Goal: Information Seeking & Learning: Learn about a topic

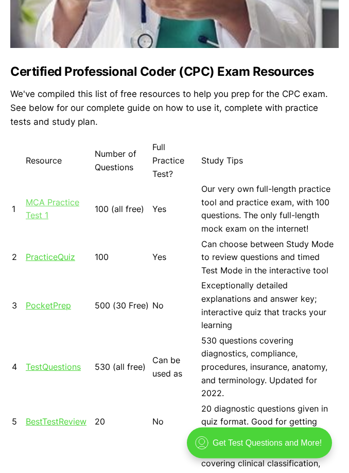
scroll to position [509, 0]
click at [43, 201] on link "MCA Practice Test 1" at bounding box center [53, 209] width 54 height 24
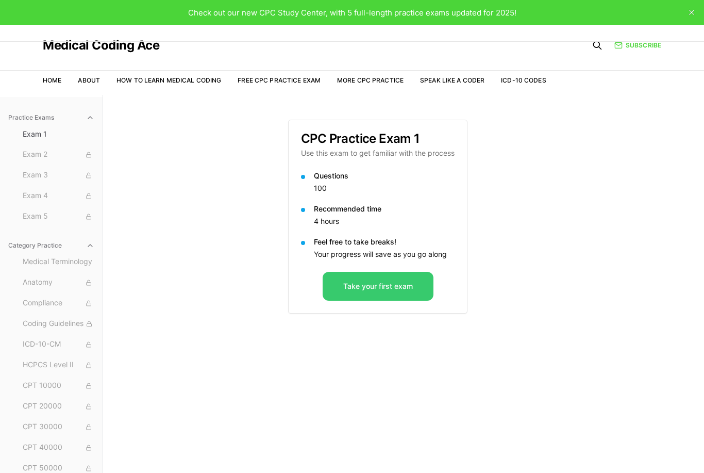
click at [349, 296] on button "Take your first exam" at bounding box center [378, 286] width 111 height 29
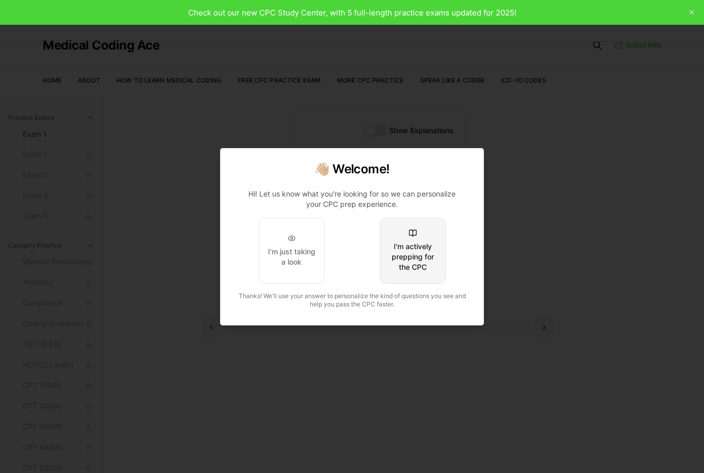
click at [349, 252] on div "I'm actively prepping for the CPC" at bounding box center [413, 256] width 48 height 31
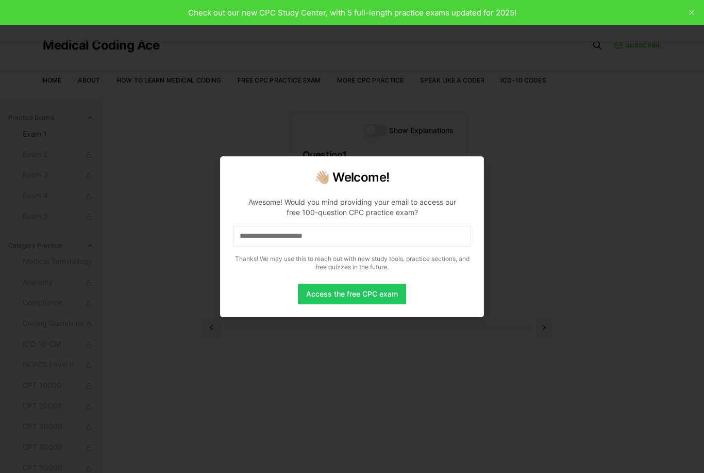
click at [316, 235] on input at bounding box center [352, 236] width 238 height 21
click at [349, 241] on input "*" at bounding box center [352, 236] width 238 height 21
click at [349, 235] on input "**" at bounding box center [352, 236] width 238 height 21
click at [349, 235] on input "*" at bounding box center [352, 236] width 238 height 21
click at [349, 235] on input at bounding box center [352, 236] width 238 height 21
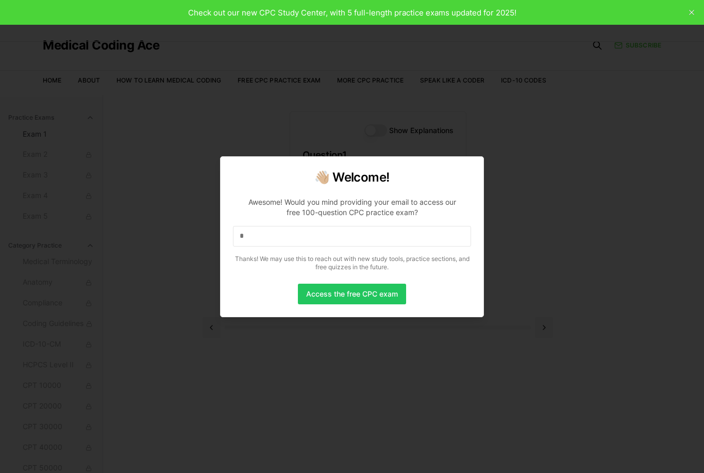
click at [349, 241] on input "*" at bounding box center [352, 236] width 238 height 21
click at [349, 235] on input "**" at bounding box center [352, 236] width 238 height 21
click at [349, 235] on input "***" at bounding box center [352, 236] width 238 height 21
click at [319, 235] on input "**" at bounding box center [352, 236] width 238 height 21
click at [319, 235] on input "*" at bounding box center [352, 236] width 238 height 21
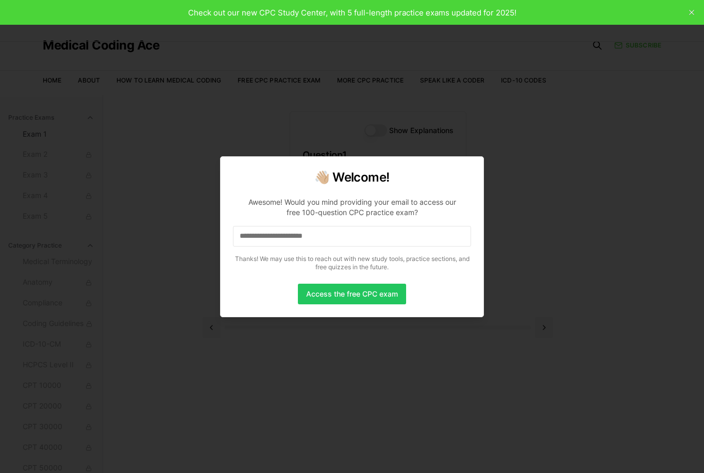
click at [340, 235] on input at bounding box center [352, 236] width 238 height 21
click at [349, 293] on button "Access the free CPC exam" at bounding box center [352, 293] width 108 height 21
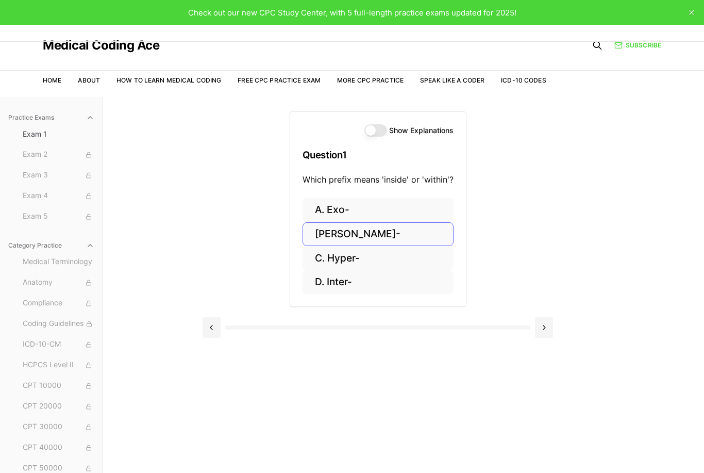
click at [325, 235] on button "[PERSON_NAME]-" at bounding box center [377, 234] width 151 height 24
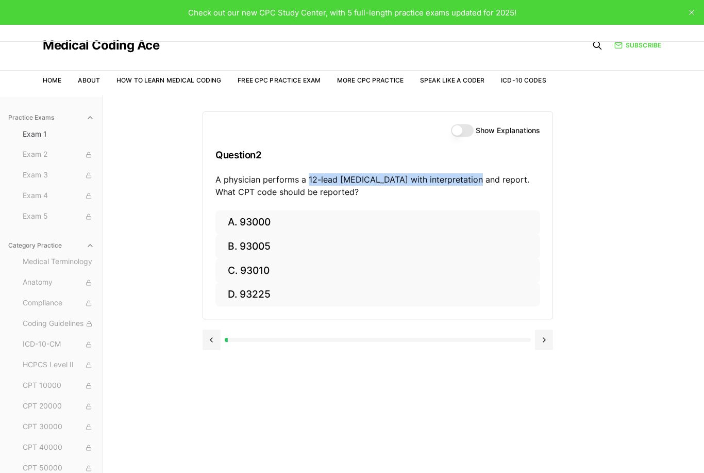
drag, startPoint x: 307, startPoint y: 178, endPoint x: 472, endPoint y: 177, distance: 164.9
click at [349, 177] on p "A physician performs a 12-lead [MEDICAL_DATA] with interpretation and report. W…" at bounding box center [377, 185] width 325 height 25
copy p "12-lead [MEDICAL_DATA] with interpretation and report"
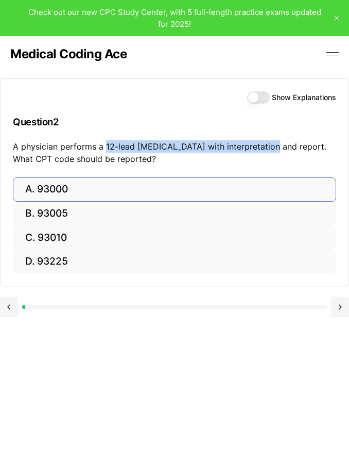
click at [70, 190] on button "A. 93000" at bounding box center [175, 189] width 324 height 24
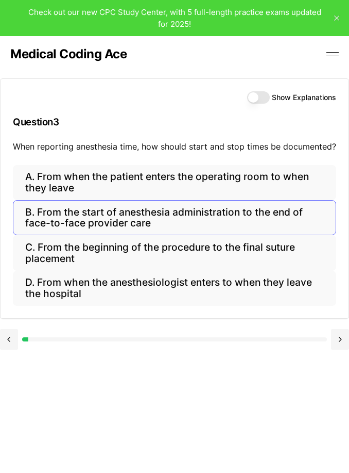
click at [72, 212] on button "B. From the start of anesthesia administration to the end of face-to-face provi…" at bounding box center [175, 217] width 324 height 35
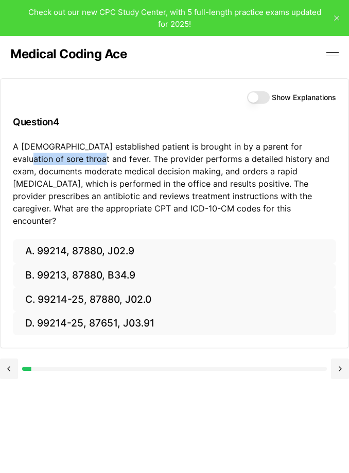
drag, startPoint x: 301, startPoint y: 146, endPoint x: 68, endPoint y: 158, distance: 233.7
click at [67, 158] on p "A [DEMOGRAPHIC_DATA] established patient is brought in by a parent for evaluati…" at bounding box center [175, 183] width 324 height 87
drag, startPoint x: 68, startPoint y: 158, endPoint x: 81, endPoint y: 161, distance: 13.1
click at [81, 161] on p "A [DEMOGRAPHIC_DATA] established patient is brought in by a parent for evaluati…" at bounding box center [175, 183] width 324 height 87
click at [112, 146] on p "A [DEMOGRAPHIC_DATA] established patient is brought in by a parent for evaluati…" at bounding box center [175, 183] width 324 height 87
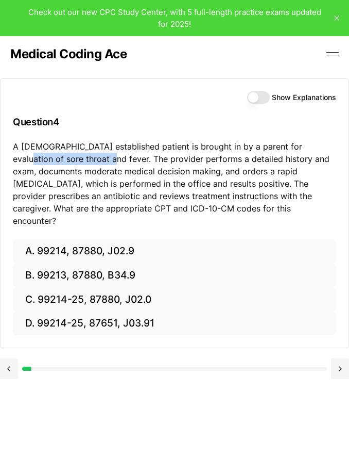
drag, startPoint x: 300, startPoint y: 146, endPoint x: 75, endPoint y: 157, distance: 225.4
click at [75, 156] on p "A [DEMOGRAPHIC_DATA] established patient is brought in by a parent for evaluati…" at bounding box center [175, 183] width 324 height 87
copy p "sore throat and fever"
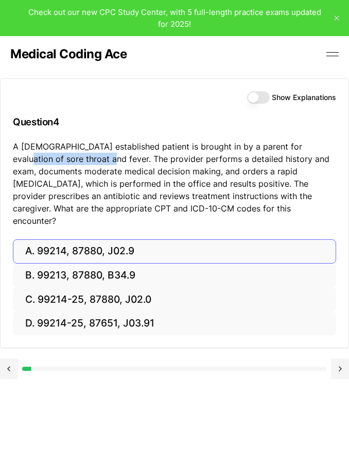
click at [100, 240] on html "Check out our new CPC Study Center, with 5 full-length practice exams updated f…" at bounding box center [174, 267] width 349 height 534
click at [100, 240] on button "A. 99214, 87880, J02.9" at bounding box center [175, 251] width 324 height 24
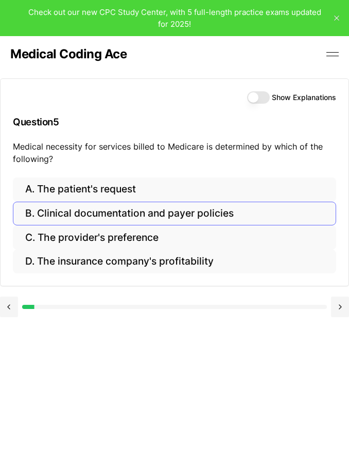
click at [126, 213] on button "B. Clinical documentation and payer policies" at bounding box center [175, 213] width 324 height 24
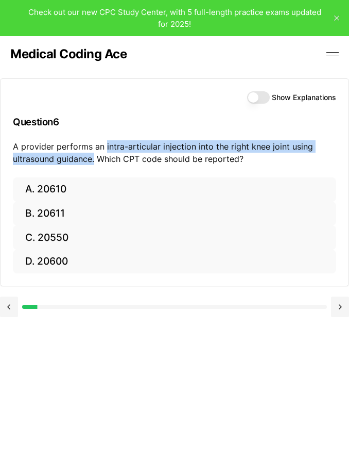
drag, startPoint x: 105, startPoint y: 146, endPoint x: 94, endPoint y: 158, distance: 16.4
click at [94, 158] on p "A provider performs an intra-articular injection into the right knee joint usin…" at bounding box center [175, 152] width 324 height 25
copy p "intra-articular injection into the right knee joint using ultrasound guidance."
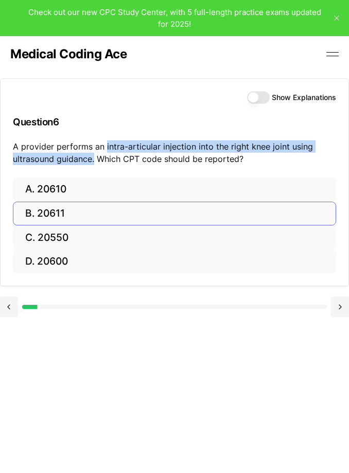
click at [45, 212] on button "B. 20611" at bounding box center [175, 213] width 324 height 24
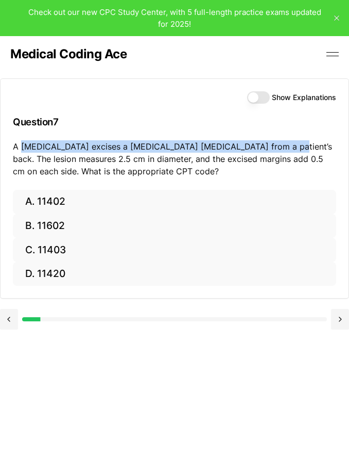
drag, startPoint x: 20, startPoint y: 147, endPoint x: 267, endPoint y: 143, distance: 246.8
click at [267, 143] on p "A [MEDICAL_DATA] excises a [MEDICAL_DATA] [MEDICAL_DATA] from a patient’s back.…" at bounding box center [175, 158] width 324 height 37
copy p "[MEDICAL_DATA] excises a [MEDICAL_DATA] [MEDICAL_DATA] from a patient’s back"
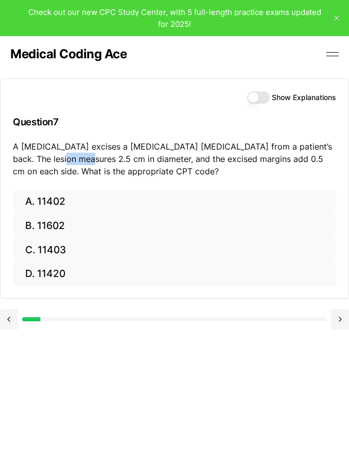
drag, startPoint x: 54, startPoint y: 158, endPoint x: 79, endPoint y: 160, distance: 25.4
click at [79, 160] on p "A [MEDICAL_DATA] excises a [MEDICAL_DATA] [MEDICAL_DATA] from a patient’s back.…" at bounding box center [175, 158] width 324 height 37
click at [79, 158] on p "A [MEDICAL_DATA] excises a [MEDICAL_DATA] [MEDICAL_DATA] from a patient’s back.…" at bounding box center [175, 158] width 324 height 37
drag, startPoint x: 52, startPoint y: 159, endPoint x: 77, endPoint y: 159, distance: 25.8
click at [77, 159] on p "A [MEDICAL_DATA] excises a [MEDICAL_DATA] [MEDICAL_DATA] from a patient’s back.…" at bounding box center [175, 158] width 324 height 37
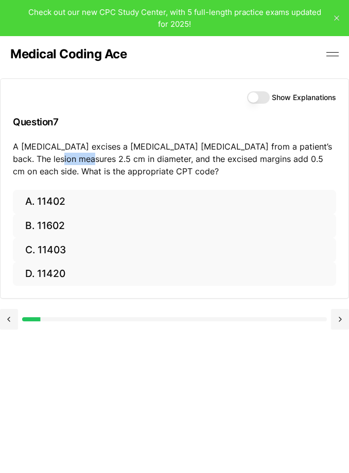
copy p "2.5 cm"
click at [44, 246] on button "C. 11403" at bounding box center [175, 250] width 324 height 24
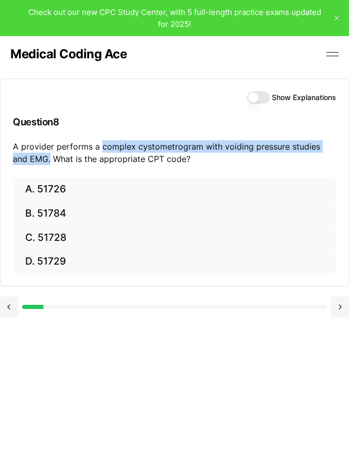
drag, startPoint x: 99, startPoint y: 144, endPoint x: 33, endPoint y: 160, distance: 67.9
click at [33, 160] on p "A provider performs a complex cystometrogram with voiding pressure studies and …" at bounding box center [175, 152] width 324 height 25
copy p "complex cystometrogram with voiding pressure studies and EMG."
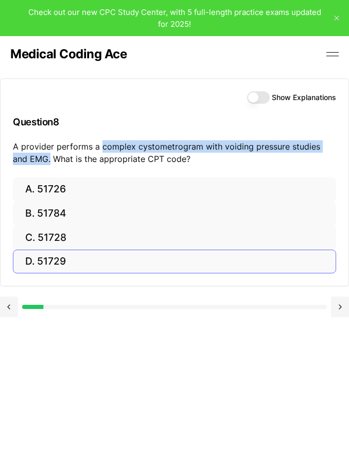
click at [54, 256] on button "D. 51729" at bounding box center [175, 261] width 324 height 24
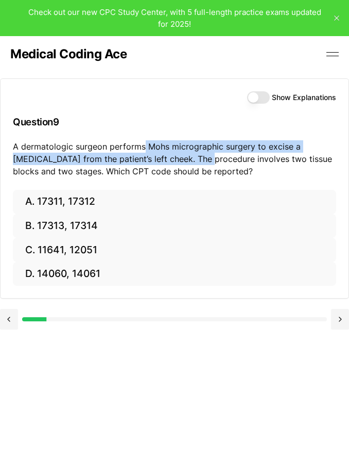
drag, startPoint x: 143, startPoint y: 147, endPoint x: 164, endPoint y: 155, distance: 22.5
click at [164, 155] on p "A dermatologic surgeon performs Mohs micrographic surgery to excise a [MEDICAL_…" at bounding box center [175, 158] width 324 height 37
copy p "Mohs micrographic surgery to excise a [MEDICAL_DATA] from the patient’s left ch…"
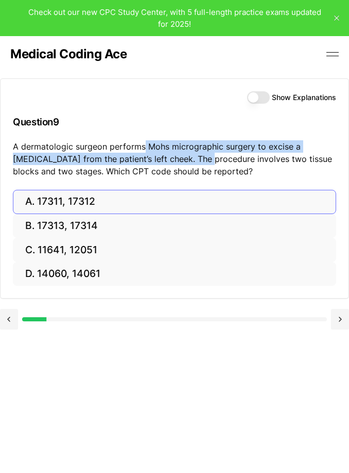
click at [72, 199] on button "A. 17311, 17312" at bounding box center [175, 202] width 324 height 24
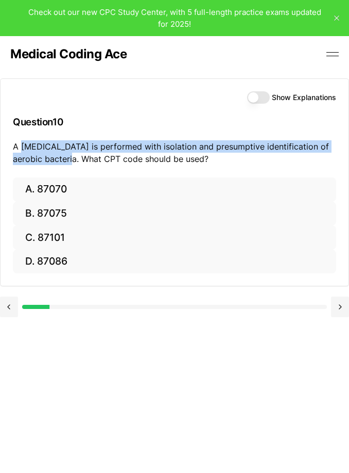
drag, startPoint x: 21, startPoint y: 146, endPoint x: 72, endPoint y: 154, distance: 51.6
click at [72, 154] on p "A [MEDICAL_DATA] is performed with isolation and presumptive identification of …" at bounding box center [175, 152] width 324 height 25
click at [0, 0] on html "Check out our new CPC Study Center, with 5 full-length practice exams updated f…" at bounding box center [174, 267] width 349 height 534
drag, startPoint x: 74, startPoint y: 156, endPoint x: 21, endPoint y: 144, distance: 53.9
click at [21, 144] on p "A [MEDICAL_DATA] is performed with isolation and presumptive identification of …" at bounding box center [175, 152] width 324 height 25
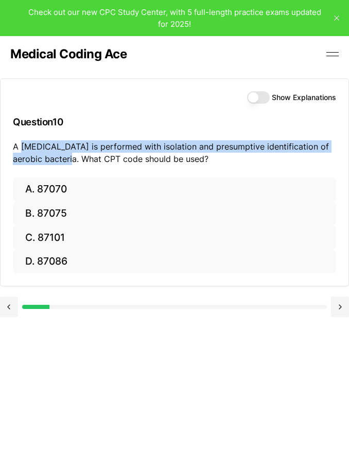
copy p "[MEDICAL_DATA] is performed with isolation and presumptive identification of ae…"
click at [251, 98] on button "Show Explanations" at bounding box center [258, 97] width 23 height 12
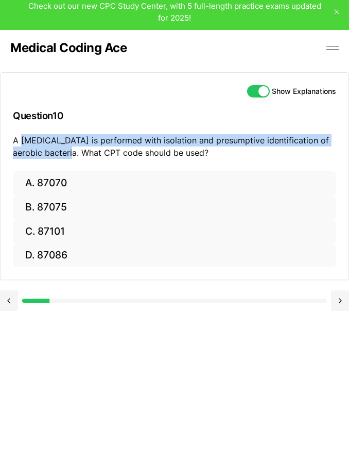
scroll to position [6, 0]
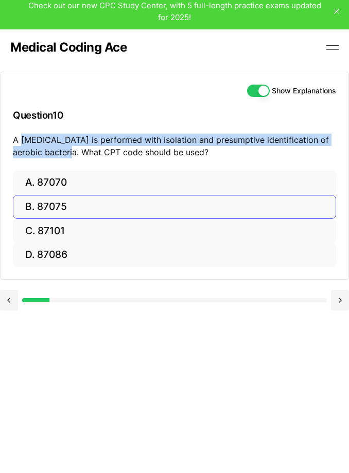
click at [102, 205] on button "B. 87075" at bounding box center [175, 207] width 324 height 24
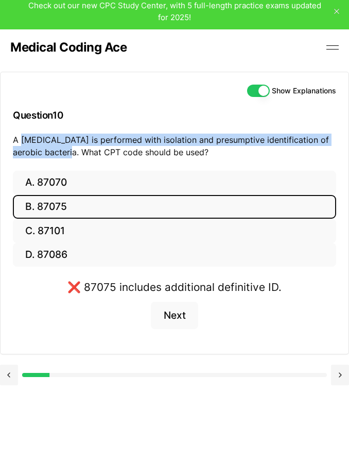
scroll to position [7, 0]
click at [70, 183] on button "A. 87070" at bounding box center [175, 183] width 324 height 24
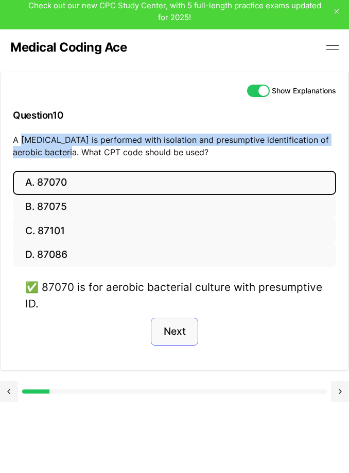
click at [178, 336] on button "Next" at bounding box center [174, 331] width 47 height 28
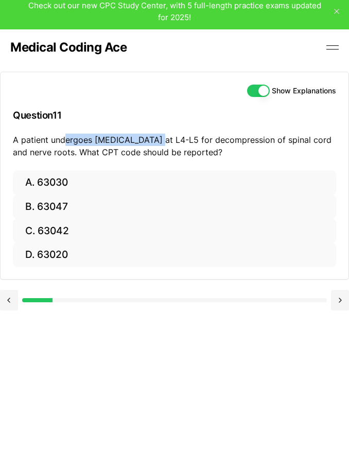
drag, startPoint x: 156, startPoint y: 137, endPoint x: 64, endPoint y: 141, distance: 91.8
click at [64, 141] on p "A patient undergoes [MEDICAL_DATA] at L4-L5 for decompression of spinal cord an…" at bounding box center [175, 145] width 324 height 25
click at [57, 157] on p "A patient undergoes [MEDICAL_DATA] at L4-L5 for decompression of spinal cord an…" at bounding box center [175, 145] width 324 height 25
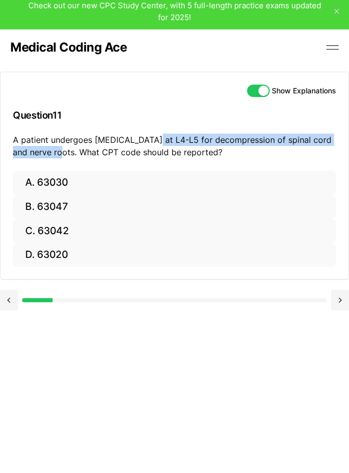
drag, startPoint x: 155, startPoint y: 138, endPoint x: 58, endPoint y: 147, distance: 96.8
click at [58, 147] on p "A patient undergoes [MEDICAL_DATA] at L4-L5 for decompression of spinal cord an…" at bounding box center [175, 145] width 324 height 25
copy p "L4-L5 for decompression of spinal cord and nerve roots"
click at [256, 90] on button "Show Explanations" at bounding box center [258, 91] width 23 height 12
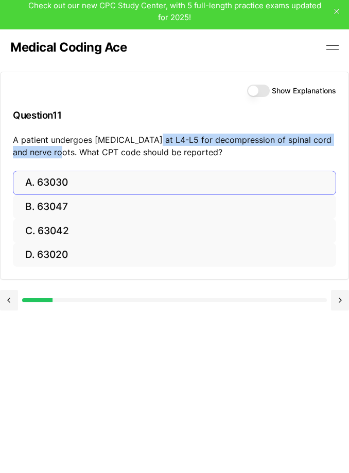
click at [54, 184] on button "A. 63030" at bounding box center [175, 183] width 324 height 24
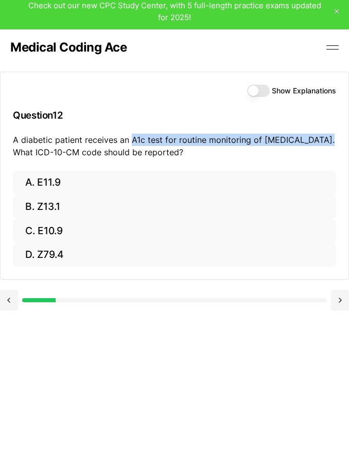
drag, startPoint x: 130, startPoint y: 137, endPoint x: 322, endPoint y: 137, distance: 191.7
click at [322, 137] on p "A diabetic patient receives an A1c test for routine monitoring of [MEDICAL_DATA…" at bounding box center [175, 145] width 324 height 25
drag, startPoint x: 130, startPoint y: 134, endPoint x: 350, endPoint y: 134, distance: 220.5
click at [349, 134] on html "Check out our new CPC Study Center, with 5 full-length practice exams updated f…" at bounding box center [174, 260] width 349 height 534
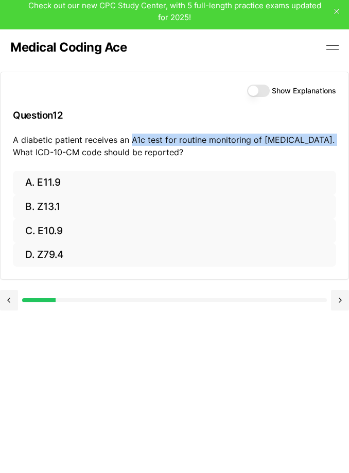
copy p "A1c test for routine monitoring of [MEDICAL_DATA]."
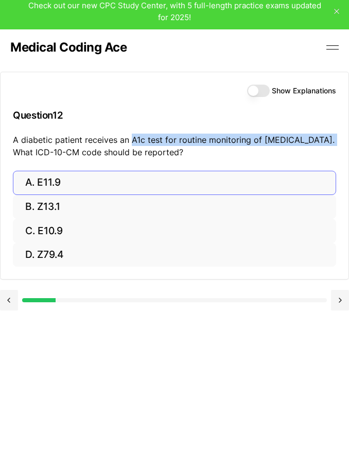
click at [85, 184] on button "A. E11.9" at bounding box center [175, 183] width 324 height 24
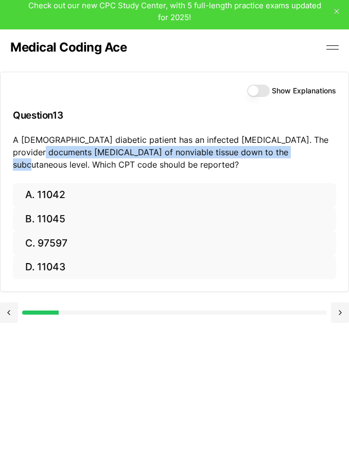
drag, startPoint x: 13, startPoint y: 150, endPoint x: 265, endPoint y: 154, distance: 251.5
click at [265, 154] on p "A [DEMOGRAPHIC_DATA] diabetic patient has an infected [MEDICAL_DATA]. The provi…" at bounding box center [175, 151] width 324 height 37
click at [56, 196] on button "A. 11042" at bounding box center [175, 195] width 324 height 24
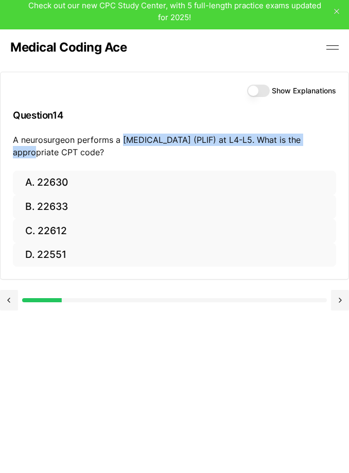
drag, startPoint x: 121, startPoint y: 139, endPoint x: 312, endPoint y: 141, distance: 190.7
click at [312, 141] on p "A neurosurgeon performs a [MEDICAL_DATA] (PLIF) at L4-L5. What is the appropria…" at bounding box center [175, 145] width 324 height 25
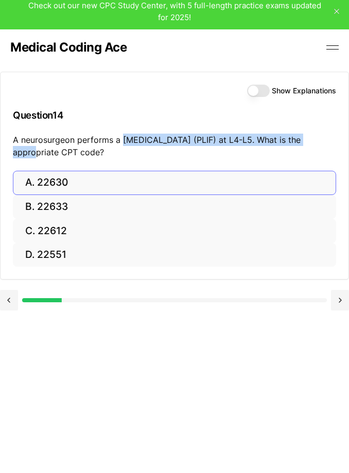
click at [78, 181] on button "A. 22630" at bounding box center [175, 183] width 324 height 24
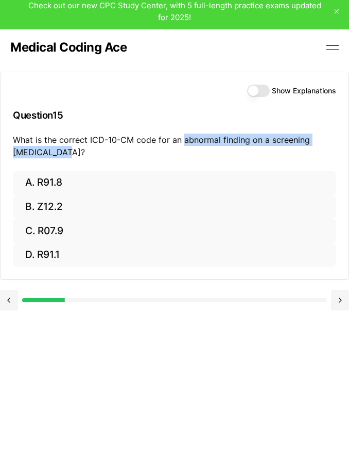
drag, startPoint x: 183, startPoint y: 139, endPoint x: 321, endPoint y: 147, distance: 138.3
click at [321, 147] on p "What is the correct ICD-10-CM code for an abnormal finding on a screening [MEDI…" at bounding box center [175, 145] width 324 height 25
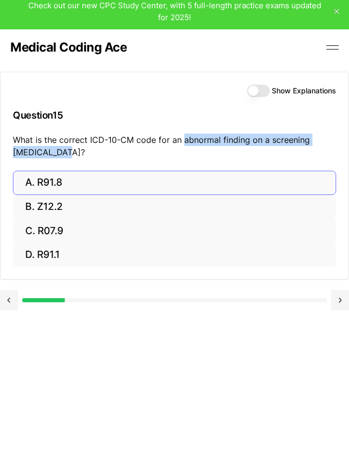
click at [53, 177] on button "A. R91.8" at bounding box center [175, 183] width 324 height 24
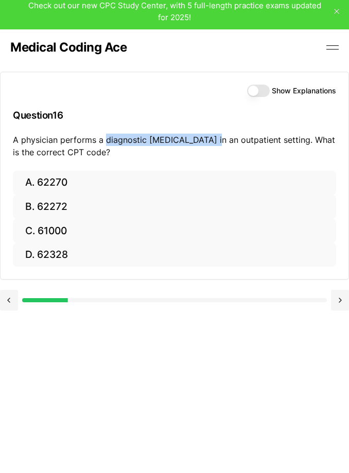
drag, startPoint x: 105, startPoint y: 137, endPoint x: 212, endPoint y: 139, distance: 107.2
click at [212, 139] on p "A physician performs a diagnostic [MEDICAL_DATA] in an outpatient setting. What…" at bounding box center [175, 145] width 324 height 25
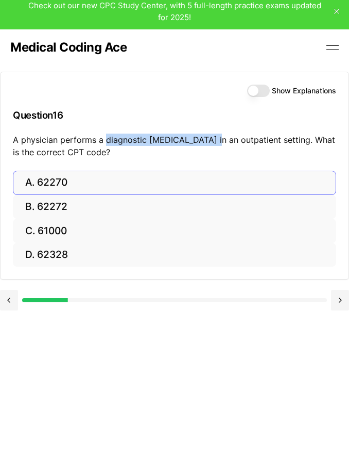
click at [61, 188] on button "A. 62270" at bounding box center [175, 183] width 324 height 24
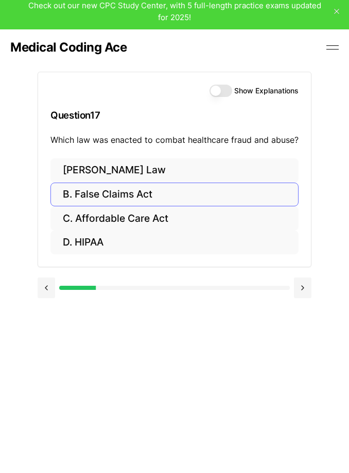
click at [128, 192] on button "B. False Claims Act" at bounding box center [174, 194] width 248 height 24
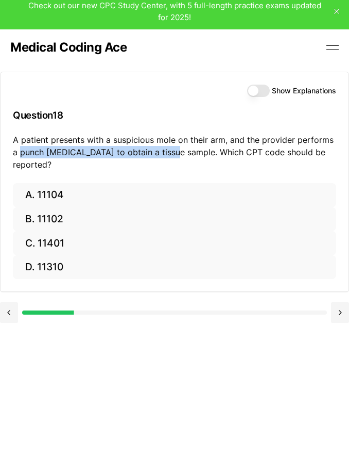
drag, startPoint x: 22, startPoint y: 151, endPoint x: 170, endPoint y: 148, distance: 148.4
click at [170, 148] on p "A patient presents with a suspicious mole on their arm, and the provider perfor…" at bounding box center [175, 151] width 324 height 37
click at [42, 183] on button "A. 11104" at bounding box center [175, 195] width 324 height 24
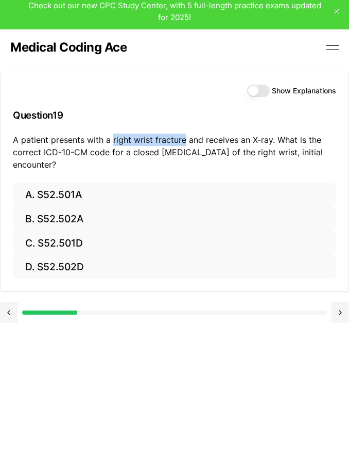
drag, startPoint x: 113, startPoint y: 137, endPoint x: 184, endPoint y: 139, distance: 71.7
click at [184, 139] on p "A patient presents with a right wrist fracture and receives an X-ray. What is t…" at bounding box center [175, 151] width 324 height 37
click at [130, 150] on p "A patient presents with a right wrist fracture and receives an X-ray. What is t…" at bounding box center [175, 151] width 324 height 37
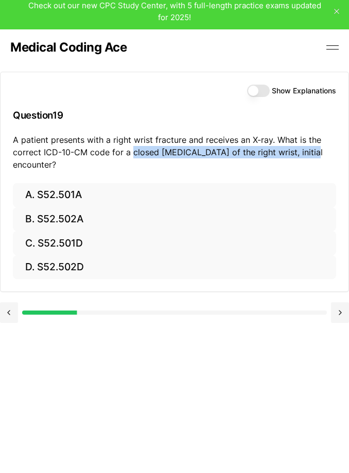
drag, startPoint x: 130, startPoint y: 150, endPoint x: 306, endPoint y: 150, distance: 175.2
click at [306, 150] on p "A patient presents with a right wrist fracture and receives an X-ray. What is t…" at bounding box center [175, 151] width 324 height 37
click at [260, 90] on button "Show Explanations" at bounding box center [258, 91] width 23 height 12
click at [90, 196] on button "A. S52.501A" at bounding box center [175, 195] width 324 height 24
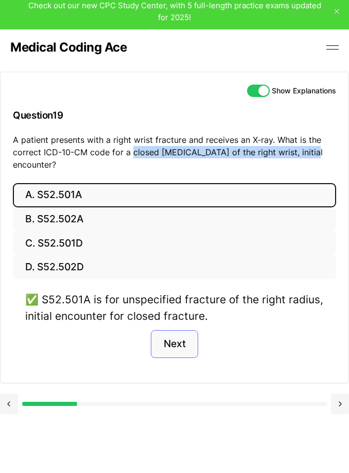
click at [180, 346] on button "Next" at bounding box center [174, 344] width 47 height 28
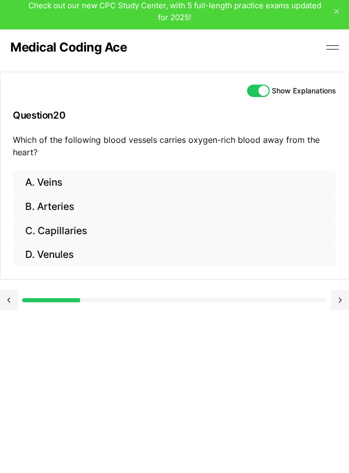
click at [257, 88] on button "Show Explanations" at bounding box center [258, 91] width 23 height 12
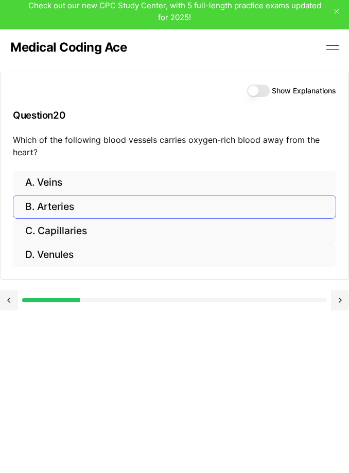
click at [54, 205] on button "B. Arteries" at bounding box center [175, 207] width 324 height 24
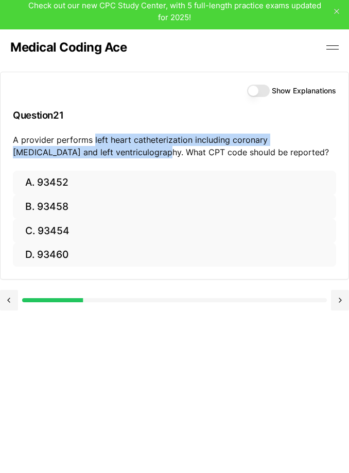
drag, startPoint x: 94, startPoint y: 139, endPoint x: 95, endPoint y: 149, distance: 9.8
click at [95, 148] on p "A provider performs left heart catheterization including coronary [MEDICAL_DATA…" at bounding box center [175, 145] width 324 height 25
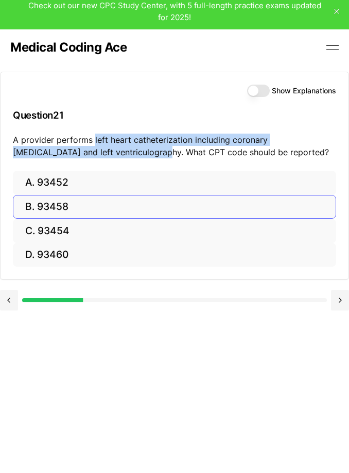
click at [46, 201] on button "B. 93458" at bounding box center [175, 207] width 324 height 24
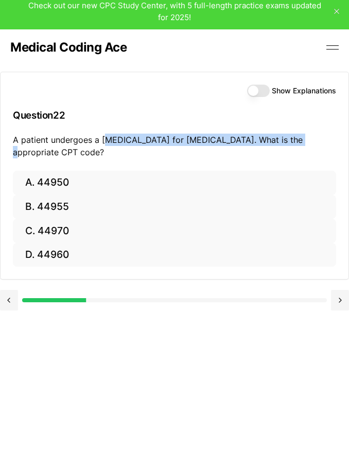
drag, startPoint x: 104, startPoint y: 139, endPoint x: 297, endPoint y: 144, distance: 193.3
click at [297, 144] on p "A patient undergoes a [MEDICAL_DATA] for [MEDICAL_DATA]. What is the appropriat…" at bounding box center [175, 145] width 324 height 25
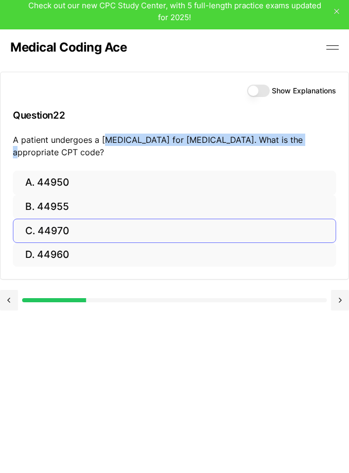
click at [66, 238] on button "C. 44970" at bounding box center [175, 230] width 324 height 24
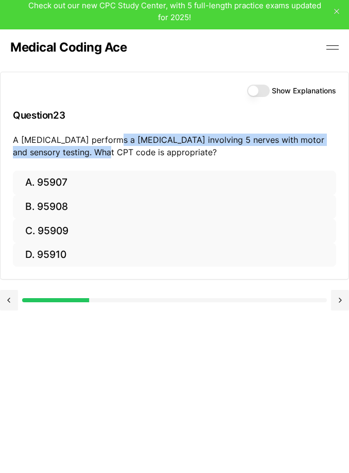
drag, startPoint x: 110, startPoint y: 139, endPoint x: 89, endPoint y: 151, distance: 24.0
click at [89, 151] on p "A [MEDICAL_DATA] performs a [MEDICAL_DATA] involving 5 nerves with motor and se…" at bounding box center [175, 145] width 324 height 25
click at [0, 0] on html "Check out our new CPC Study Center, with 5 full-length practice exams updated f…" at bounding box center [174, 260] width 349 height 534
drag, startPoint x: 182, startPoint y: 139, endPoint x: 80, endPoint y: 149, distance: 103.1
click at [80, 149] on p "A [MEDICAL_DATA] performs a [MEDICAL_DATA] involving 5 nerves with motor and se…" at bounding box center [175, 145] width 324 height 25
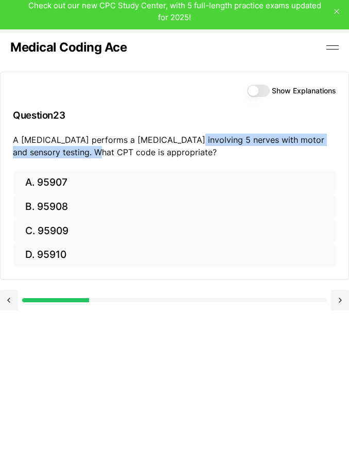
click at [80, 149] on p "A [MEDICAL_DATA] performs a [MEDICAL_DATA] involving 5 nerves with motor and se…" at bounding box center [175, 145] width 324 height 25
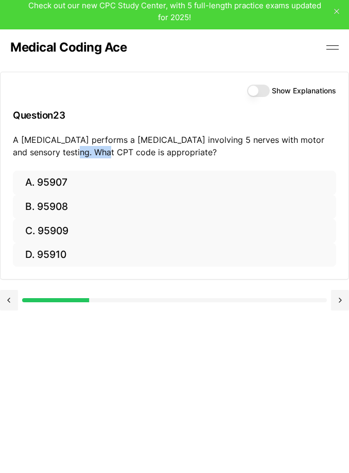
click at [84, 148] on p "A [MEDICAL_DATA] performs a [MEDICAL_DATA] involving 5 nerves with motor and se…" at bounding box center [175, 145] width 324 height 25
drag, startPoint x: 183, startPoint y: 139, endPoint x: 76, endPoint y: 149, distance: 107.7
click at [76, 149] on p "A [MEDICAL_DATA] performs a [MEDICAL_DATA] involving 5 nerves with motor and se…" at bounding box center [175, 145] width 324 height 25
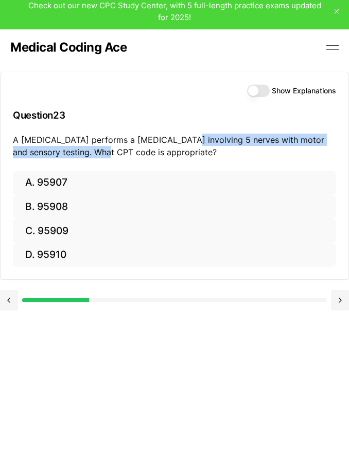
drag, startPoint x: 180, startPoint y: 136, endPoint x: 90, endPoint y: 150, distance: 91.2
click at [90, 150] on p "A [MEDICAL_DATA] performs a [MEDICAL_DATA] involving 5 nerves with motor and se…" at bounding box center [175, 145] width 324 height 25
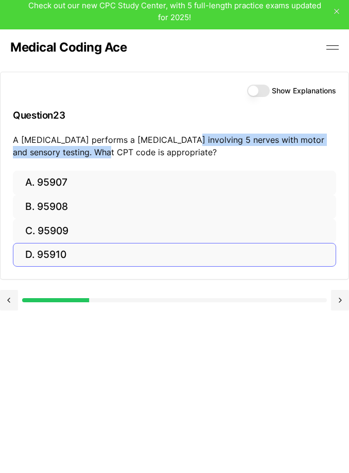
click at [78, 254] on button "D. 95910" at bounding box center [175, 255] width 324 height 24
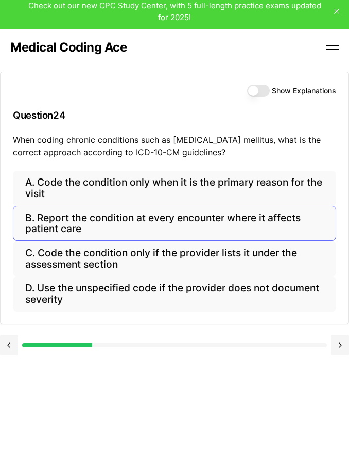
click at [192, 215] on button "B. Report the condition at every encounter where it affects patient care" at bounding box center [175, 223] width 324 height 35
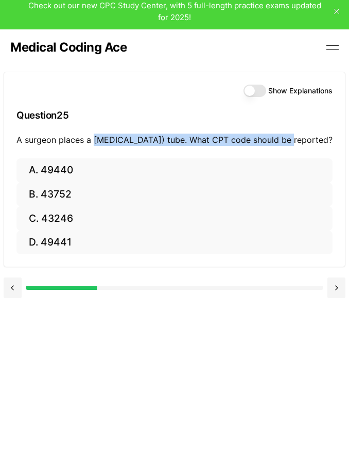
drag, startPoint x: 89, startPoint y: 137, endPoint x: 286, endPoint y: 140, distance: 196.9
click at [286, 140] on p "A surgeon places a [MEDICAL_DATA]) tube. What CPT code should be reported?" at bounding box center [174, 139] width 316 height 12
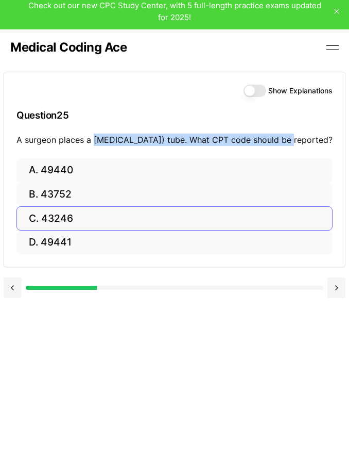
click at [96, 226] on button "C. 43246" at bounding box center [174, 218] width 316 height 24
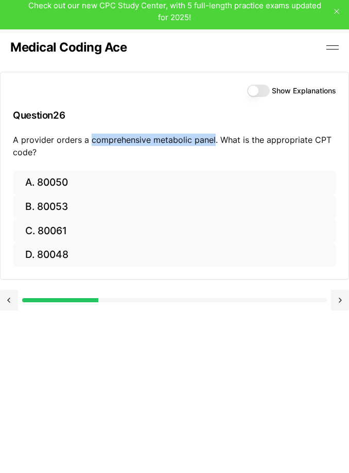
drag, startPoint x: 90, startPoint y: 141, endPoint x: 213, endPoint y: 142, distance: 123.7
click at [213, 142] on p "A provider orders a comprehensive metabolic panel. What is the appropriate CPT …" at bounding box center [175, 145] width 324 height 25
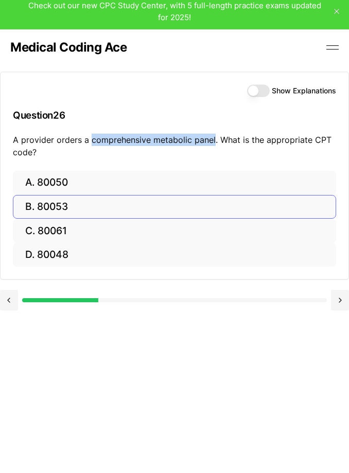
click at [76, 210] on button "B. 80053" at bounding box center [175, 207] width 324 height 24
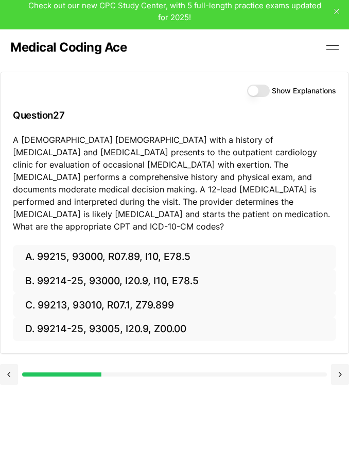
click at [263, 90] on button "Show Explanations" at bounding box center [258, 91] width 23 height 12
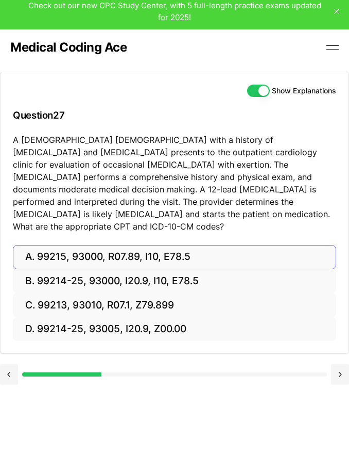
click at [114, 247] on button "A. 99215, 93000, R07.89, I10, E78.5" at bounding box center [175, 257] width 324 height 24
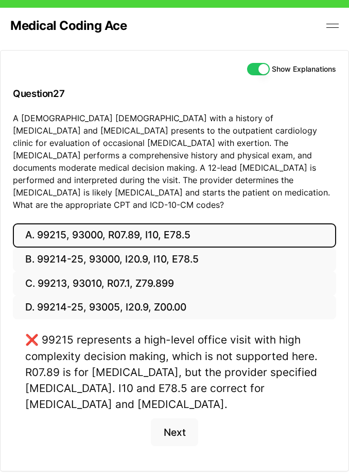
scroll to position [36, 0]
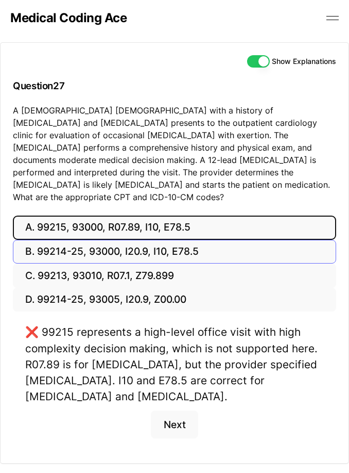
click at [160, 240] on button "B. 99214-25, 93000, I20.9, I10, E78.5" at bounding box center [175, 252] width 324 height 24
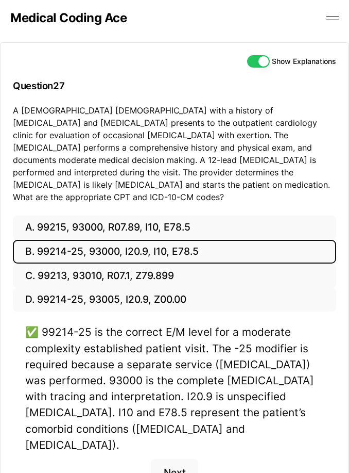
scroll to position [50, 0]
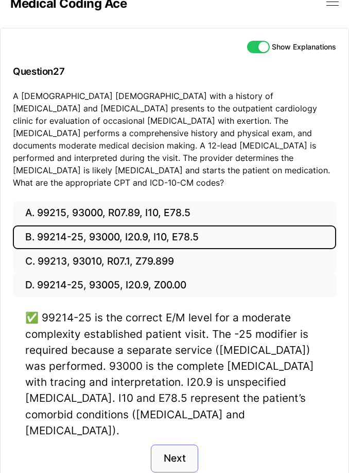
click at [179, 444] on button "Next" at bounding box center [174, 458] width 47 height 28
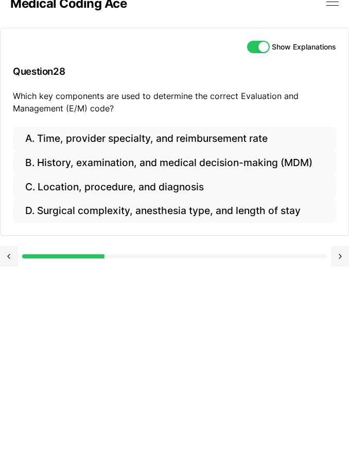
scroll to position [36, 0]
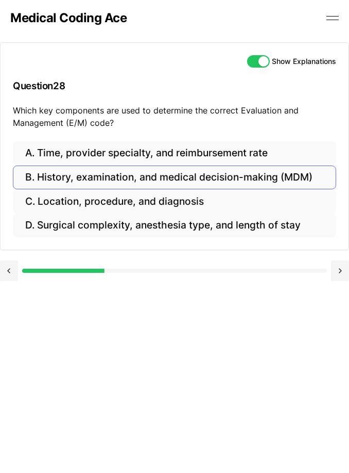
click at [104, 183] on button "B. History, examination, and medical decision-making (MDM)" at bounding box center [175, 177] width 324 height 24
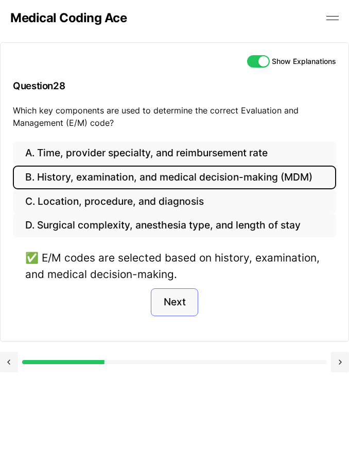
click at [182, 305] on button "Next" at bounding box center [174, 302] width 47 height 28
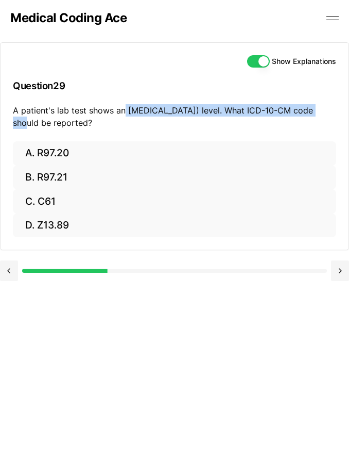
drag, startPoint x: 126, startPoint y: 109, endPoint x: 306, endPoint y: 112, distance: 179.9
click at [306, 112] on p "A patient's lab test shows an [MEDICAL_DATA]) level. What ICD-10-CM code should…" at bounding box center [175, 116] width 324 height 25
click at [327, 305] on div "Show Explanations Question 29 A patient's lab test shows an [MEDICAL_DATA]) lev…" at bounding box center [174, 262] width 349 height 473
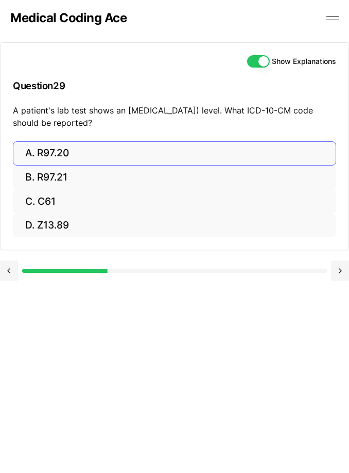
click at [57, 158] on button "A. R97.20" at bounding box center [175, 153] width 324 height 24
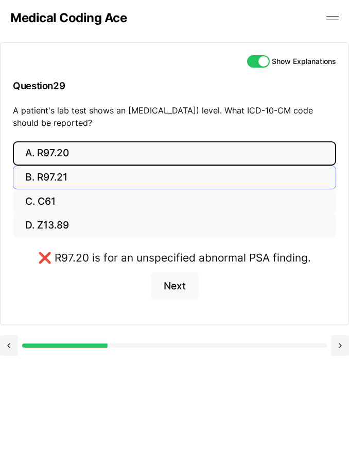
click at [126, 173] on button "B. R97.21" at bounding box center [175, 177] width 324 height 24
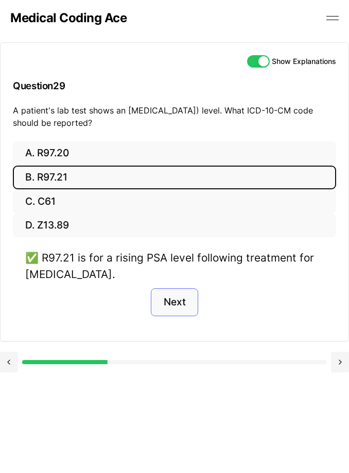
click at [177, 294] on button "Next" at bounding box center [174, 302] width 47 height 28
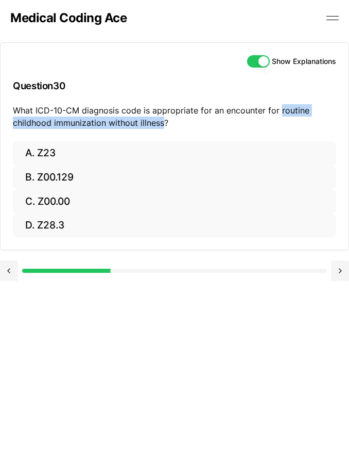
drag, startPoint x: 280, startPoint y: 110, endPoint x: 165, endPoint y: 124, distance: 115.8
click at [165, 125] on p "What ICD-10-CM diagnosis code is appropriate for an encounter for routine child…" at bounding box center [175, 116] width 324 height 25
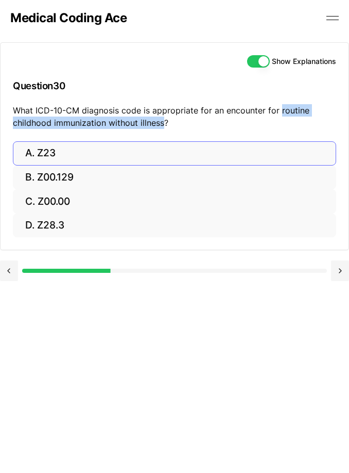
click at [38, 148] on button "A. Z23" at bounding box center [175, 153] width 324 height 24
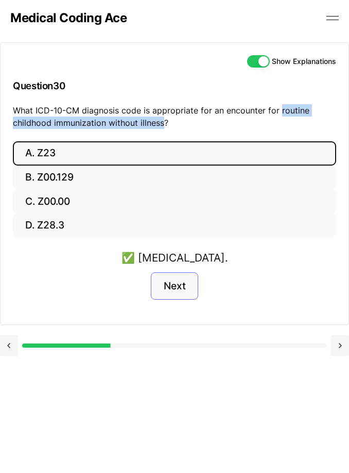
click at [176, 280] on button "Next" at bounding box center [174, 286] width 47 height 28
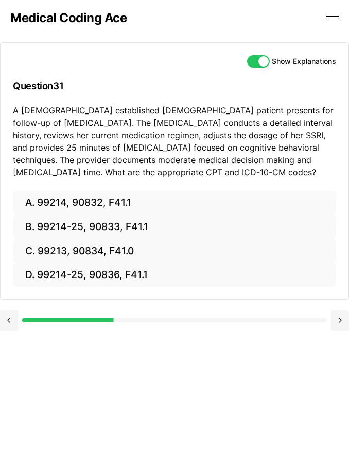
click at [256, 63] on button "Show Explanations" at bounding box center [258, 61] width 23 height 12
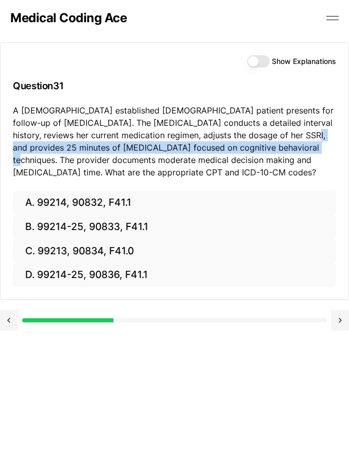
drag, startPoint x: 266, startPoint y: 136, endPoint x: 286, endPoint y: 144, distance: 21.7
click at [286, 144] on p "A [DEMOGRAPHIC_DATA] established [DEMOGRAPHIC_DATA] patient presents for follow…" at bounding box center [175, 141] width 324 height 74
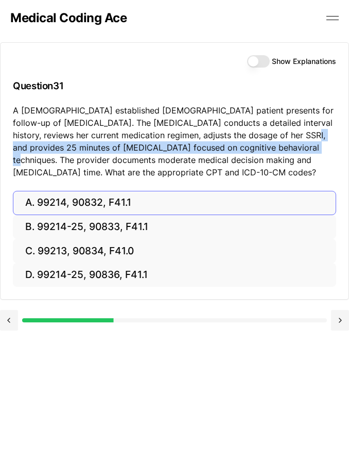
click at [108, 207] on button "A. 99214, 90832, F41.1" at bounding box center [175, 203] width 324 height 24
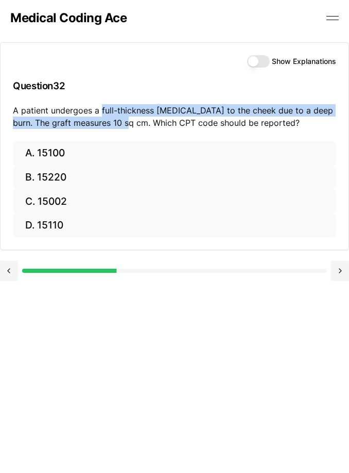
drag, startPoint x: 102, startPoint y: 110, endPoint x: 126, endPoint y: 118, distance: 25.1
click at [126, 118] on p "A patient undergoes a full-thickness [MEDICAL_DATA] to the cheek due to a deep …" at bounding box center [175, 116] width 324 height 25
click at [262, 59] on button "Show Explanations" at bounding box center [258, 61] width 23 height 12
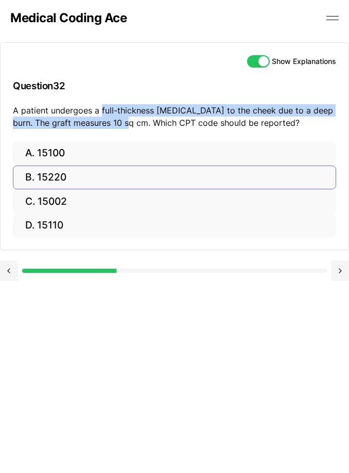
click at [79, 180] on button "B. 15220" at bounding box center [175, 177] width 324 height 24
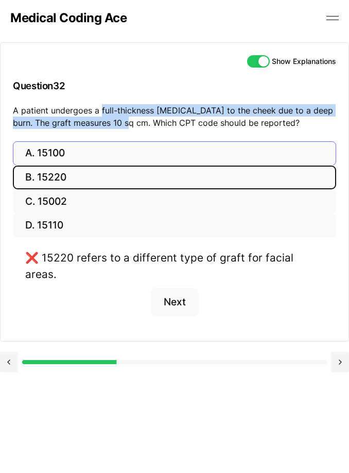
click at [68, 148] on button "A. 15100" at bounding box center [175, 153] width 324 height 24
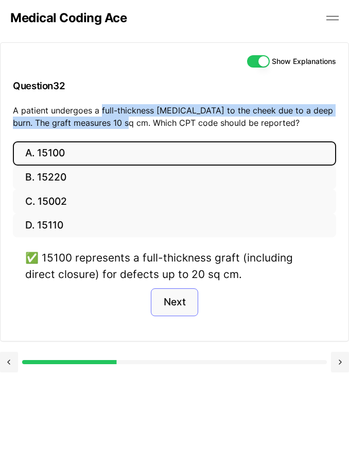
click at [175, 298] on button "Next" at bounding box center [174, 302] width 47 height 28
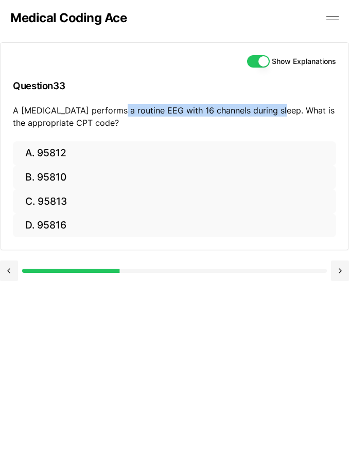
drag, startPoint x: 112, startPoint y: 109, endPoint x: 274, endPoint y: 110, distance: 161.3
click at [0, 0] on html "Check out our new CPC Study Center, with 5 full-length practice exams updated f…" at bounding box center [174, 231] width 349 height 534
drag, startPoint x: 111, startPoint y: 109, endPoint x: 274, endPoint y: 107, distance: 162.8
click at [274, 107] on p "A [MEDICAL_DATA] performs a routine EEG with 16 channels during sleep. What is …" at bounding box center [175, 116] width 324 height 25
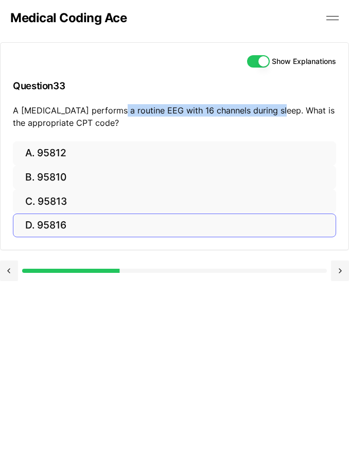
click at [54, 220] on button "D. 95816" at bounding box center [175, 225] width 324 height 24
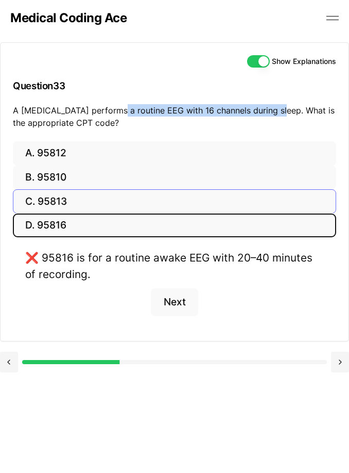
click at [81, 194] on button "C. 95813" at bounding box center [175, 201] width 324 height 24
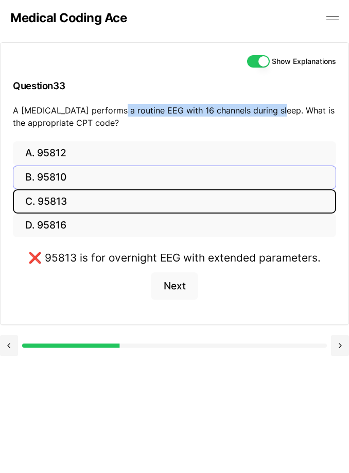
click at [82, 177] on button "B. 95810" at bounding box center [175, 177] width 324 height 24
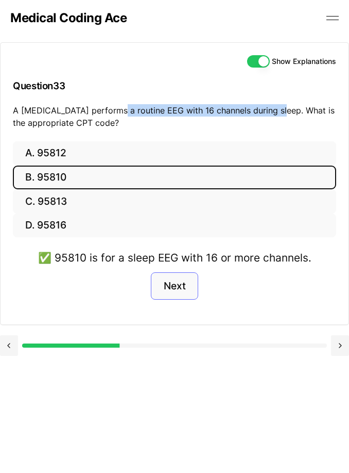
click at [191, 288] on button "Next" at bounding box center [174, 286] width 47 height 28
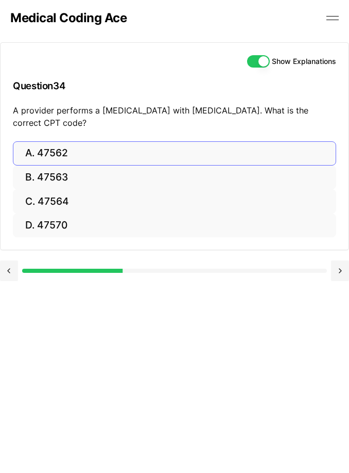
click at [90, 151] on button "A. 47562" at bounding box center [175, 153] width 324 height 24
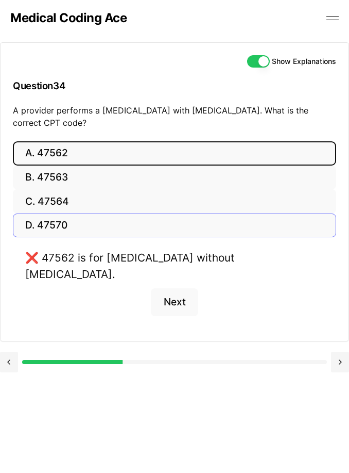
click at [83, 233] on button "D. 47570" at bounding box center [175, 225] width 324 height 24
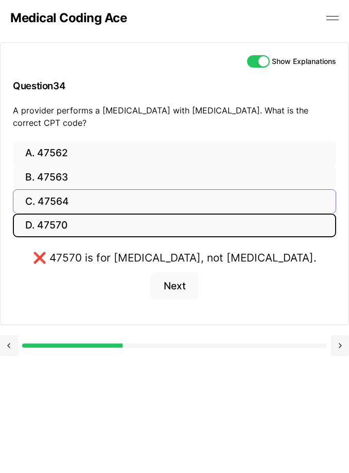
click at [85, 199] on button "C. 47564" at bounding box center [175, 201] width 324 height 24
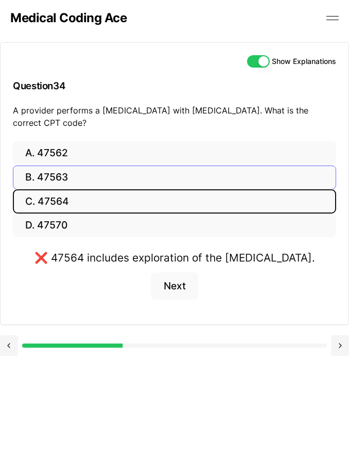
click at [86, 176] on button "B. 47563" at bounding box center [175, 177] width 324 height 24
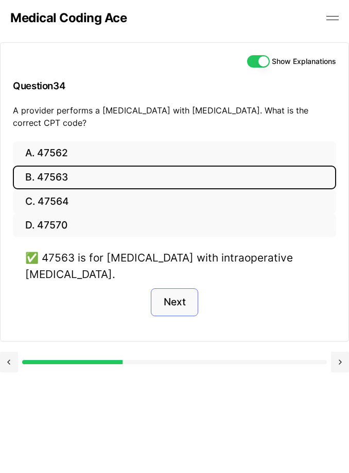
click at [187, 302] on button "Next" at bounding box center [174, 302] width 47 height 28
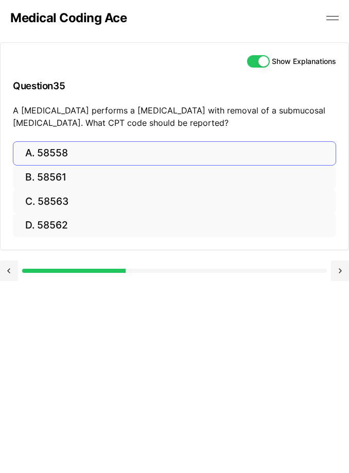
click at [78, 161] on button "A. 58558" at bounding box center [175, 153] width 324 height 24
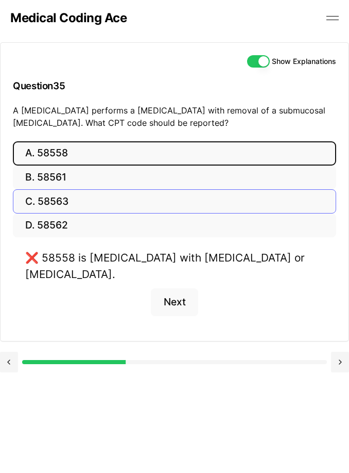
click at [72, 199] on button "C. 58563" at bounding box center [175, 201] width 324 height 24
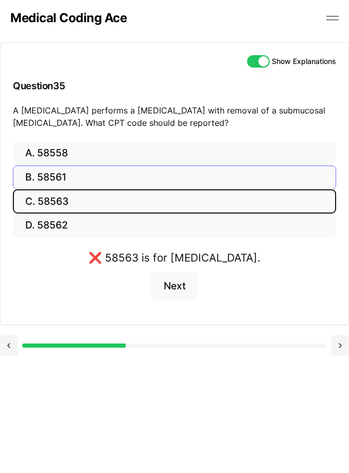
click at [71, 177] on button "B. 58561" at bounding box center [175, 177] width 324 height 24
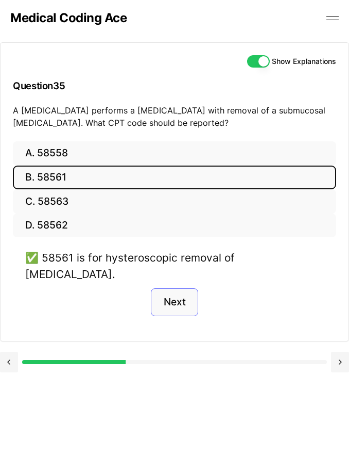
click at [172, 297] on button "Next" at bounding box center [174, 302] width 47 height 28
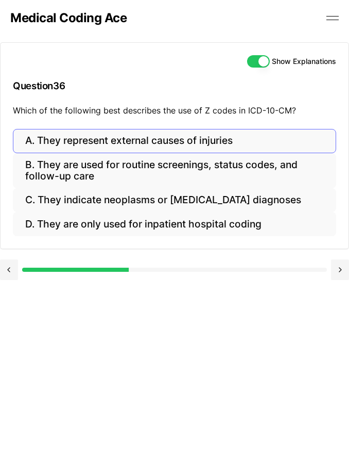
click at [165, 140] on button "A. They represent external causes of injuries" at bounding box center [175, 141] width 324 height 24
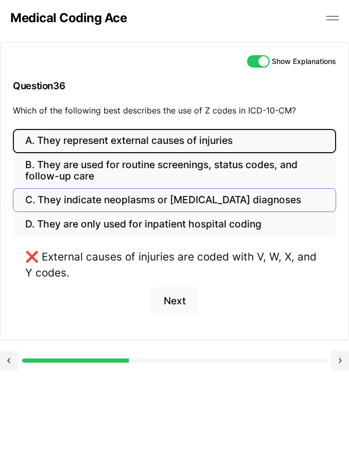
click at [162, 200] on button "C. They indicate neoplasms or [MEDICAL_DATA] diagnoses" at bounding box center [175, 200] width 324 height 24
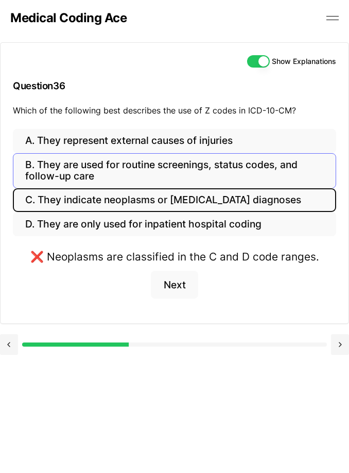
click at [160, 159] on button "B. They are used for routine screenings, status codes, and follow-up care" at bounding box center [175, 170] width 324 height 35
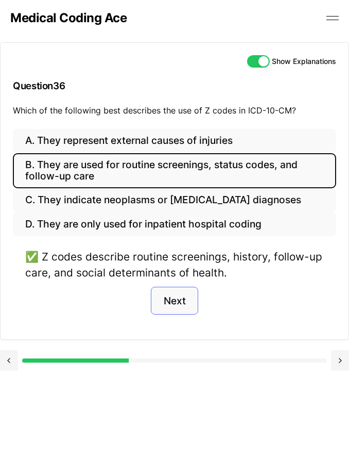
click at [183, 295] on button "Next" at bounding box center [174, 300] width 47 height 28
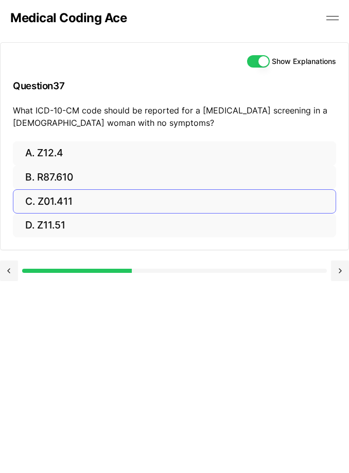
click at [85, 193] on button "C. Z01.411" at bounding box center [175, 201] width 324 height 24
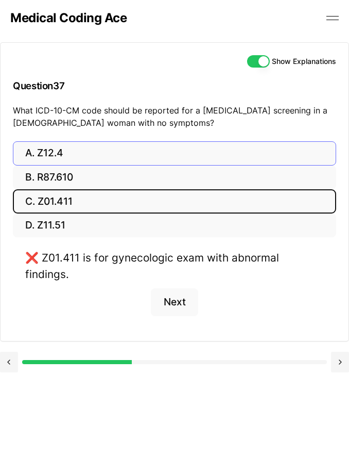
click at [81, 157] on button "A. Z12.4" at bounding box center [175, 153] width 324 height 24
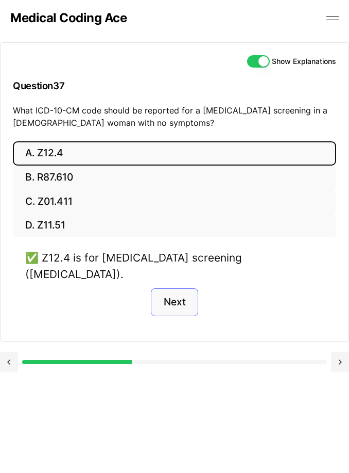
click at [187, 292] on button "Next" at bounding box center [174, 302] width 47 height 28
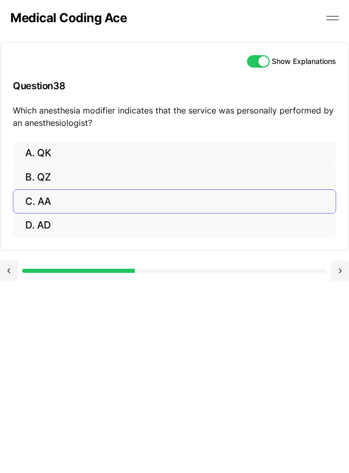
click at [78, 203] on button "C. AA" at bounding box center [175, 201] width 324 height 24
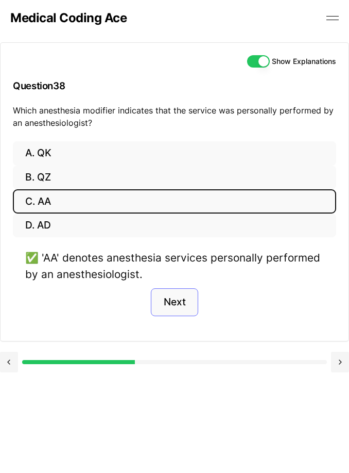
click at [189, 299] on button "Next" at bounding box center [174, 302] width 47 height 28
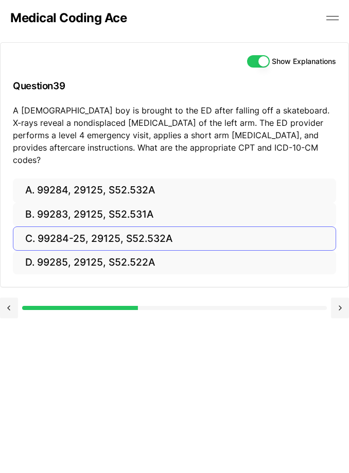
click at [99, 226] on button "C. 99284-25, 29125, S52.532A" at bounding box center [175, 238] width 324 height 24
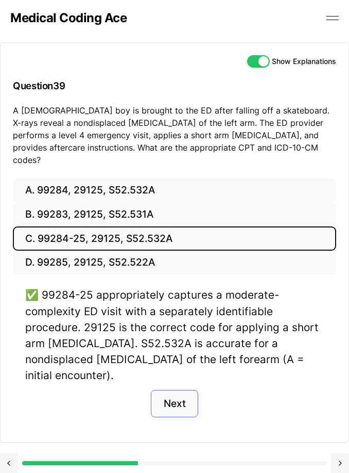
click at [179, 390] on button "Next" at bounding box center [174, 404] width 47 height 28
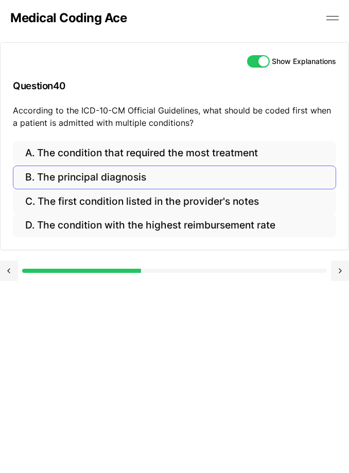
click at [151, 175] on button "B. The principal diagnosis" at bounding box center [175, 177] width 324 height 24
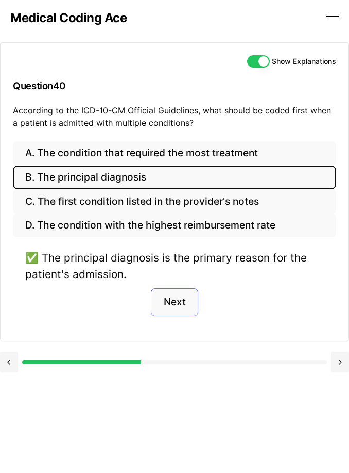
click at [176, 302] on button "Next" at bounding box center [174, 302] width 47 height 28
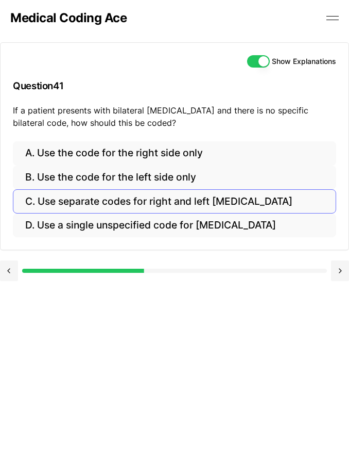
click at [184, 199] on button "C. Use separate codes for right and left [MEDICAL_DATA]" at bounding box center [175, 201] width 324 height 24
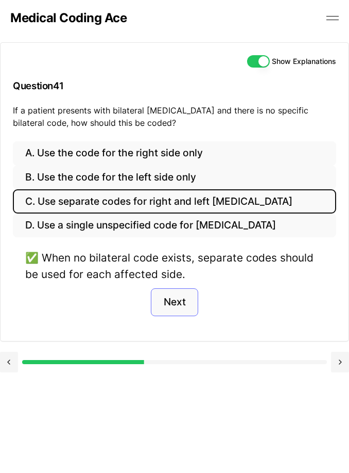
click at [182, 312] on button "Next" at bounding box center [174, 302] width 47 height 28
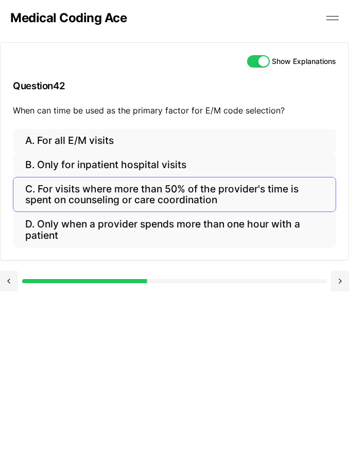
click at [89, 193] on button "C. For visits where more than 50% of the provider's time is spent on counseling…" at bounding box center [175, 194] width 324 height 35
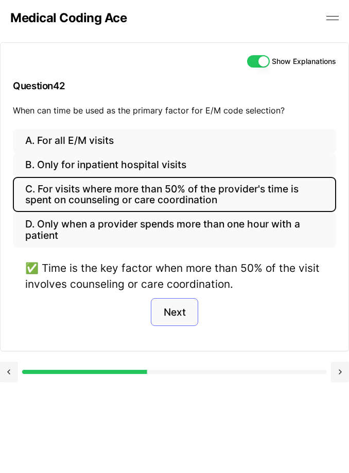
click at [187, 311] on button "Next" at bounding box center [174, 312] width 47 height 28
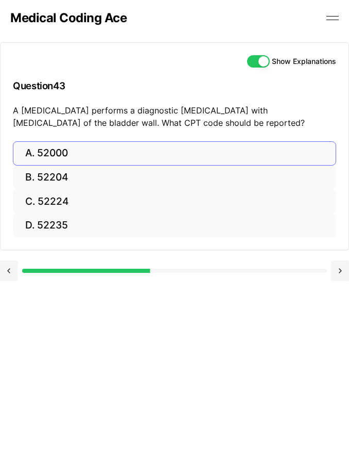
click at [96, 148] on button "A. 52000" at bounding box center [175, 153] width 324 height 24
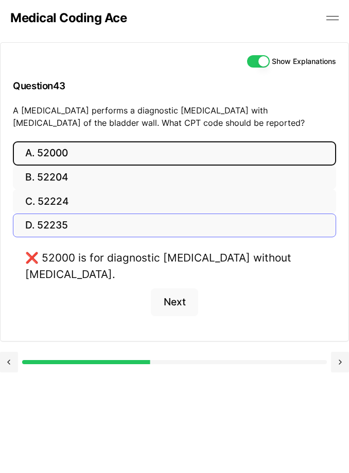
click at [69, 222] on button "D. 52235" at bounding box center [175, 225] width 324 height 24
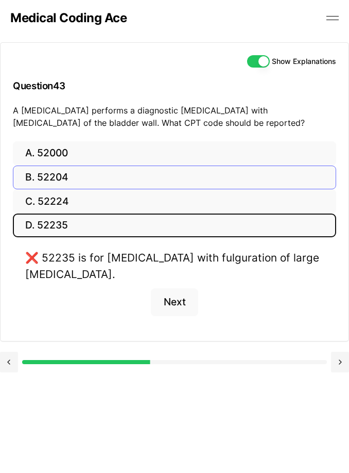
click at [77, 175] on button "B. 52204" at bounding box center [175, 177] width 324 height 24
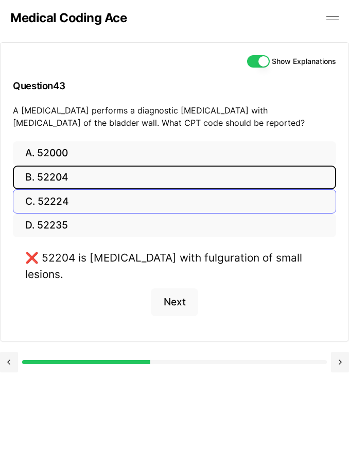
click at [74, 206] on button "C. 52224" at bounding box center [175, 201] width 324 height 24
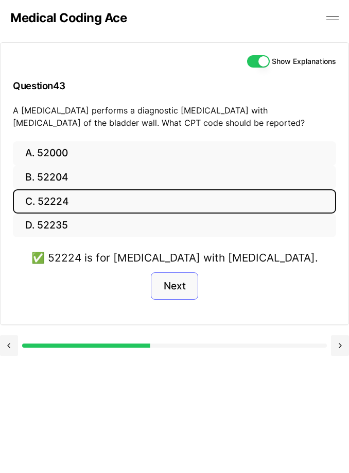
click at [181, 277] on button "Next" at bounding box center [174, 286] width 47 height 28
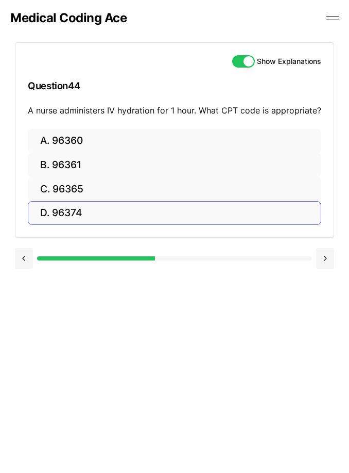
click at [78, 214] on button "D. 96374" at bounding box center [175, 213] width 294 height 24
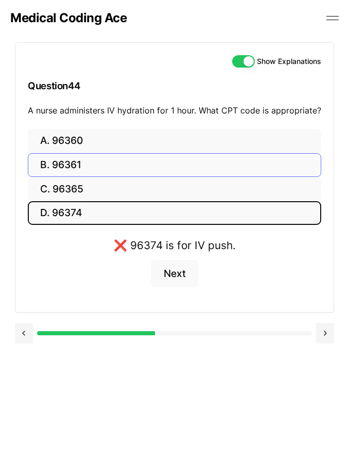
click at [97, 154] on button "B. 96361" at bounding box center [175, 165] width 294 height 24
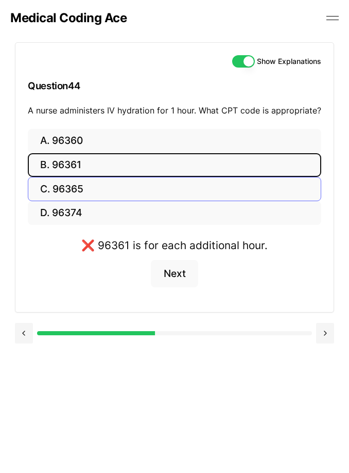
click at [84, 180] on button "C. 96365" at bounding box center [175, 189] width 294 height 24
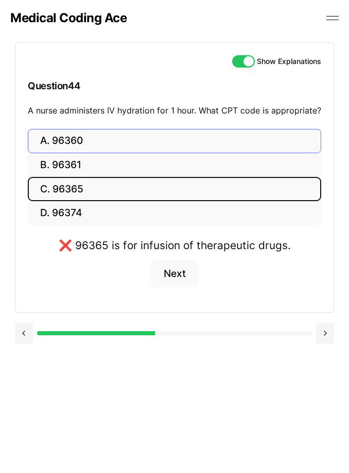
click at [88, 139] on button "A. 96360" at bounding box center [175, 141] width 294 height 24
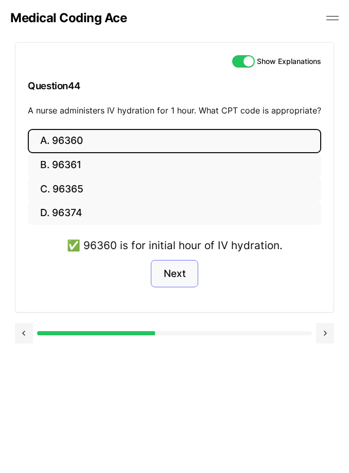
click at [182, 276] on button "Next" at bounding box center [174, 274] width 47 height 28
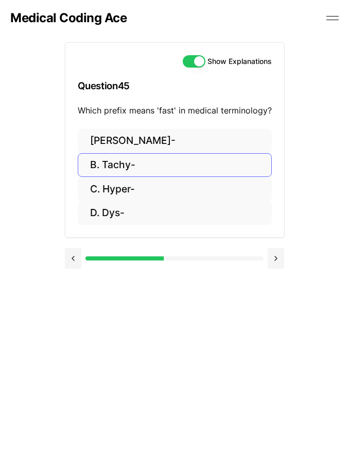
click at [149, 164] on button "B. Tachy-" at bounding box center [175, 165] width 194 height 24
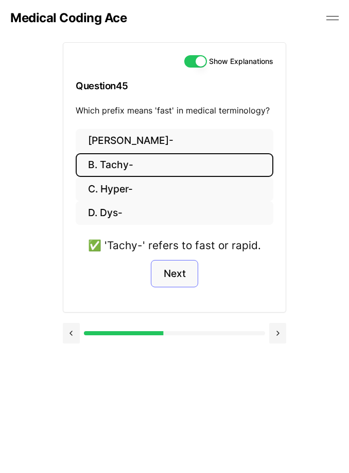
click at [181, 275] on button "Next" at bounding box center [174, 274] width 47 height 28
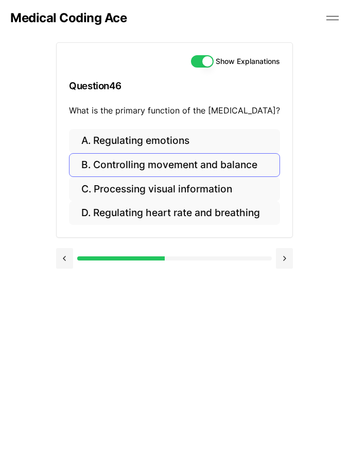
click at [212, 164] on button "B. Controlling movement and balance" at bounding box center [174, 165] width 211 height 24
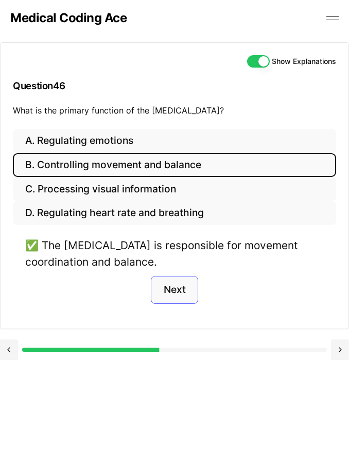
click at [182, 293] on button "Next" at bounding box center [174, 290] width 47 height 28
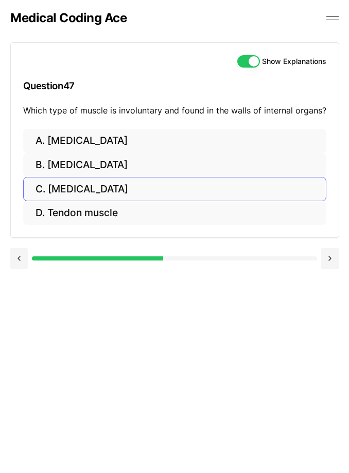
click at [128, 190] on button "C. [MEDICAL_DATA]" at bounding box center [174, 189] width 303 height 24
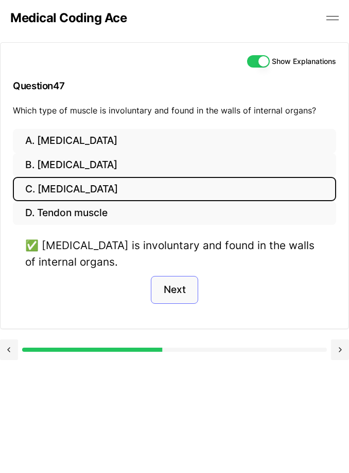
click at [172, 289] on button "Next" at bounding box center [174, 290] width 47 height 28
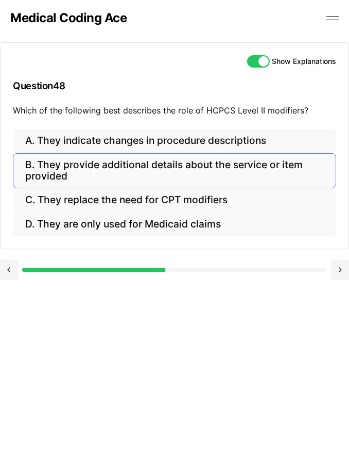
click at [177, 168] on button "B. They provide additional details about the service or item provided" at bounding box center [175, 170] width 324 height 35
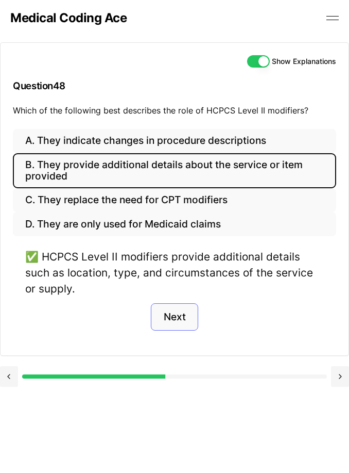
click at [182, 313] on button "Next" at bounding box center [174, 317] width 47 height 28
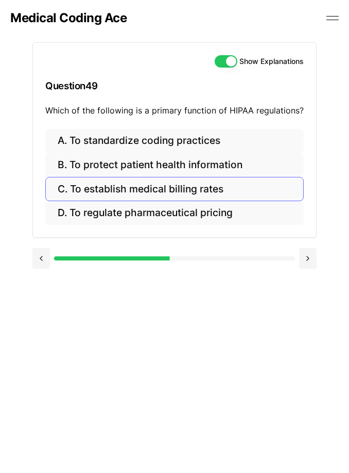
click at [188, 186] on button "C. To establish medical billing rates" at bounding box center [174, 189] width 259 height 24
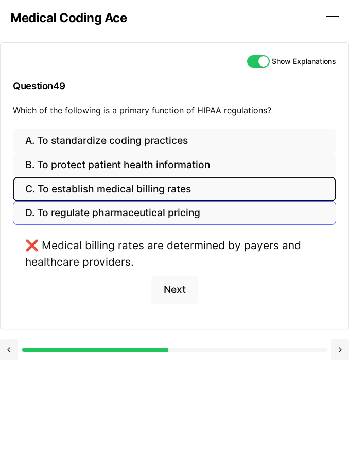
click at [186, 216] on button "D. To regulate pharmaceutical pricing" at bounding box center [175, 213] width 324 height 24
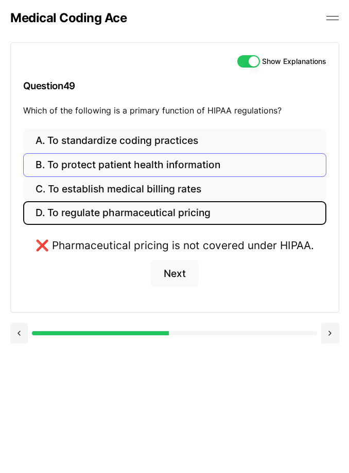
click at [175, 168] on button "B. To protect patient health information" at bounding box center [174, 165] width 303 height 24
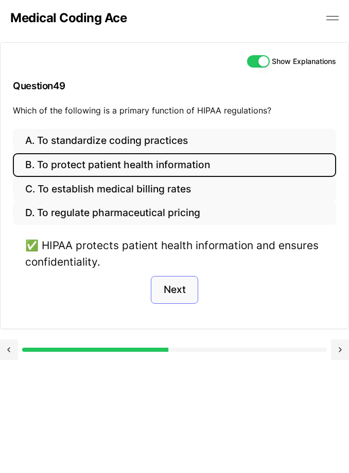
click at [185, 285] on button "Next" at bounding box center [174, 290] width 47 height 28
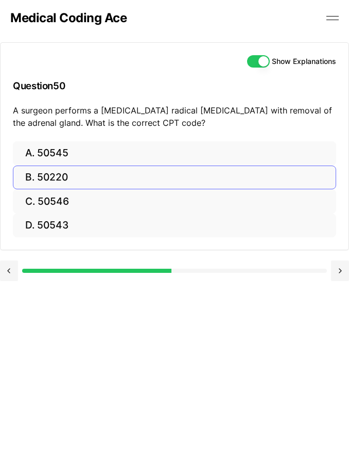
click at [77, 178] on button "B. 50220" at bounding box center [175, 177] width 324 height 24
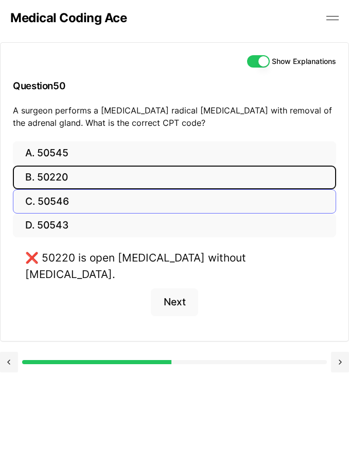
click at [71, 199] on button "C. 50546" at bounding box center [175, 201] width 324 height 24
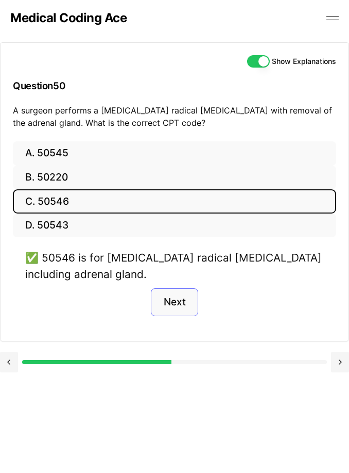
click at [166, 292] on button "Next" at bounding box center [174, 302] width 47 height 28
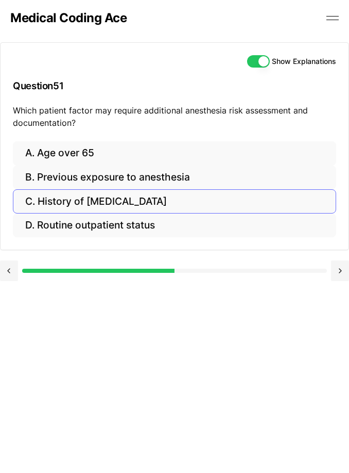
click at [195, 193] on button "C. History of [MEDICAL_DATA]" at bounding box center [175, 201] width 324 height 24
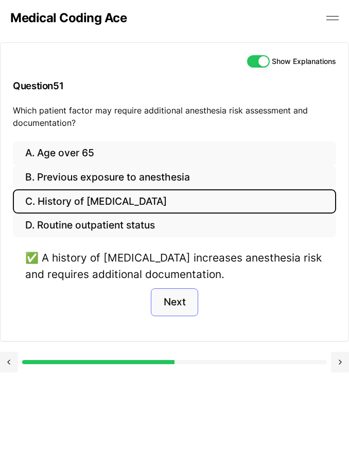
click at [180, 295] on button "Next" at bounding box center [174, 302] width 47 height 28
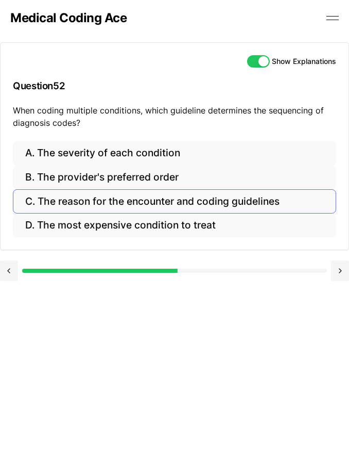
click at [192, 196] on button "C. The reason for the encounter and coding guidelines" at bounding box center [175, 201] width 324 height 24
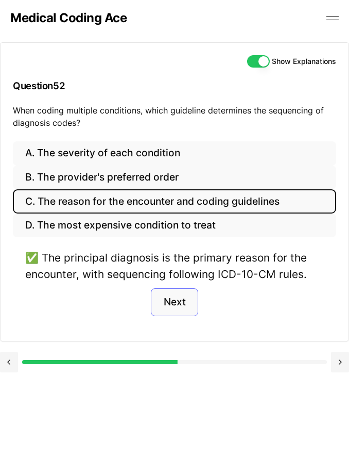
click at [181, 308] on button "Next" at bounding box center [174, 302] width 47 height 28
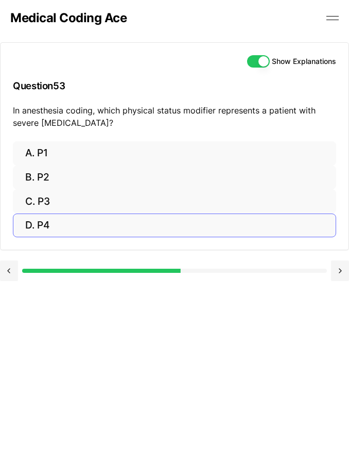
click at [56, 220] on button "D. P4" at bounding box center [175, 225] width 324 height 24
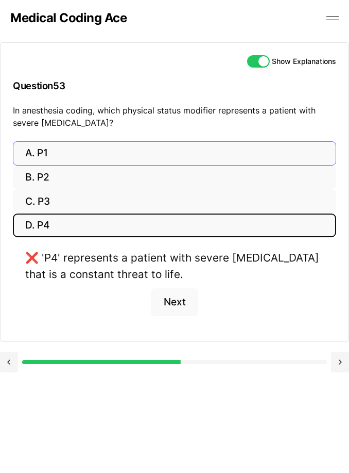
click at [66, 153] on button "A. P1" at bounding box center [175, 153] width 324 height 24
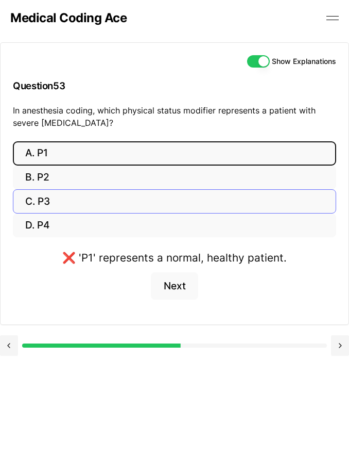
click at [49, 195] on button "C. P3" at bounding box center [175, 201] width 324 height 24
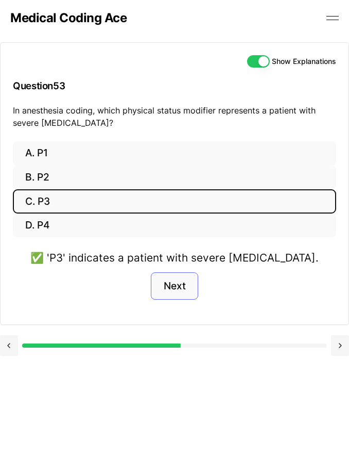
click at [185, 282] on button "Next" at bounding box center [174, 286] width 47 height 28
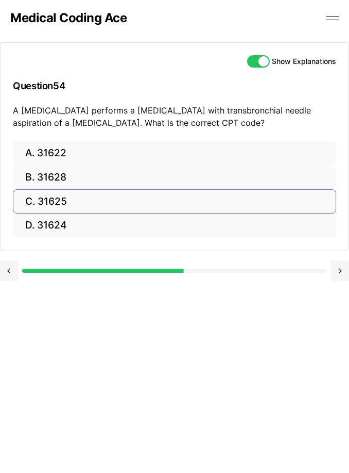
click at [73, 208] on button "C. 31625" at bounding box center [175, 201] width 324 height 24
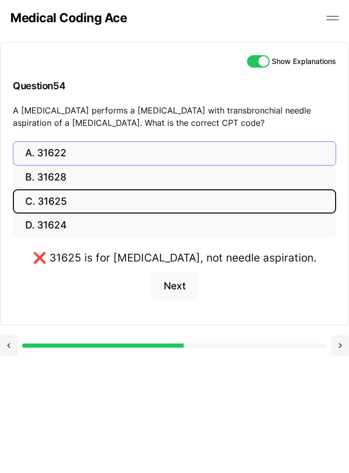
click at [73, 157] on button "A. 31622" at bounding box center [175, 153] width 324 height 24
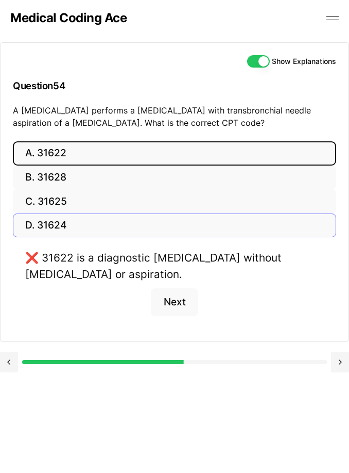
click at [70, 229] on button "D. 31624" at bounding box center [175, 225] width 324 height 24
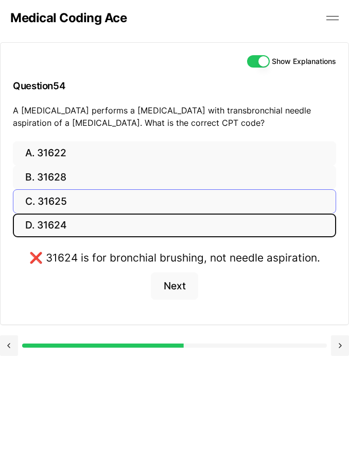
click at [73, 199] on button "C. 31625" at bounding box center [175, 201] width 324 height 24
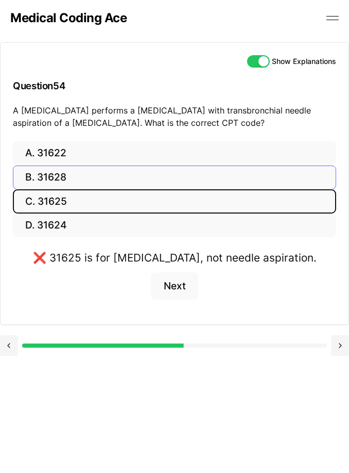
click at [106, 174] on button "B. 31628" at bounding box center [175, 177] width 324 height 24
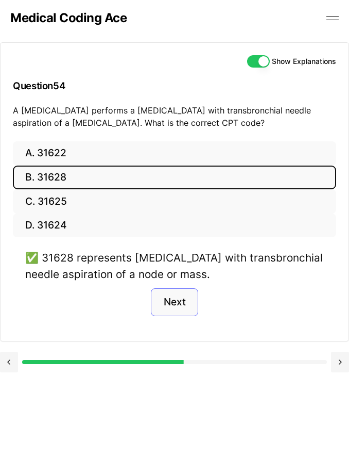
click at [184, 306] on button "Next" at bounding box center [174, 302] width 47 height 28
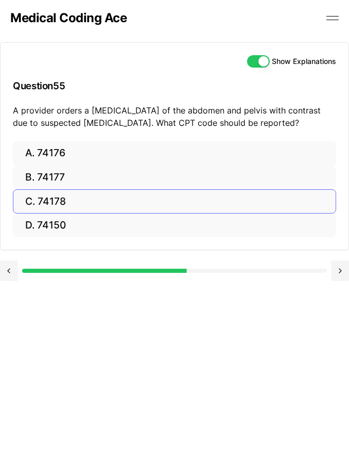
click at [76, 200] on button "C. 74178" at bounding box center [175, 201] width 324 height 24
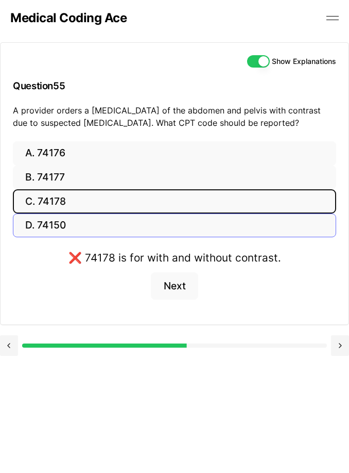
click at [53, 234] on button "D. 74150" at bounding box center [175, 225] width 324 height 24
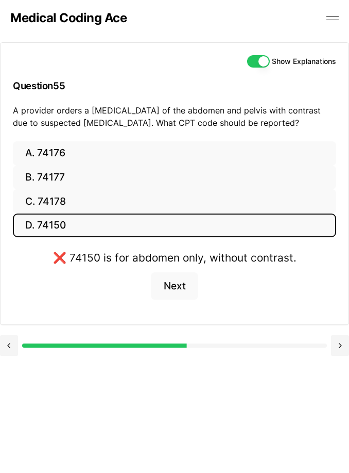
click at [53, 234] on button "D. 74150" at bounding box center [175, 225] width 324 height 24
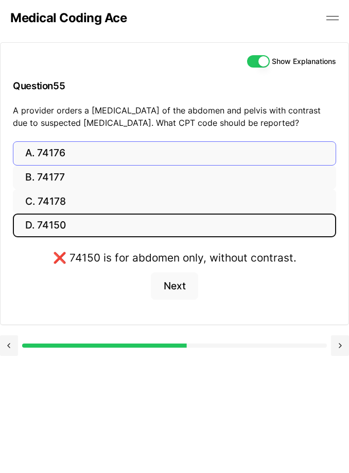
click at [66, 159] on button "A. 74176" at bounding box center [175, 153] width 324 height 24
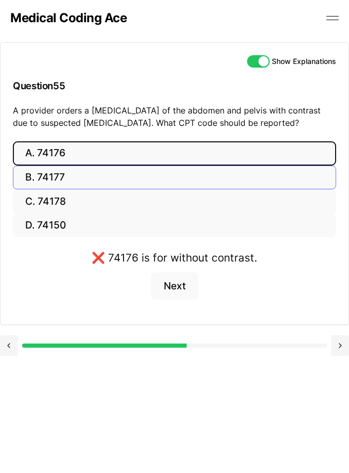
click at [60, 186] on button "B. 74177" at bounding box center [175, 177] width 324 height 24
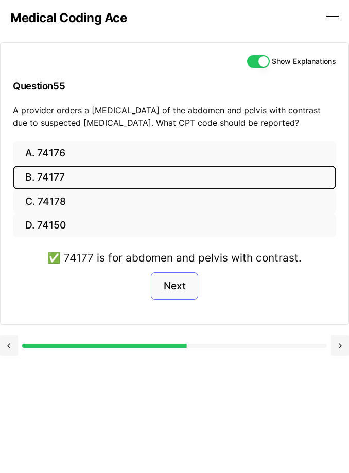
click at [161, 295] on button "Next" at bounding box center [174, 286] width 47 height 28
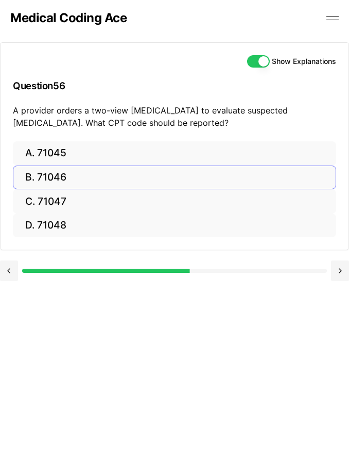
click at [84, 180] on button "B. 71046" at bounding box center [175, 177] width 324 height 24
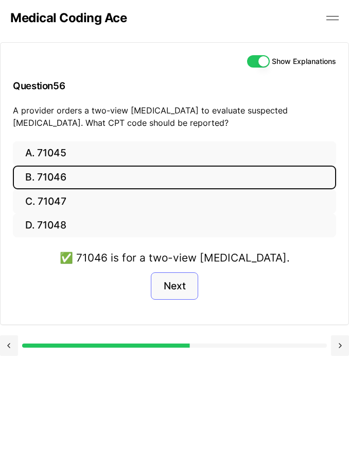
click at [177, 294] on button "Next" at bounding box center [174, 286] width 47 height 28
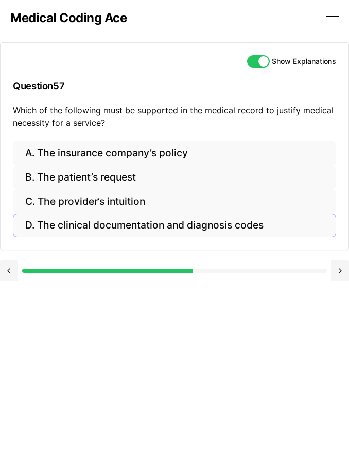
click at [94, 220] on button "D. The clinical documentation and diagnosis codes" at bounding box center [175, 225] width 324 height 24
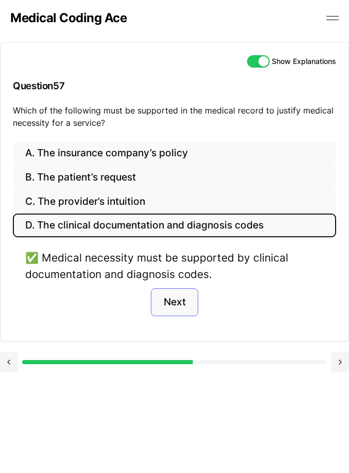
click at [170, 302] on button "Next" at bounding box center [174, 302] width 47 height 28
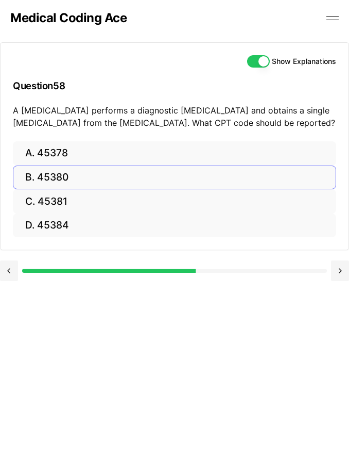
click at [81, 179] on button "B. 45380" at bounding box center [175, 177] width 324 height 24
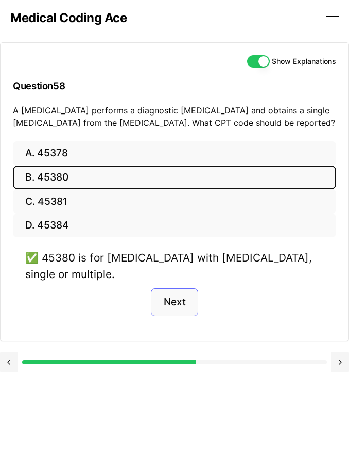
click at [173, 304] on button "Next" at bounding box center [174, 302] width 47 height 28
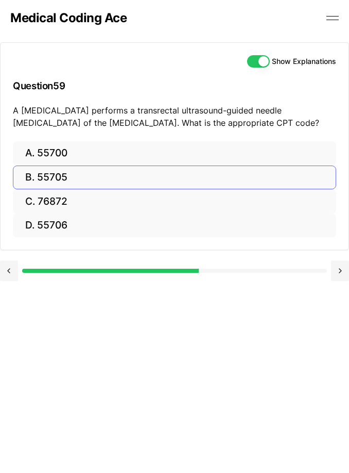
click at [99, 165] on button "B. 55705" at bounding box center [175, 177] width 324 height 24
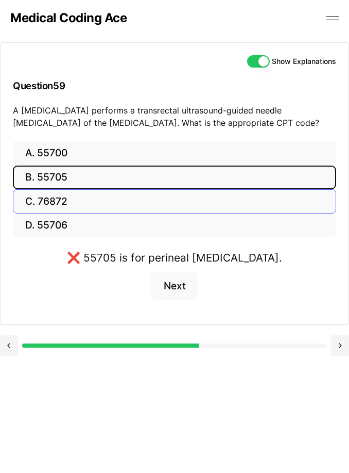
click at [66, 202] on button "C. 76872" at bounding box center [175, 201] width 324 height 24
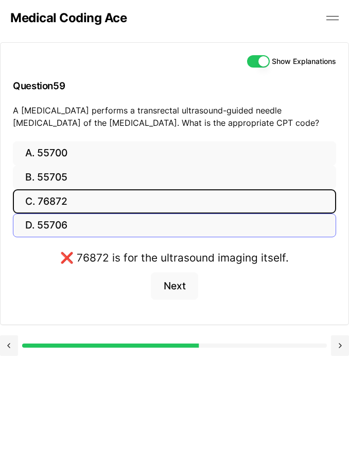
click at [83, 226] on button "D. 55706" at bounding box center [175, 225] width 324 height 24
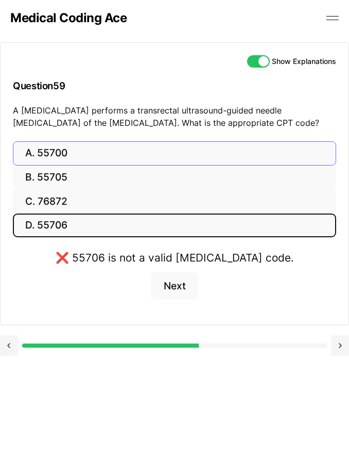
click at [92, 158] on button "A. 55700" at bounding box center [175, 153] width 324 height 24
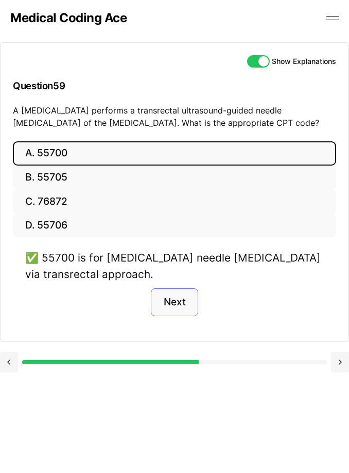
click at [180, 308] on button "Next" at bounding box center [174, 302] width 47 height 28
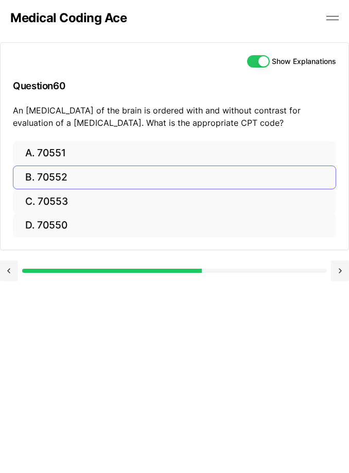
click at [121, 179] on button "B. 70552" at bounding box center [175, 177] width 324 height 24
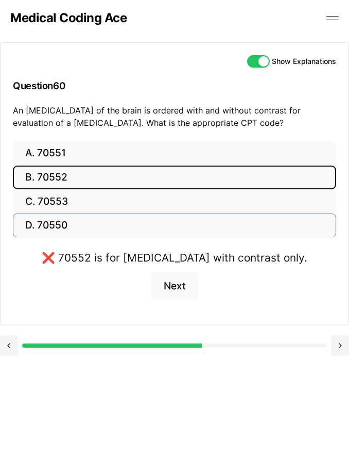
click at [76, 233] on button "D. 70550" at bounding box center [175, 225] width 324 height 24
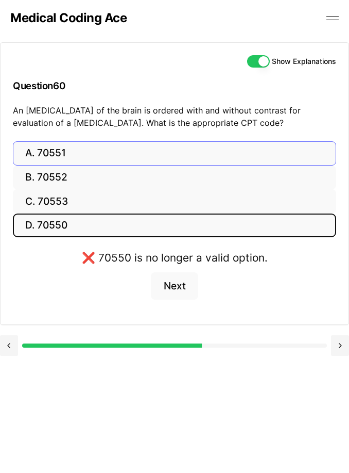
click at [79, 148] on button "A. 70551" at bounding box center [175, 153] width 324 height 24
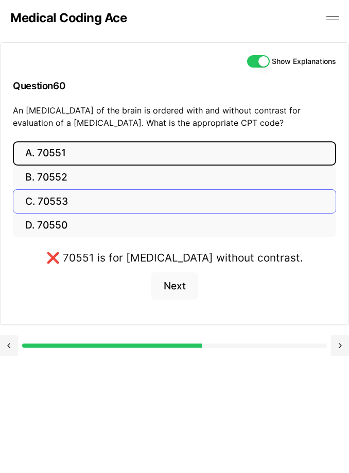
click at [64, 204] on button "C. 70553" at bounding box center [175, 201] width 324 height 24
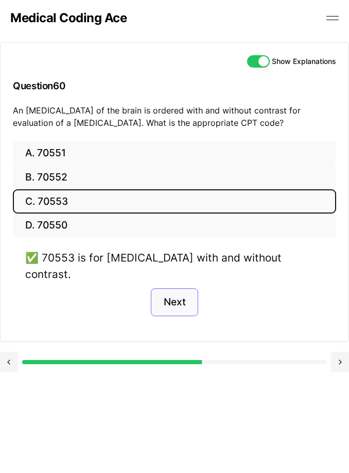
click at [171, 293] on button "Next" at bounding box center [174, 302] width 47 height 28
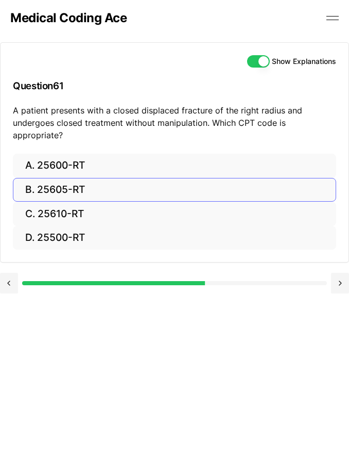
click at [82, 178] on button "B. 25605-RT" at bounding box center [175, 190] width 324 height 24
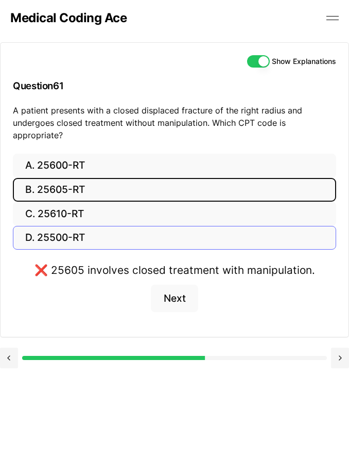
click at [71, 226] on button "D. 25500-RT" at bounding box center [175, 238] width 324 height 24
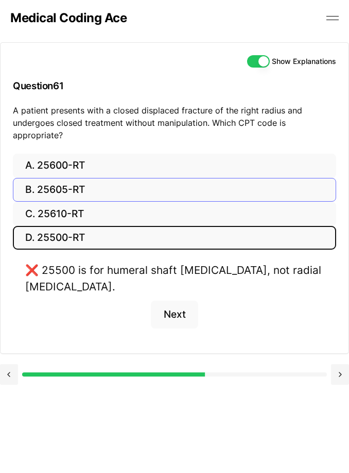
click at [81, 188] on button "B. 25605-RT" at bounding box center [175, 190] width 324 height 24
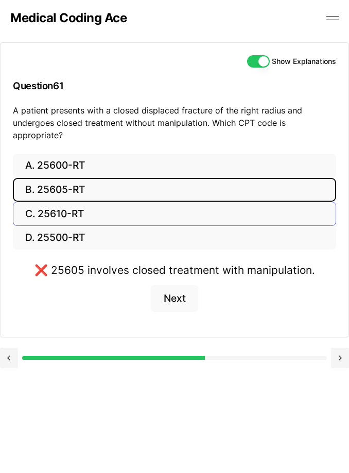
click at [78, 202] on button "C. 25610-RT" at bounding box center [175, 213] width 324 height 24
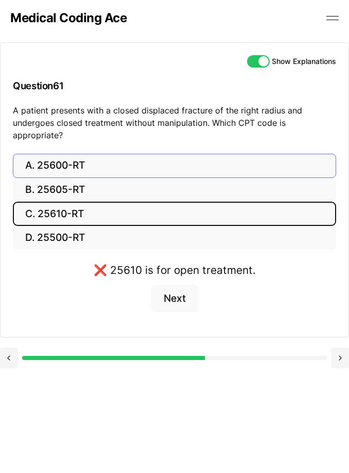
click at [80, 158] on button "A. 25600-RT" at bounding box center [175, 166] width 324 height 24
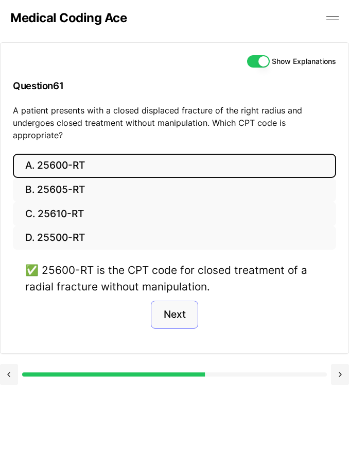
click at [179, 304] on button "Next" at bounding box center [174, 314] width 47 height 28
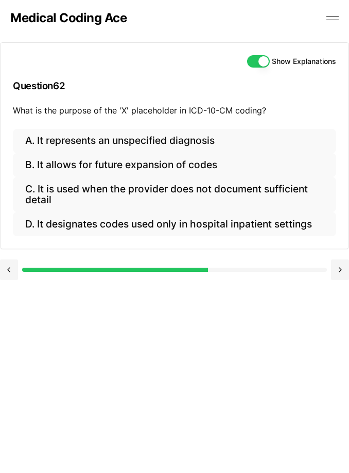
click at [330, 267] on div at bounding box center [174, 269] width 349 height 21
click at [341, 267] on button at bounding box center [340, 269] width 18 height 21
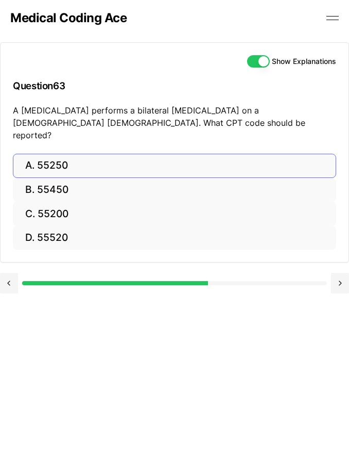
click at [109, 154] on button "A. 55250" at bounding box center [175, 166] width 324 height 24
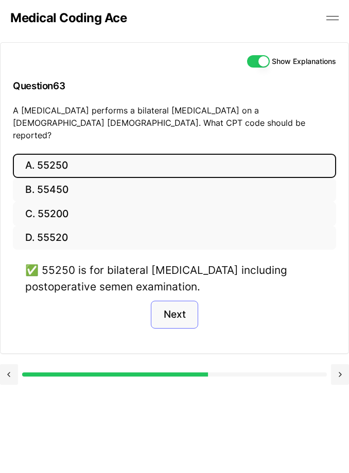
click at [183, 303] on button "Next" at bounding box center [174, 314] width 47 height 28
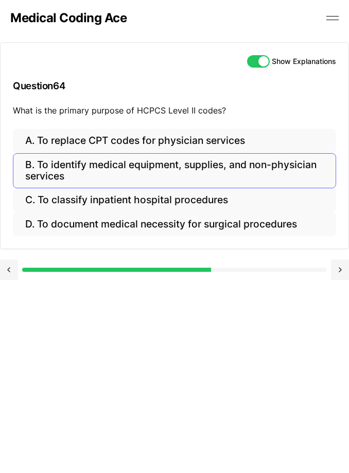
click at [109, 170] on button "B. To identify medical equipment, supplies, and non-physician services" at bounding box center [175, 170] width 324 height 35
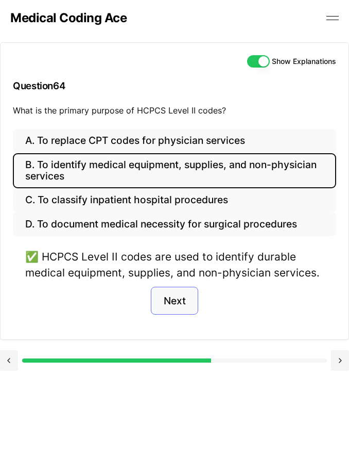
click at [172, 303] on button "Next" at bounding box center [174, 300] width 47 height 28
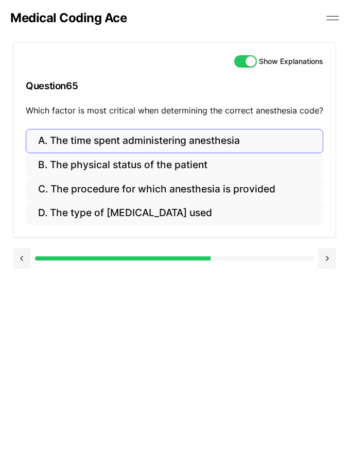
click at [112, 134] on button "A. The time spent administering anesthesia" at bounding box center [175, 141] width 298 height 24
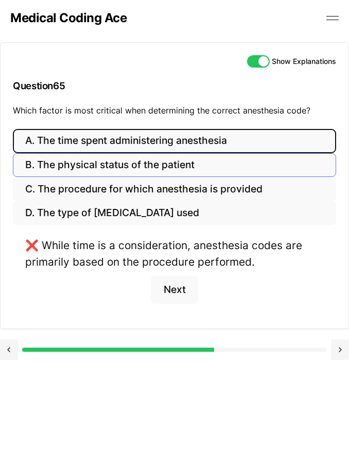
click at [130, 166] on button "B. The physical status of the patient" at bounding box center [175, 165] width 324 height 24
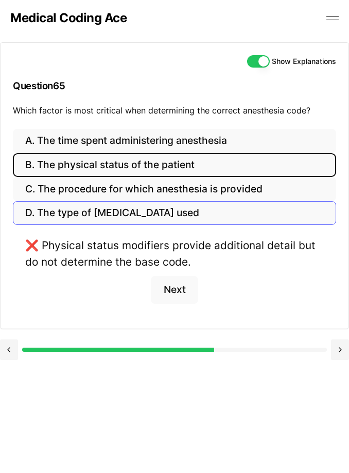
click at [136, 212] on button "D. The type of [MEDICAL_DATA] used" at bounding box center [175, 213] width 324 height 24
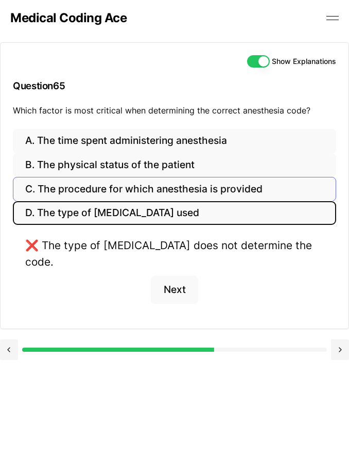
click at [156, 189] on button "C. The procedure for which anesthesia is provided" at bounding box center [175, 189] width 324 height 24
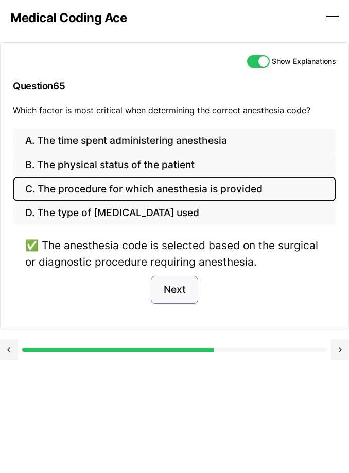
click at [173, 294] on button "Next" at bounding box center [174, 290] width 47 height 28
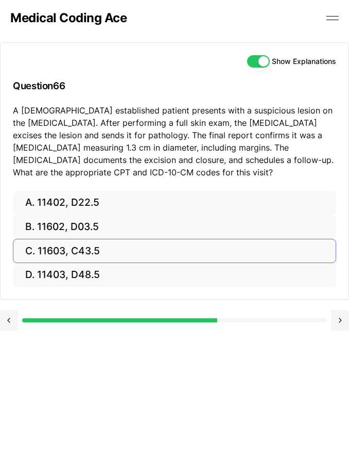
click at [72, 261] on button "C. 11603, C43.5" at bounding box center [175, 251] width 324 height 24
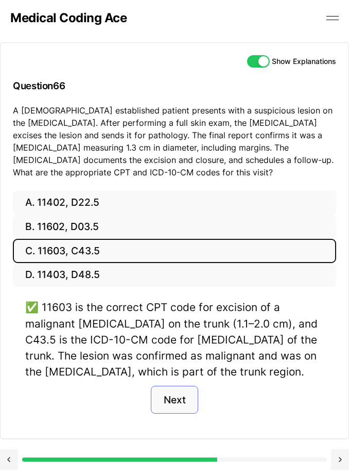
click at [184, 396] on button "Next" at bounding box center [174, 399] width 47 height 28
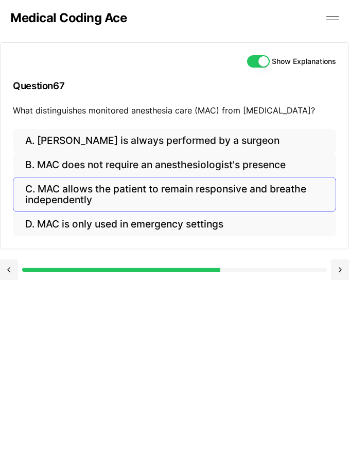
click at [162, 198] on button "C. MAC allows the patient to remain responsive and breathe independently" at bounding box center [175, 194] width 324 height 35
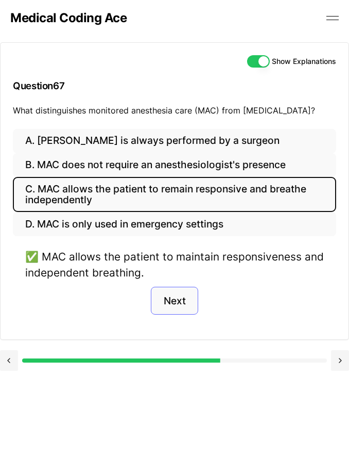
click at [181, 298] on button "Next" at bounding box center [174, 300] width 47 height 28
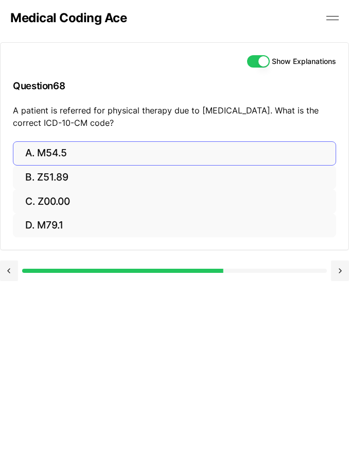
click at [83, 144] on html "Check out our new CPC Study Center, with 5 full-length practice exams updated f…" at bounding box center [174, 231] width 349 height 534
click at [83, 144] on button "A. M54.5" at bounding box center [175, 153] width 324 height 24
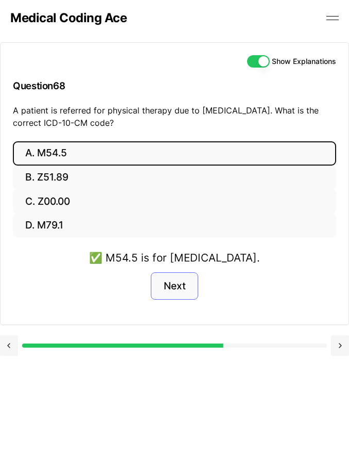
click at [180, 279] on button "Next" at bounding box center [174, 286] width 47 height 28
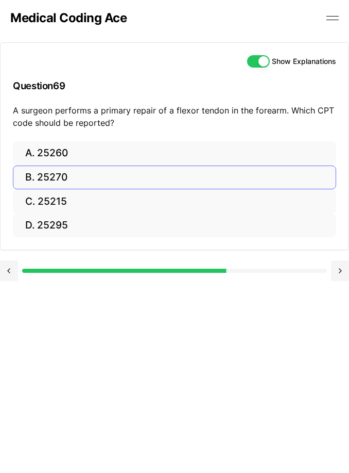
click at [108, 174] on button "B. 25270" at bounding box center [175, 177] width 324 height 24
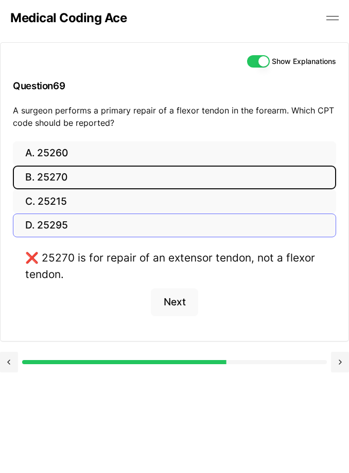
click at [79, 218] on button "D. 25295" at bounding box center [175, 225] width 324 height 24
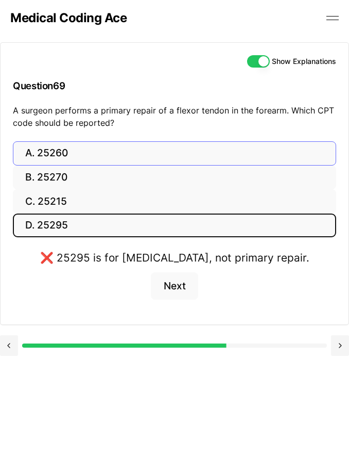
click at [77, 150] on button "A. 25260" at bounding box center [175, 153] width 324 height 24
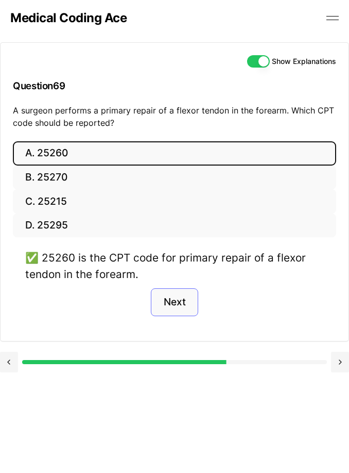
click at [168, 296] on button "Next" at bounding box center [174, 302] width 47 height 28
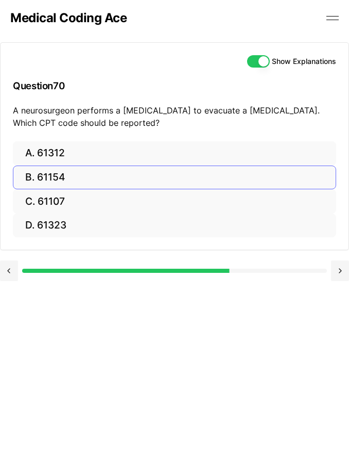
click at [92, 171] on button "B. 61154" at bounding box center [175, 177] width 324 height 24
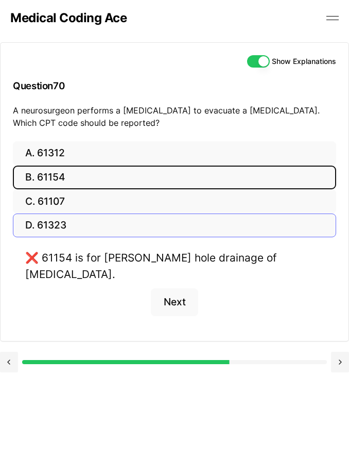
click at [71, 224] on button "D. 61323" at bounding box center [175, 225] width 324 height 24
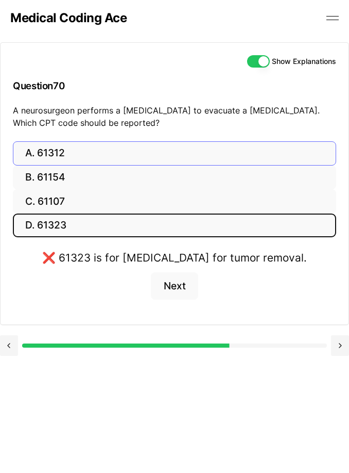
click at [66, 152] on button "A. 61312" at bounding box center [175, 153] width 324 height 24
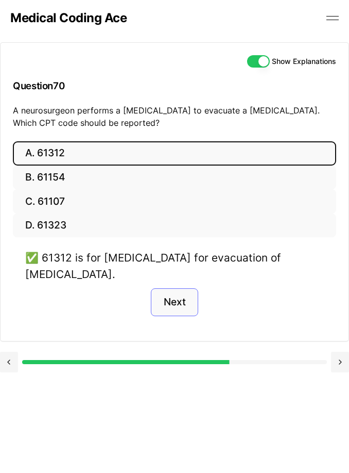
click at [184, 308] on button "Next" at bounding box center [174, 302] width 47 height 28
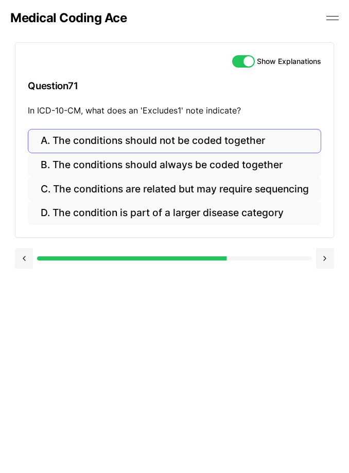
click at [257, 144] on button "A. The conditions should not be coded together" at bounding box center [174, 141] width 293 height 24
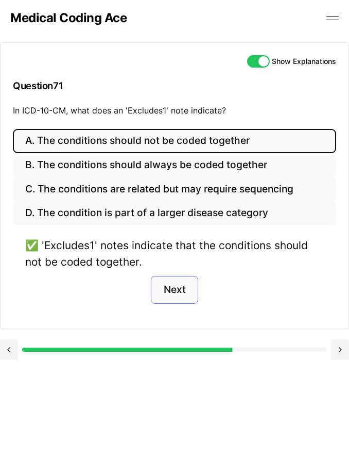
click at [178, 289] on button "Next" at bounding box center [174, 290] width 47 height 28
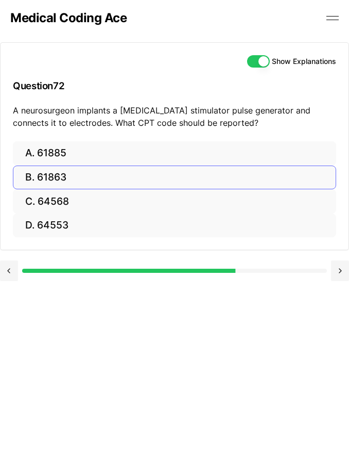
click at [111, 181] on button "B. 61863" at bounding box center [175, 177] width 324 height 24
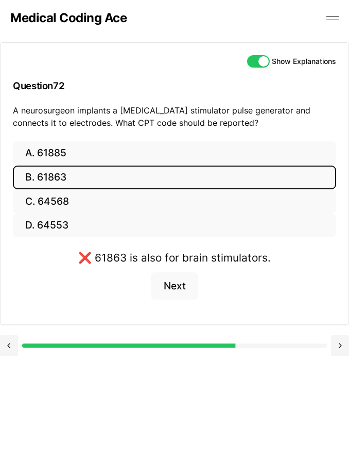
click at [61, 236] on div "A. 61885 B. 61863 C. 64568 D. 64553 ❌ 61863 is also for brain stimulators. Next" at bounding box center [175, 232] width 348 height 183
click at [65, 228] on button "D. 64553" at bounding box center [175, 225] width 324 height 24
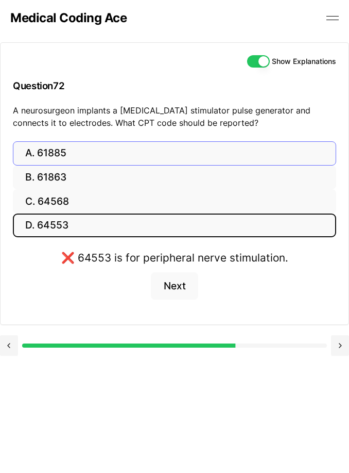
click at [89, 147] on button "A. 61885" at bounding box center [175, 153] width 324 height 24
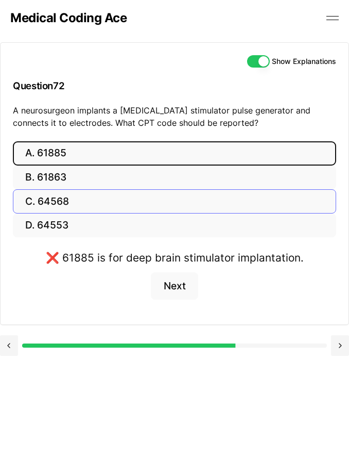
click at [70, 199] on button "C. 64568" at bounding box center [175, 201] width 324 height 24
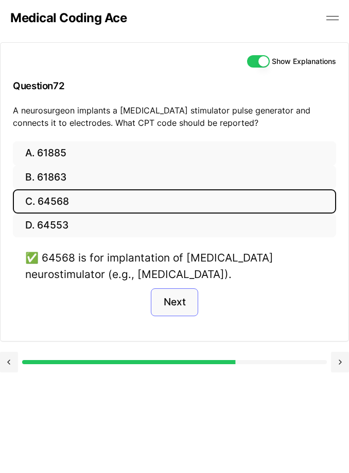
click at [172, 306] on button "Next" at bounding box center [174, 302] width 47 height 28
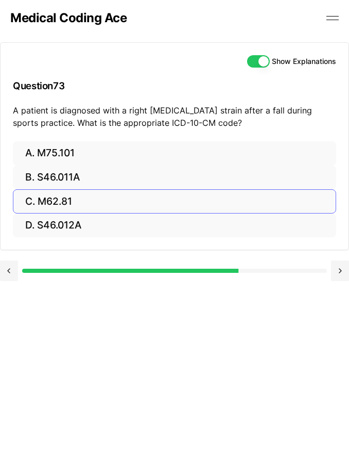
click at [89, 203] on button "C. M62.81" at bounding box center [175, 201] width 324 height 24
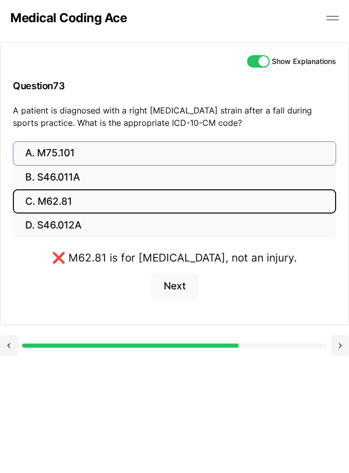
click at [92, 153] on button "A. M75.101" at bounding box center [175, 153] width 324 height 24
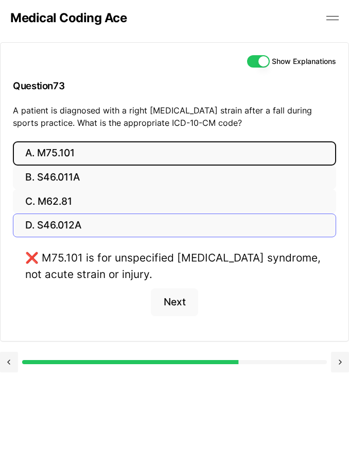
click at [85, 225] on button "D. S46.012A" at bounding box center [175, 225] width 324 height 24
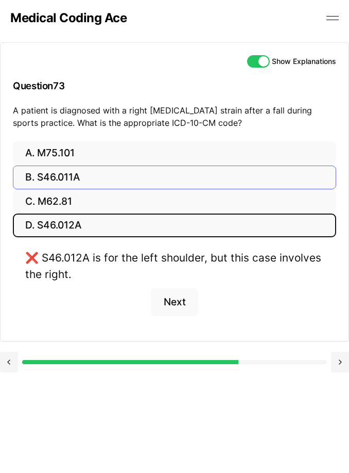
click at [85, 173] on button "B. S46.011A" at bounding box center [175, 177] width 324 height 24
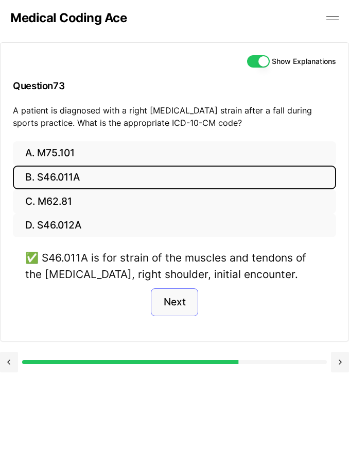
click at [184, 305] on button "Next" at bounding box center [174, 302] width 47 height 28
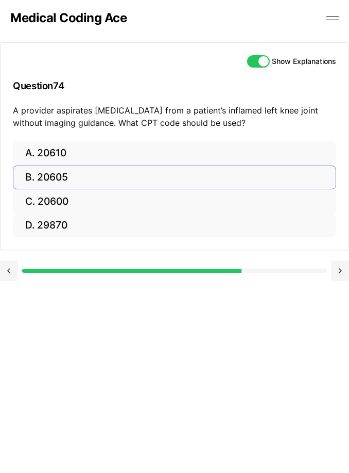
click at [115, 173] on button "B. 20605" at bounding box center [175, 177] width 324 height 24
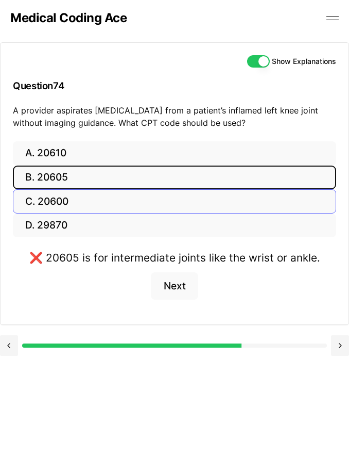
click at [70, 204] on button "C. 20600" at bounding box center [175, 201] width 324 height 24
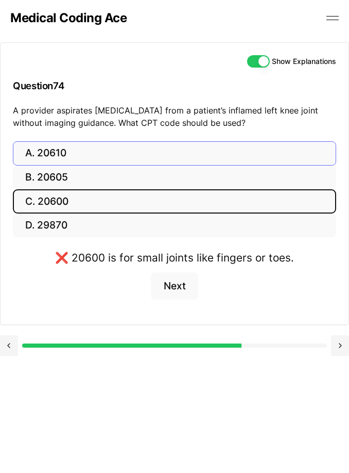
click at [67, 150] on button "A. 20610" at bounding box center [175, 153] width 324 height 24
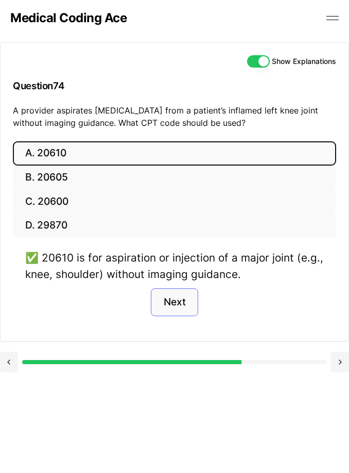
click at [181, 290] on button "Next" at bounding box center [174, 302] width 47 height 28
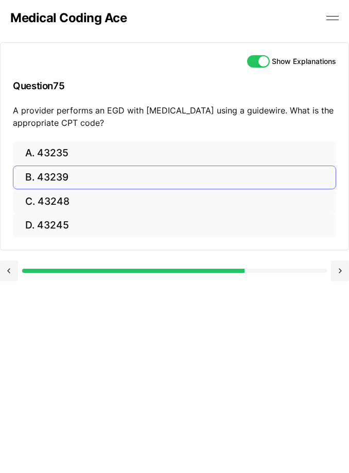
click at [97, 165] on button "B. 43239" at bounding box center [175, 177] width 324 height 24
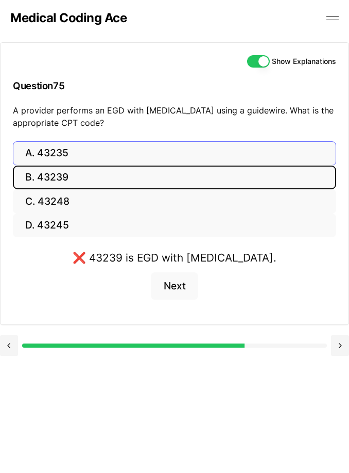
click at [87, 154] on button "A. 43235" at bounding box center [175, 153] width 324 height 24
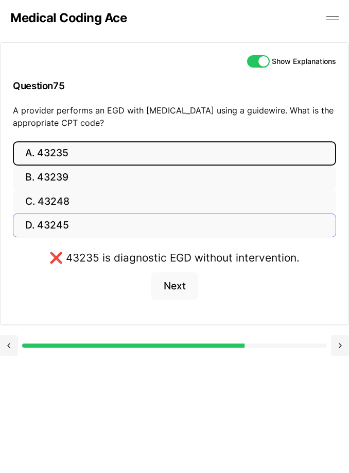
click at [92, 225] on button "D. 43245" at bounding box center [175, 225] width 324 height 24
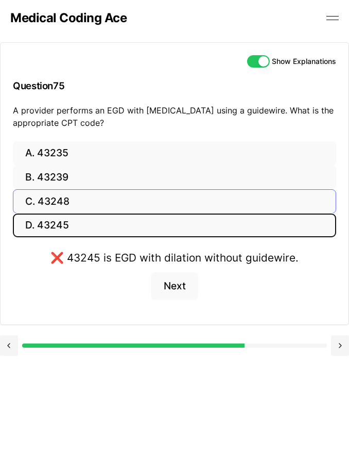
click at [94, 200] on button "C. 43248" at bounding box center [175, 201] width 324 height 24
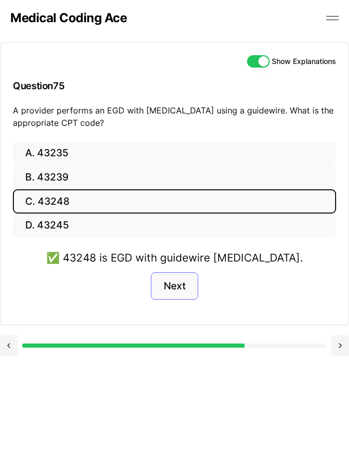
click at [173, 280] on button "Next" at bounding box center [174, 286] width 47 height 28
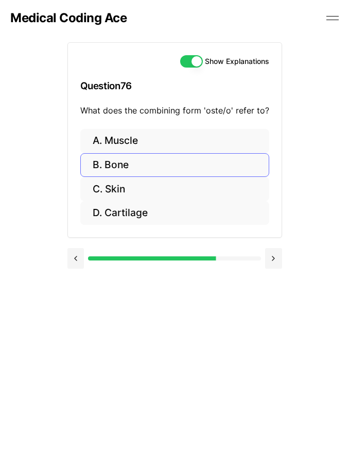
click at [140, 165] on button "B. Bone" at bounding box center [174, 165] width 189 height 24
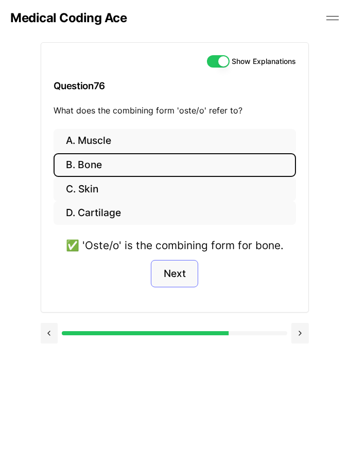
click at [181, 268] on button "Next" at bounding box center [174, 274] width 47 height 28
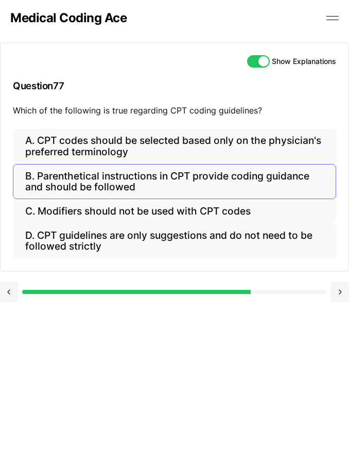
click at [151, 178] on button "B. Parenthetical instructions in CPT provide coding guidance and should be foll…" at bounding box center [175, 181] width 324 height 35
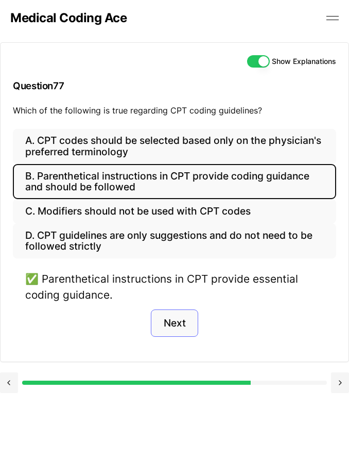
click at [171, 327] on button "Next" at bounding box center [174, 323] width 47 height 28
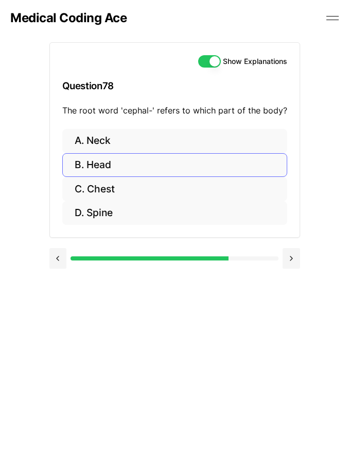
click at [146, 163] on button "B. Head" at bounding box center [174, 165] width 225 height 24
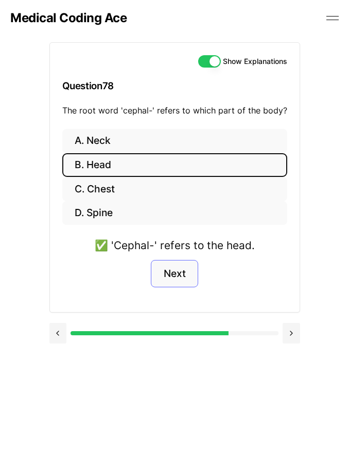
click at [174, 275] on button "Next" at bounding box center [174, 274] width 47 height 28
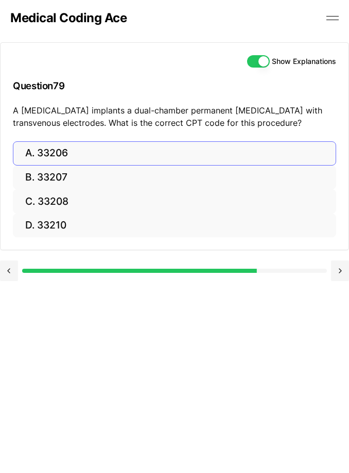
click at [117, 151] on button "A. 33206" at bounding box center [175, 153] width 324 height 24
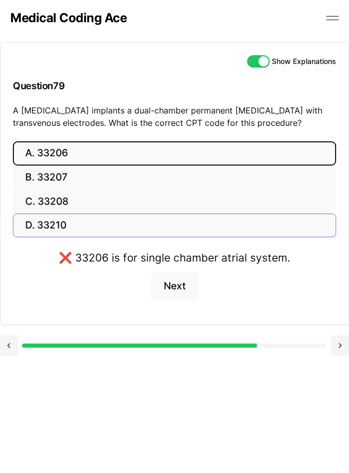
click at [89, 226] on button "D. 33210" at bounding box center [175, 225] width 324 height 24
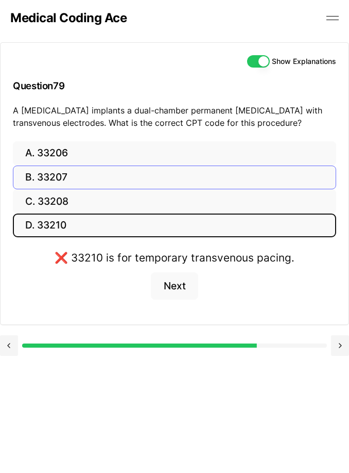
click at [82, 184] on button "B. 33207" at bounding box center [175, 177] width 324 height 24
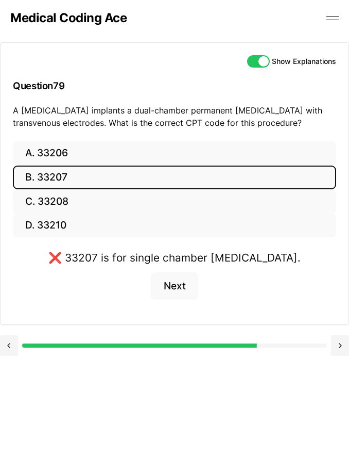
click at [82, 184] on button "B. 33207" at bounding box center [175, 177] width 324 height 24
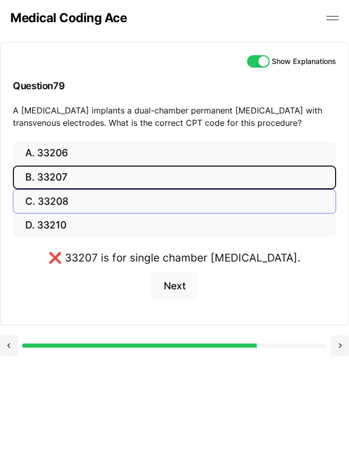
click at [77, 198] on button "C. 33208" at bounding box center [175, 201] width 324 height 24
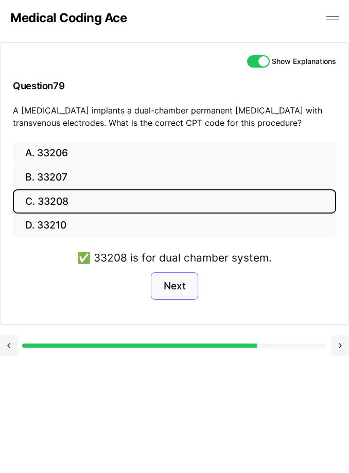
click at [171, 293] on button "Next" at bounding box center [174, 286] width 47 height 28
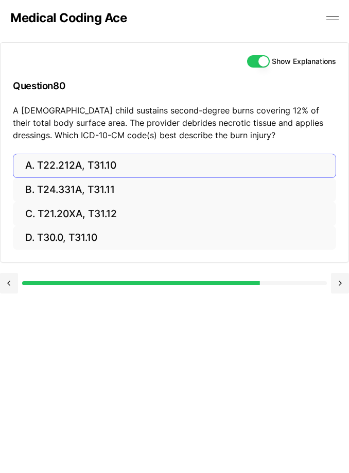
click at [118, 161] on button "A. T22.212A, T31.10" at bounding box center [175, 166] width 324 height 24
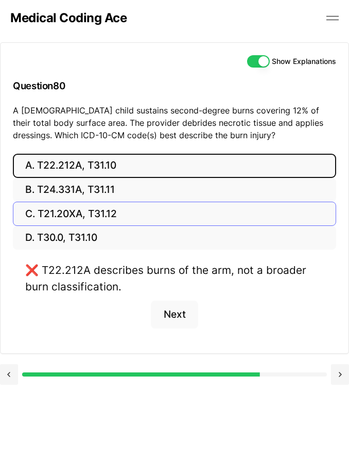
click at [87, 212] on button "C. T21.20XA, T31.12" at bounding box center [175, 213] width 324 height 24
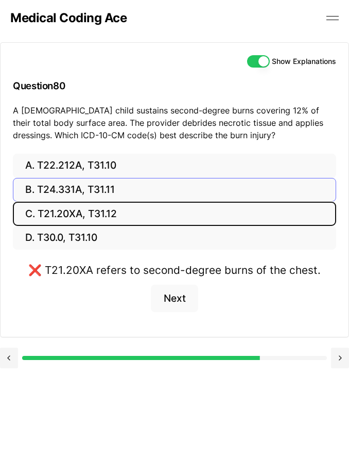
click at [97, 182] on button "B. T24.331A, T31.11" at bounding box center [175, 190] width 324 height 24
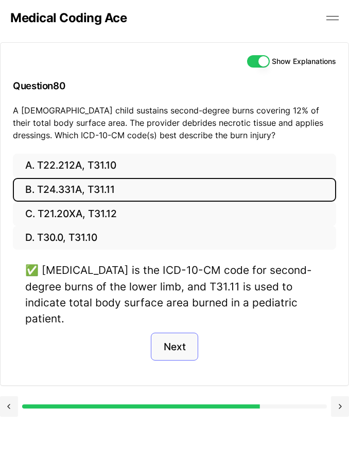
click at [174, 336] on button "Next" at bounding box center [174, 346] width 47 height 28
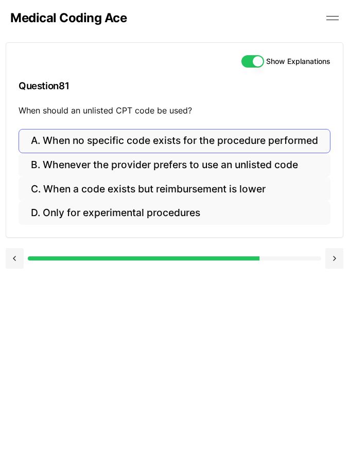
click at [104, 139] on button "A. When no specific code exists for the procedure performed" at bounding box center [175, 141] width 312 height 24
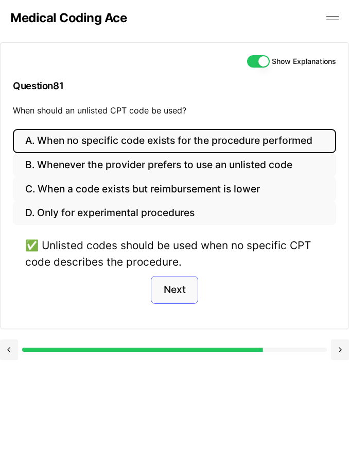
click at [179, 291] on button "Next" at bounding box center [174, 290] width 47 height 28
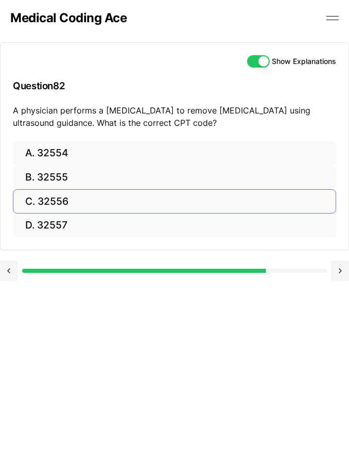
click at [115, 197] on button "C. 32556" at bounding box center [175, 201] width 324 height 24
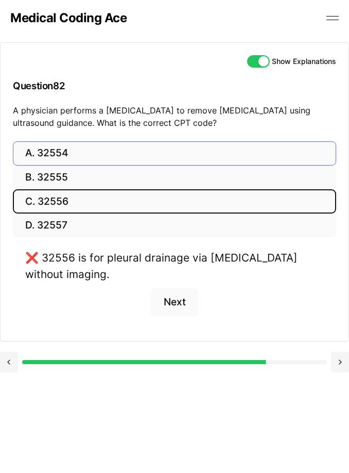
click at [97, 157] on button "A. 32554" at bounding box center [175, 153] width 324 height 24
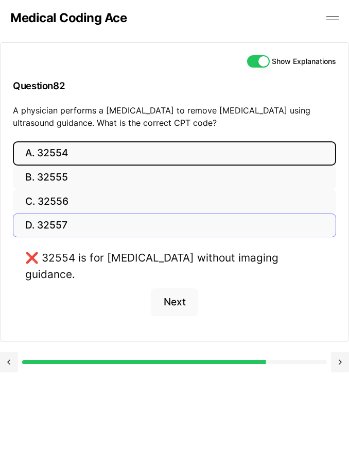
click at [82, 213] on button "D. 32557" at bounding box center [175, 225] width 324 height 24
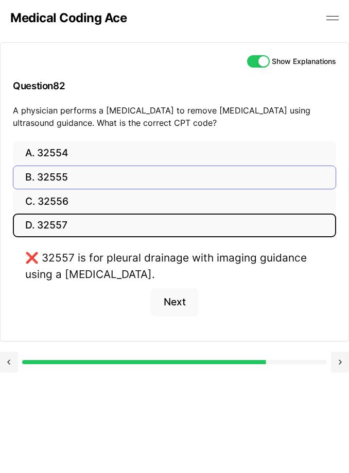
click at [82, 178] on button "B. 32555" at bounding box center [175, 177] width 324 height 24
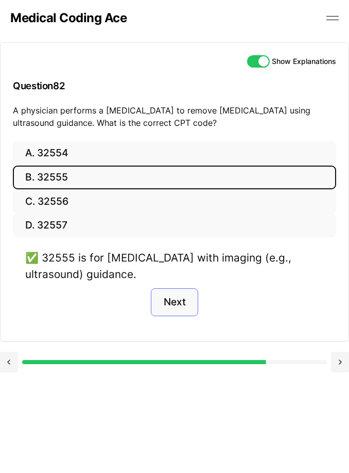
click at [182, 307] on button "Next" at bounding box center [174, 302] width 47 height 28
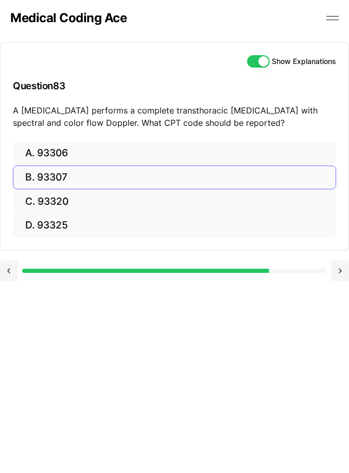
click at [105, 174] on button "B. 93307" at bounding box center [175, 177] width 324 height 24
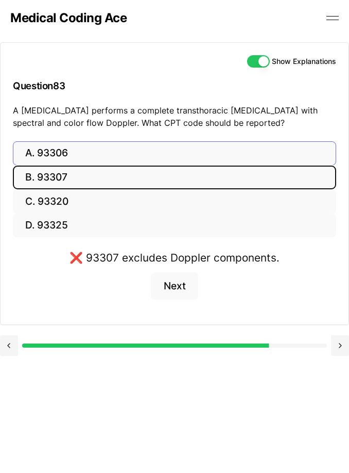
click at [89, 154] on button "A. 93306" at bounding box center [175, 153] width 324 height 24
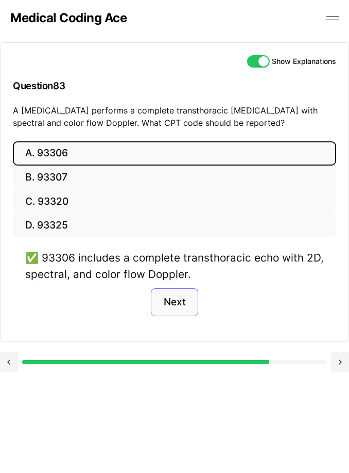
click at [172, 299] on button "Next" at bounding box center [174, 302] width 47 height 28
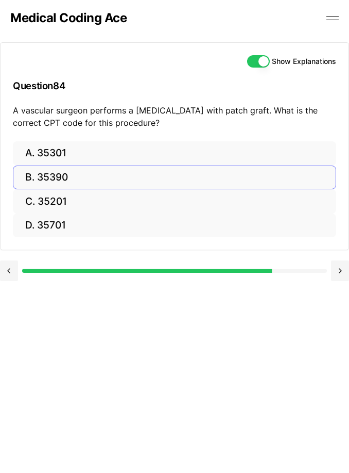
click at [75, 178] on button "B. 35390" at bounding box center [175, 177] width 324 height 24
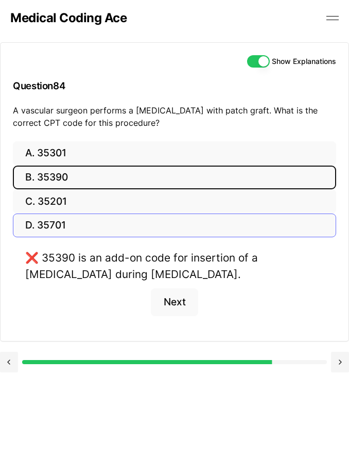
click at [66, 227] on button "D. 35701" at bounding box center [175, 225] width 324 height 24
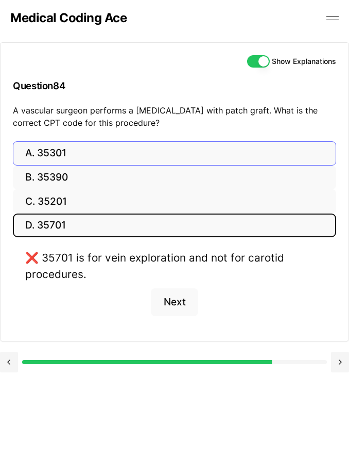
click at [60, 150] on button "A. 35301" at bounding box center [175, 153] width 324 height 24
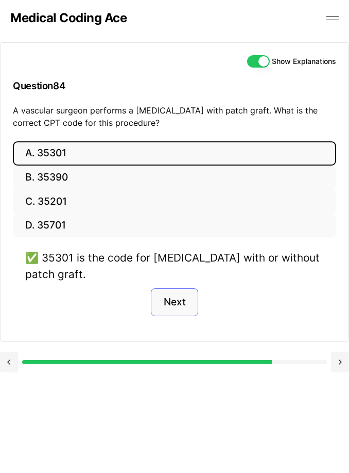
click at [174, 299] on button "Next" at bounding box center [174, 302] width 47 height 28
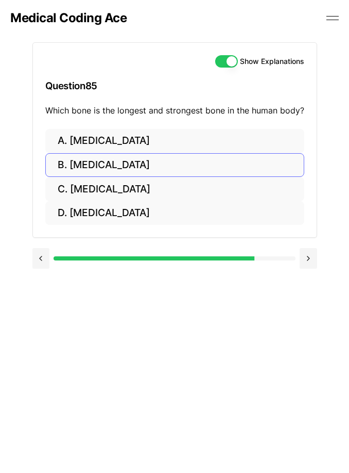
click at [88, 166] on button "B. [MEDICAL_DATA]" at bounding box center [174, 165] width 259 height 24
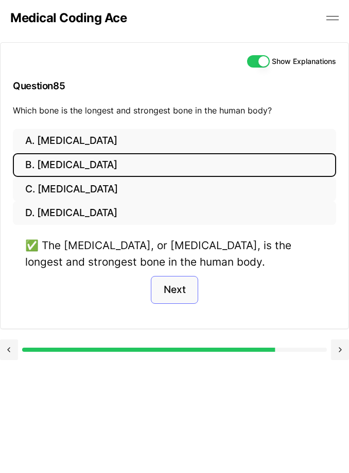
click at [170, 285] on button "Next" at bounding box center [174, 290] width 47 height 28
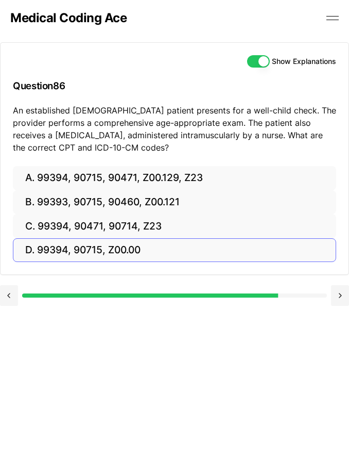
click at [124, 242] on button "D. 99394, 90715, Z00.00" at bounding box center [175, 250] width 324 height 24
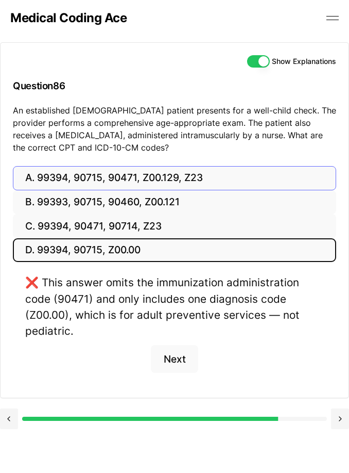
click at [143, 180] on button "A. 99394, 90715, 90471, Z00.129, Z23" at bounding box center [175, 178] width 324 height 24
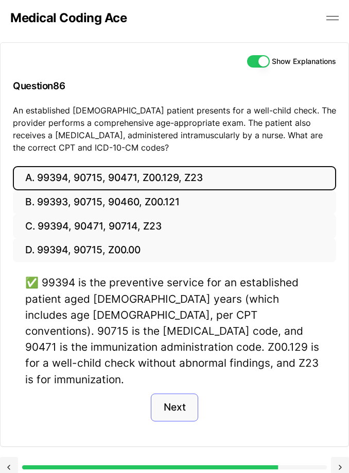
click at [174, 393] on button "Next" at bounding box center [174, 407] width 47 height 28
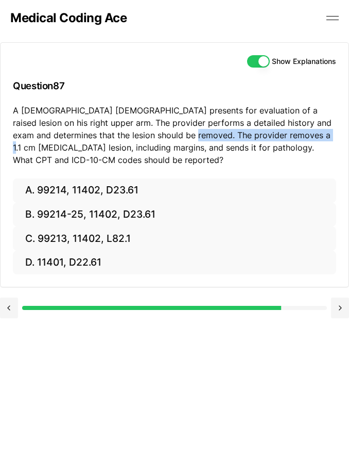
drag, startPoint x: 167, startPoint y: 130, endPoint x: 293, endPoint y: 134, distance: 125.8
click at [293, 134] on p "A [DEMOGRAPHIC_DATA] [DEMOGRAPHIC_DATA] presents for evaluation of a raised les…" at bounding box center [175, 135] width 324 height 62
click at [176, 110] on p "A [DEMOGRAPHIC_DATA] [DEMOGRAPHIC_DATA] presents for evaluation of a raised les…" at bounding box center [175, 135] width 324 height 62
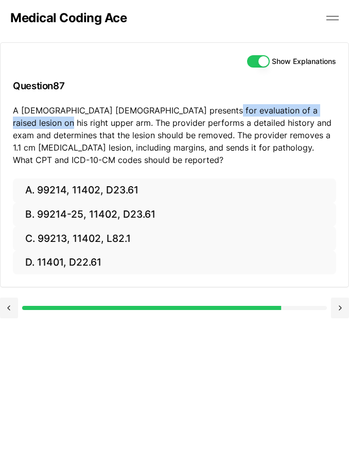
drag, startPoint x: 200, startPoint y: 109, endPoint x: 31, endPoint y: 117, distance: 169.2
click at [31, 117] on p "A [DEMOGRAPHIC_DATA] [DEMOGRAPHIC_DATA] presents for evaluation of a raised les…" at bounding box center [175, 135] width 324 height 62
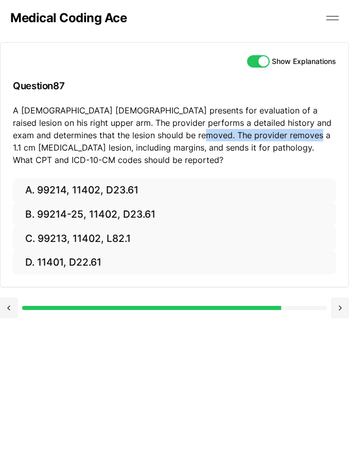
drag, startPoint x: 172, startPoint y: 132, endPoint x: 281, endPoint y: 136, distance: 109.3
click at [281, 136] on p "A [DEMOGRAPHIC_DATA] [DEMOGRAPHIC_DATA] presents for evaluation of a raised les…" at bounding box center [175, 135] width 324 height 62
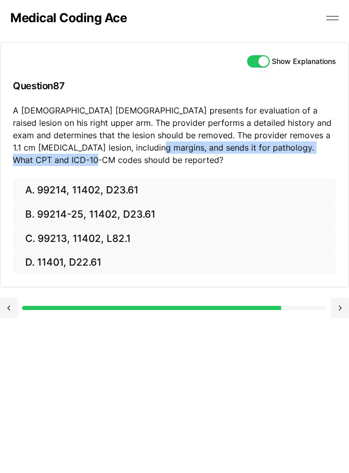
drag, startPoint x: 116, startPoint y: 146, endPoint x: 170, endPoint y: 153, distance: 54.1
click at [170, 153] on p "A [DEMOGRAPHIC_DATA] [DEMOGRAPHIC_DATA] presents for evaluation of a raised les…" at bounding box center [175, 135] width 324 height 62
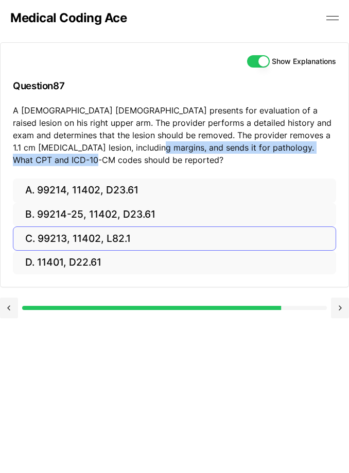
click at [110, 238] on button "C. 99213, 11402, L82.1" at bounding box center [175, 238] width 324 height 24
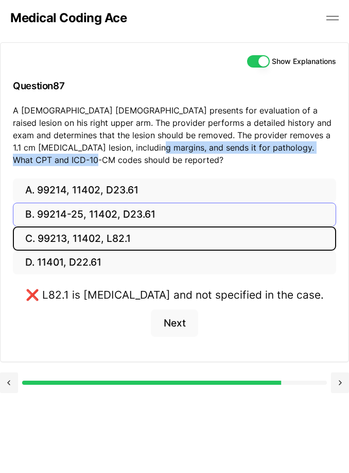
click at [129, 213] on button "B. 99214-25, 11402, D23.61" at bounding box center [175, 215] width 324 height 24
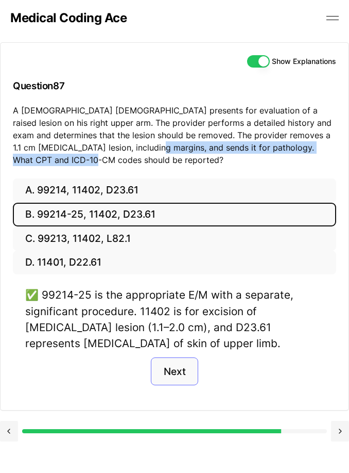
click at [172, 359] on button "Next" at bounding box center [174, 371] width 47 height 28
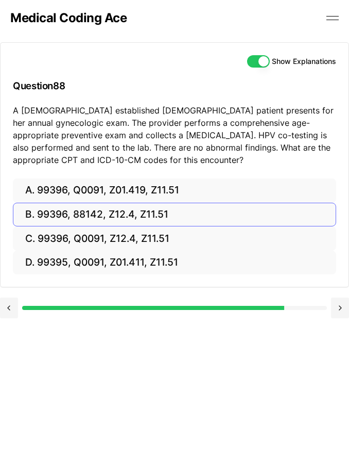
click at [108, 216] on button "B. 99396, 88142, Z12.4, Z11.51" at bounding box center [175, 215] width 324 height 24
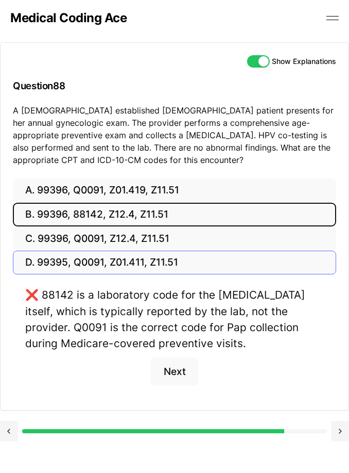
click at [105, 266] on button "D. 99395, Q0091, Z01.411, Z11.51" at bounding box center [175, 262] width 324 height 24
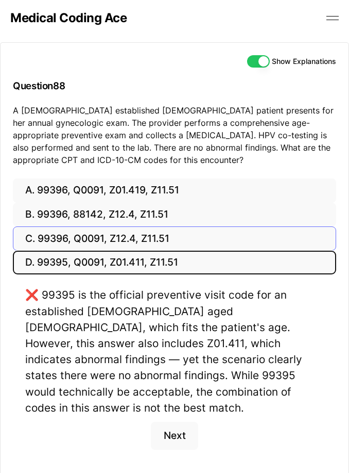
click at [109, 234] on button "C. 99396, Q0091, Z12.4, Z11.51" at bounding box center [175, 238] width 324 height 24
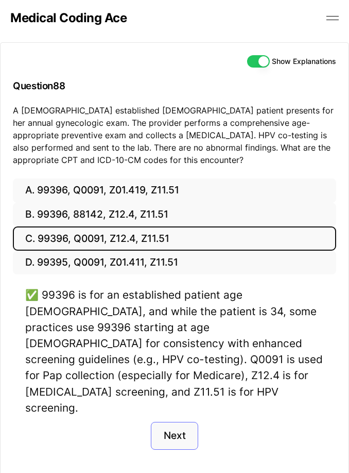
click at [170, 421] on button "Next" at bounding box center [174, 435] width 47 height 28
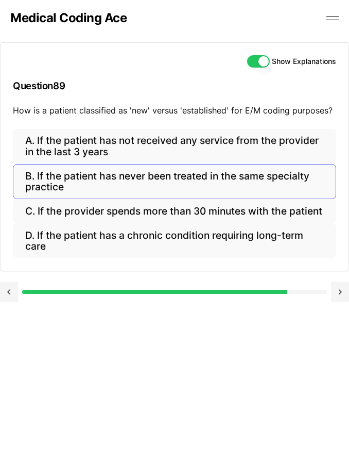
click at [106, 190] on button "B. If the patient has never been treated in the same specialty practice" at bounding box center [175, 181] width 324 height 35
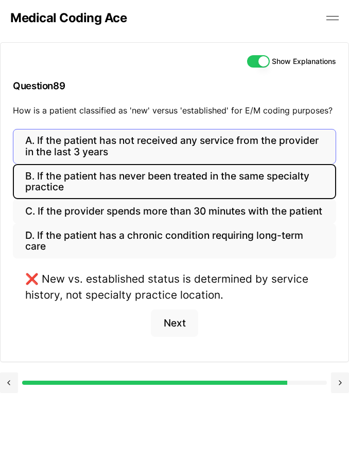
click at [142, 146] on button "A. If the patient has not received any service from the provider in the last 3 …" at bounding box center [175, 146] width 324 height 35
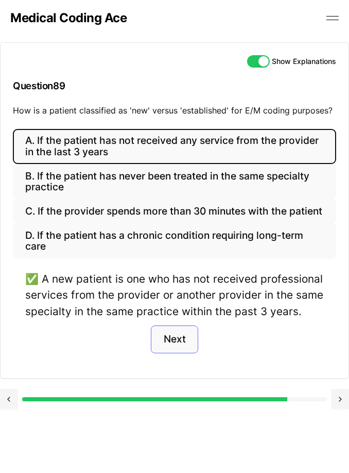
click at [180, 353] on button "Next" at bounding box center [174, 339] width 47 height 28
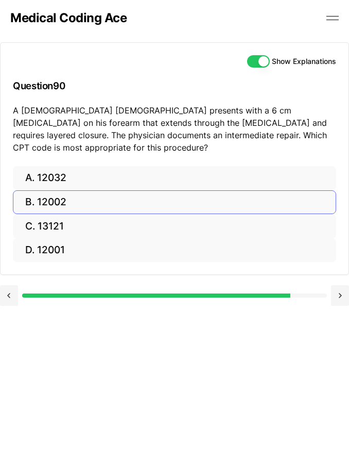
click at [54, 190] on button "B. 12002" at bounding box center [175, 202] width 324 height 24
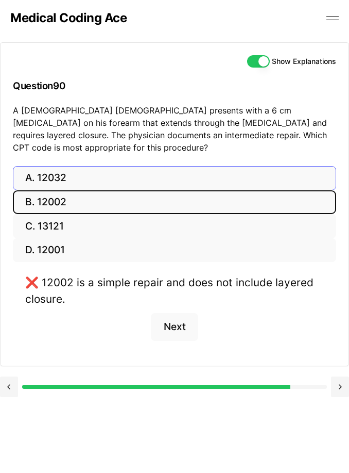
click at [56, 169] on button "A. 12032" at bounding box center [175, 178] width 324 height 24
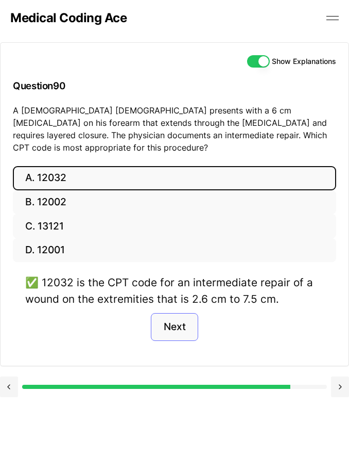
click at [179, 320] on button "Next" at bounding box center [174, 327] width 47 height 28
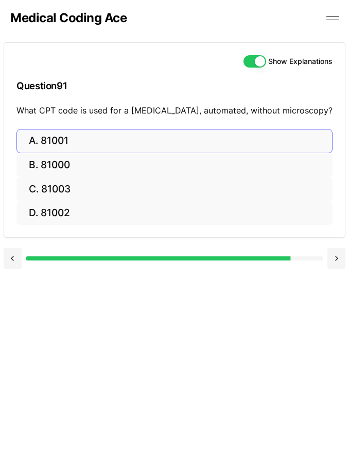
click at [92, 138] on button "A. 81001" at bounding box center [174, 141] width 316 height 24
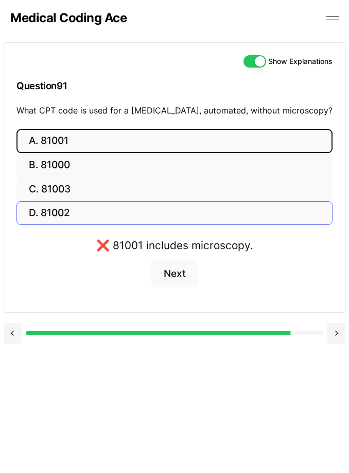
click at [79, 212] on button "D. 81002" at bounding box center [174, 213] width 316 height 24
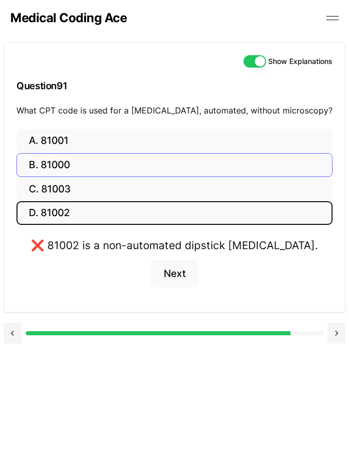
click at [78, 168] on button "B. 81000" at bounding box center [174, 165] width 316 height 24
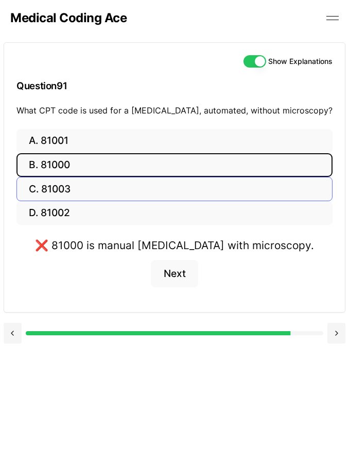
click at [75, 191] on button "C. 81003" at bounding box center [174, 189] width 316 height 24
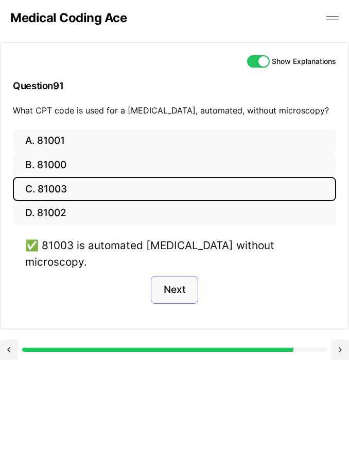
click at [172, 276] on button "Next" at bounding box center [174, 290] width 47 height 28
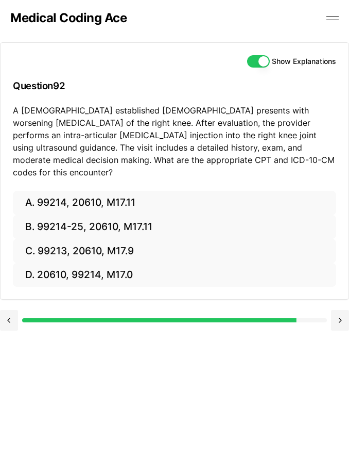
click at [240, 109] on p "A [DEMOGRAPHIC_DATA] established [DEMOGRAPHIC_DATA] presents with worsening [ME…" at bounding box center [175, 141] width 324 height 74
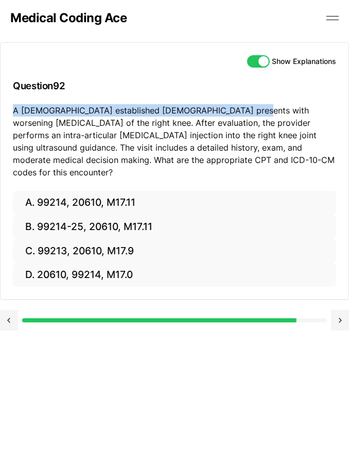
drag, startPoint x: 239, startPoint y: 109, endPoint x: 37, endPoint y: 104, distance: 201.5
click at [37, 104] on p "A [DEMOGRAPHIC_DATA] established [DEMOGRAPHIC_DATA] presents with worsening [ME…" at bounding box center [175, 141] width 324 height 74
click at [237, 102] on div "Show Explanations Question 92 A [DEMOGRAPHIC_DATA] established [DEMOGRAPHIC_DAT…" at bounding box center [175, 117] width 348 height 148
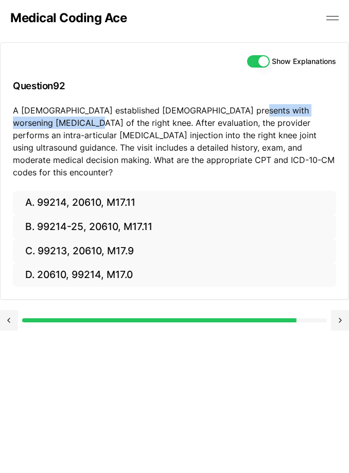
drag, startPoint x: 237, startPoint y: 107, endPoint x: 25, endPoint y: 117, distance: 212.0
click at [25, 117] on p "A [DEMOGRAPHIC_DATA] established [DEMOGRAPHIC_DATA] presents with worsening [ME…" at bounding box center [175, 141] width 324 height 74
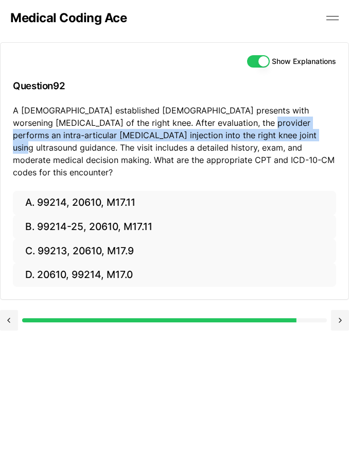
drag, startPoint x: 201, startPoint y: 122, endPoint x: 244, endPoint y: 133, distance: 44.1
click at [244, 133] on p "A [DEMOGRAPHIC_DATA] established [DEMOGRAPHIC_DATA] presents with worsening [ME…" at bounding box center [175, 141] width 324 height 74
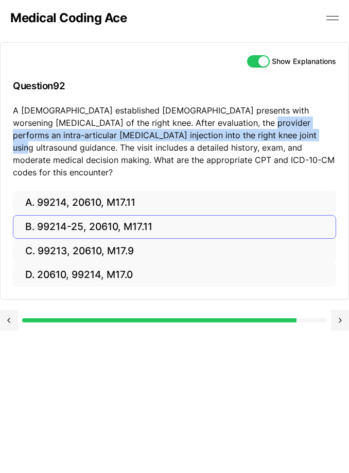
click at [112, 219] on button "B. 99214-25, 20610, M17.11" at bounding box center [175, 227] width 324 height 24
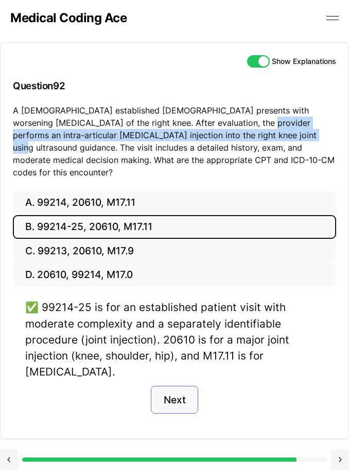
click at [193, 385] on button "Next" at bounding box center [174, 399] width 47 height 28
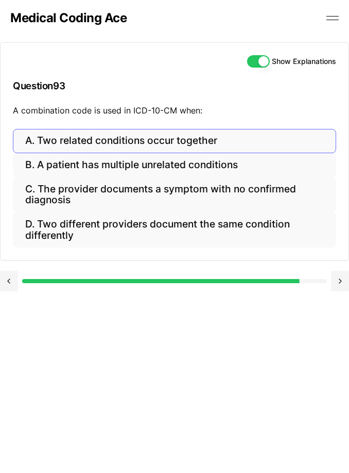
click at [99, 142] on button "A. Two related conditions occur together" at bounding box center [175, 141] width 324 height 24
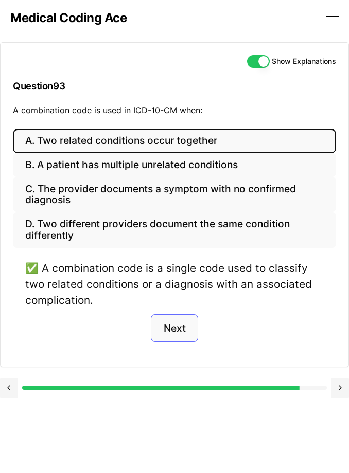
click at [181, 323] on button "Next" at bounding box center [174, 328] width 47 height 28
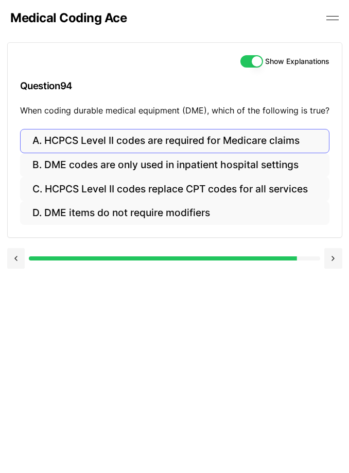
click at [135, 143] on button "A. HCPCS Level II codes are required for Medicare claims" at bounding box center [175, 141] width 310 height 24
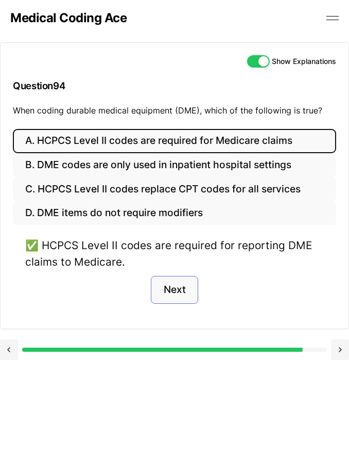
click at [178, 291] on button "Next" at bounding box center [174, 290] width 47 height 28
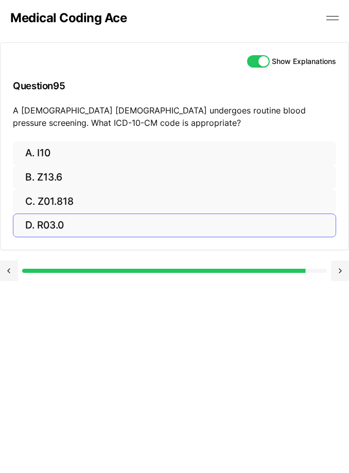
click at [55, 220] on button "D. R03.0" at bounding box center [175, 225] width 324 height 24
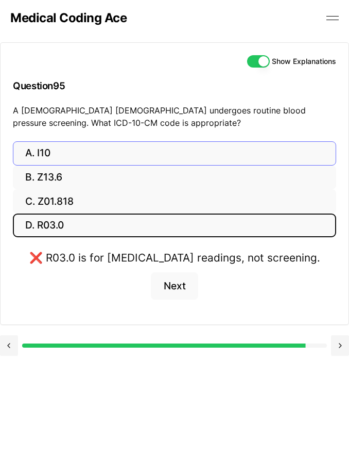
click at [54, 161] on button "A. I10" at bounding box center [175, 153] width 324 height 24
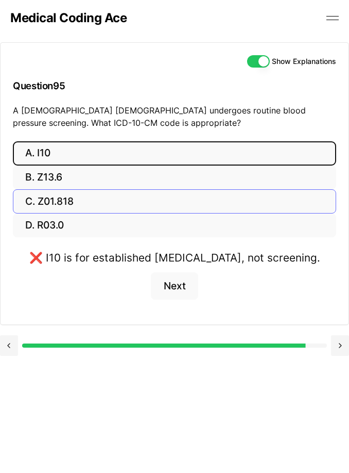
click at [73, 205] on button "C. Z01.818" at bounding box center [175, 201] width 324 height 24
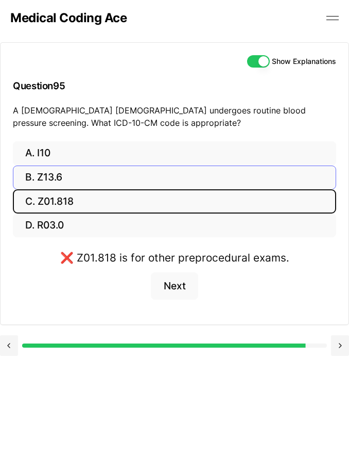
click at [56, 175] on button "B. Z13.6" at bounding box center [175, 177] width 324 height 24
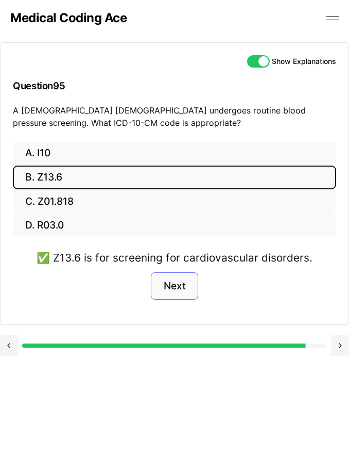
click at [178, 284] on button "Next" at bounding box center [174, 286] width 47 height 28
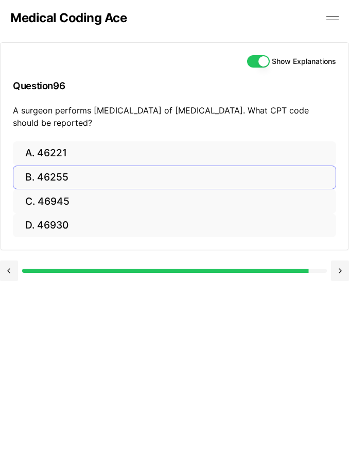
click at [68, 182] on button "B. 46255" at bounding box center [175, 177] width 324 height 24
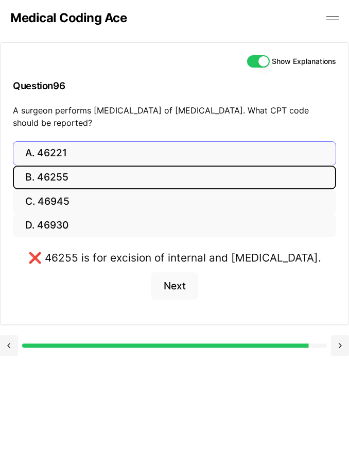
click at [71, 159] on button "A. 46221" at bounding box center [175, 153] width 324 height 24
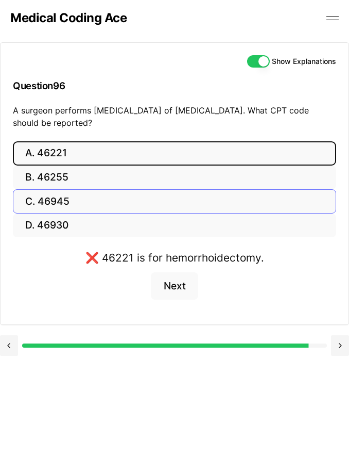
click at [69, 205] on button "C. 46945" at bounding box center [175, 201] width 324 height 24
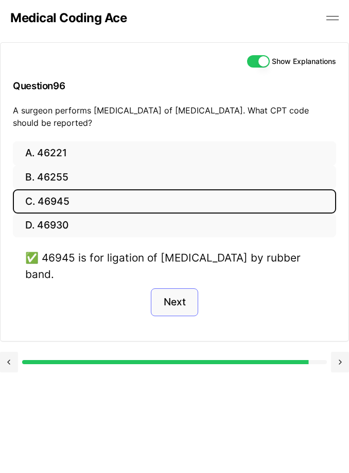
click at [177, 301] on button "Next" at bounding box center [174, 302] width 47 height 28
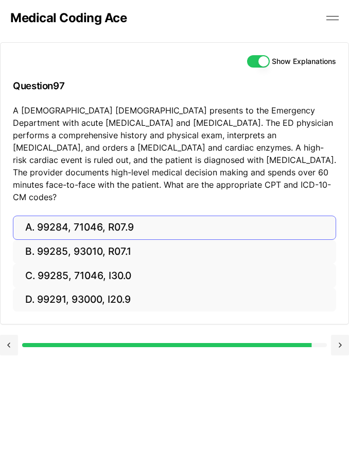
click at [146, 215] on button "A. 99284, 71046, R07.9" at bounding box center [175, 227] width 324 height 24
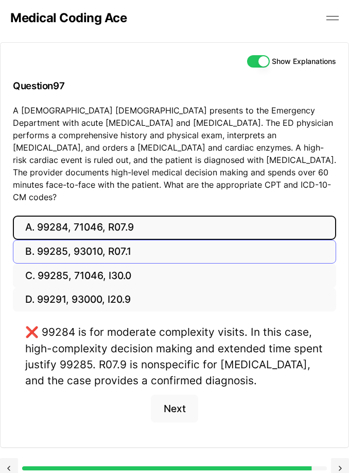
click at [115, 240] on button "B. 99285, 93010, R07.1" at bounding box center [175, 252] width 324 height 24
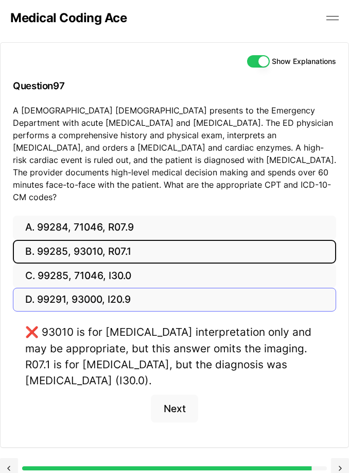
click at [105, 288] on button "D. 99291, 93000, I20.9" at bounding box center [175, 300] width 324 height 24
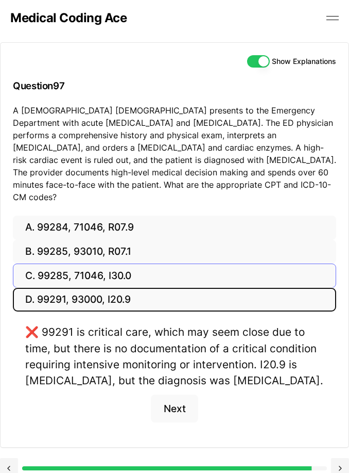
click at [106, 267] on button "C. 99285, 71046, I30.0" at bounding box center [175, 275] width 324 height 24
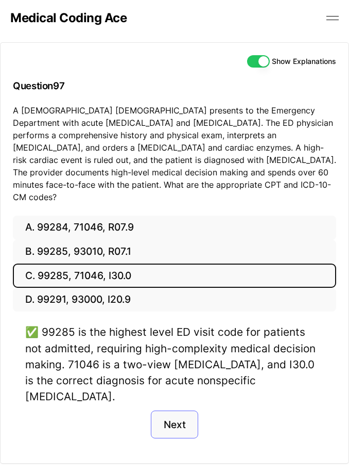
click at [179, 410] on button "Next" at bounding box center [174, 424] width 47 height 28
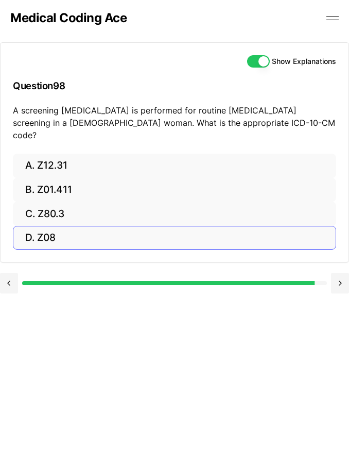
click at [73, 226] on button "D. Z08" at bounding box center [175, 238] width 324 height 24
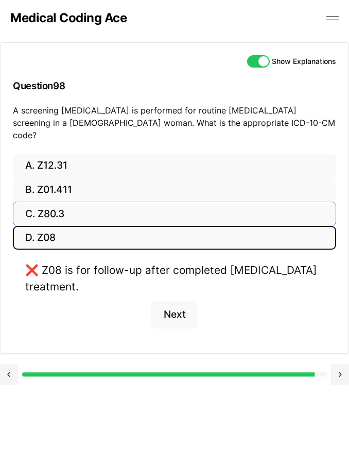
click at [69, 201] on button "C. Z80.3" at bounding box center [175, 213] width 324 height 24
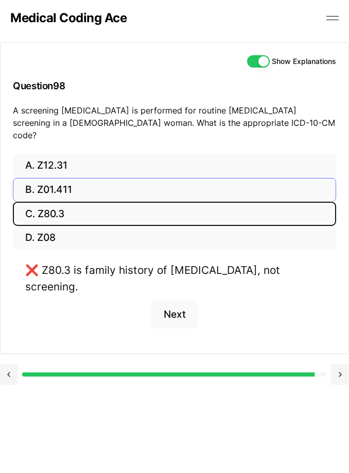
click at [76, 178] on button "B. Z01.411" at bounding box center [175, 190] width 324 height 24
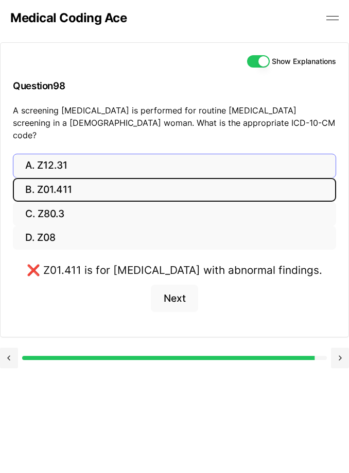
click at [68, 154] on button "A. Z12.31" at bounding box center [175, 166] width 324 height 24
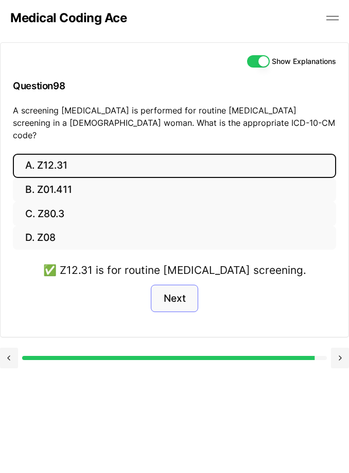
click at [178, 284] on button "Next" at bounding box center [174, 298] width 47 height 28
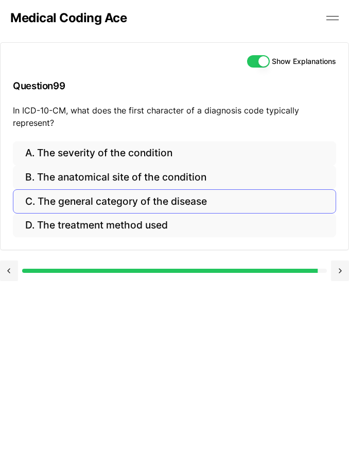
click at [98, 203] on button "C. The general category of the disease" at bounding box center [175, 201] width 324 height 24
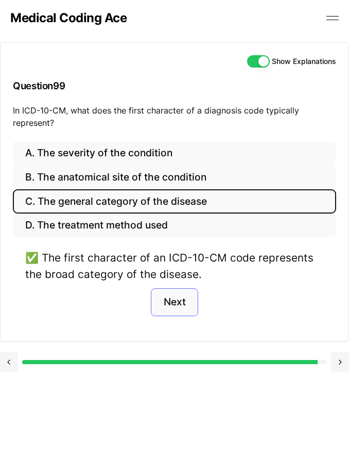
click at [185, 294] on button "Next" at bounding box center [174, 302] width 47 height 28
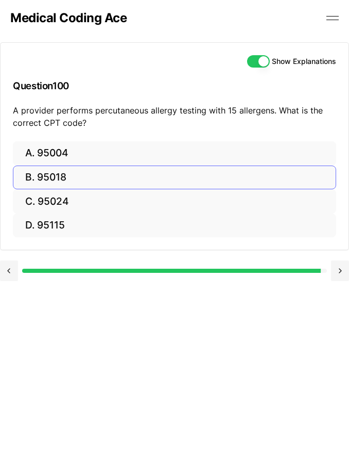
click at [90, 177] on button "B. 95018" at bounding box center [175, 177] width 324 height 24
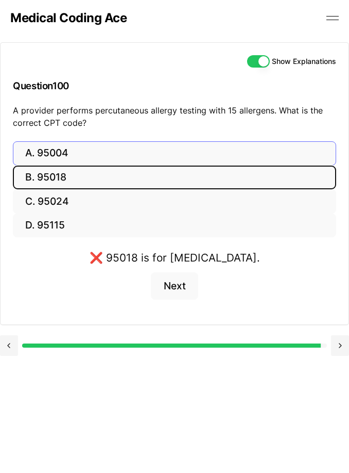
click at [91, 153] on button "A. 95004" at bounding box center [175, 153] width 324 height 24
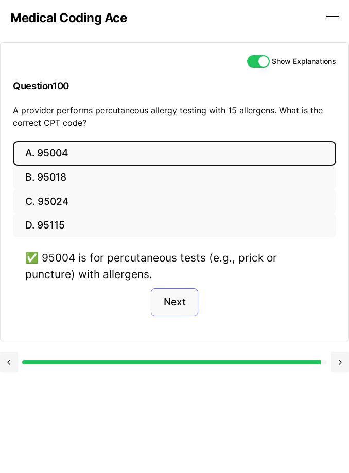
click at [179, 302] on button "Next" at bounding box center [174, 302] width 47 height 28
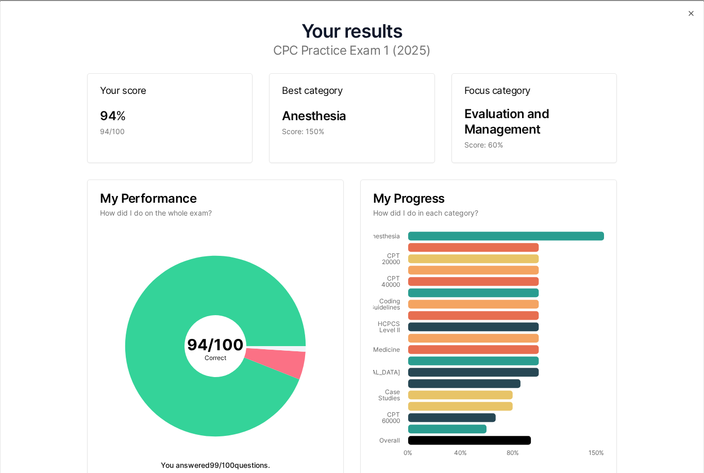
scroll to position [95, 0]
